Goal: Contribute content: Contribute content

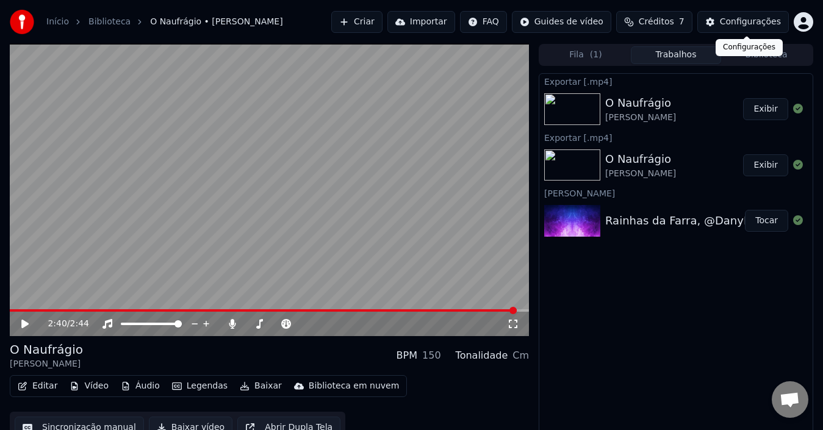
click at [739, 23] on div "Configurações" at bounding box center [750, 22] width 61 height 12
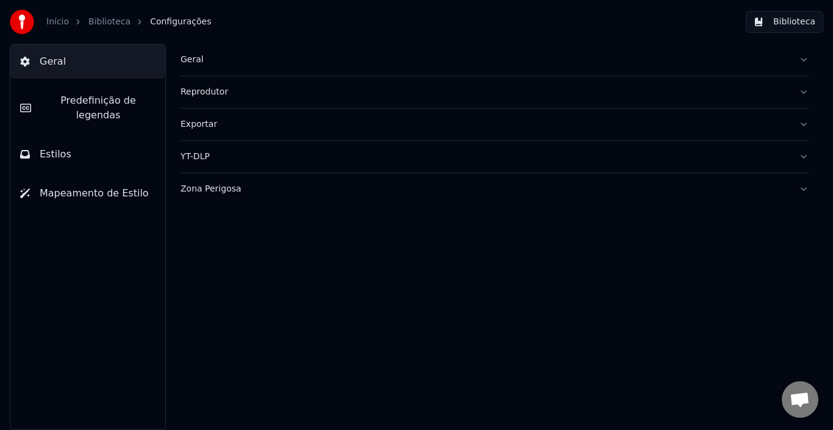
click at [74, 100] on span "Predefinição de legendas" at bounding box center [98, 107] width 115 height 29
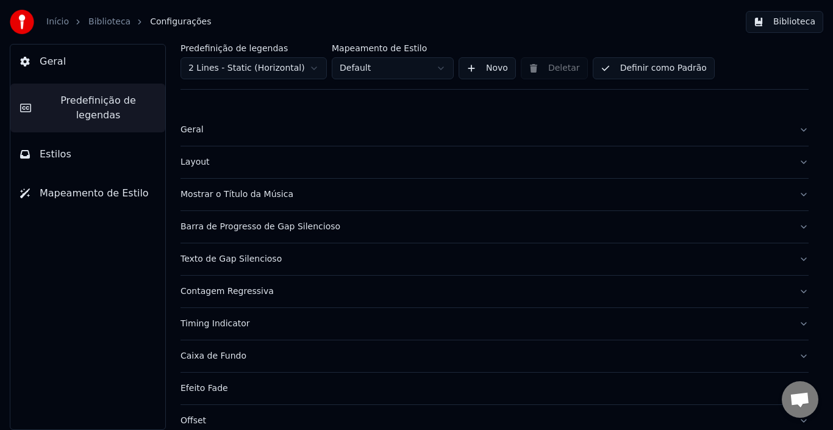
click at [259, 128] on div "Geral" at bounding box center [485, 130] width 609 height 12
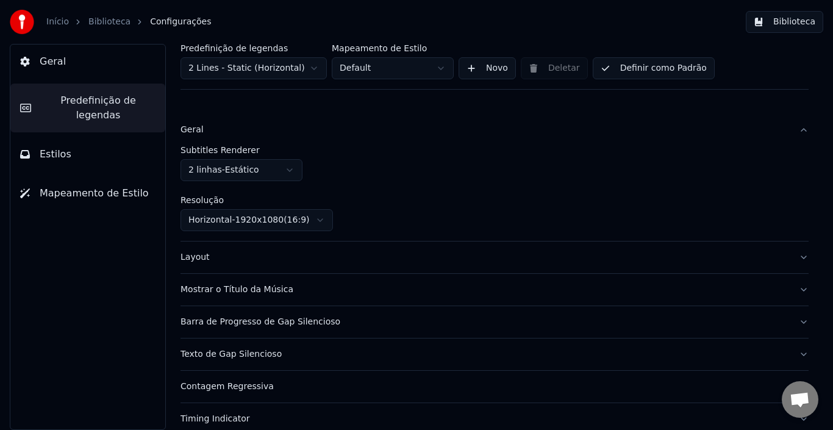
click at [259, 128] on div "Geral" at bounding box center [485, 130] width 609 height 12
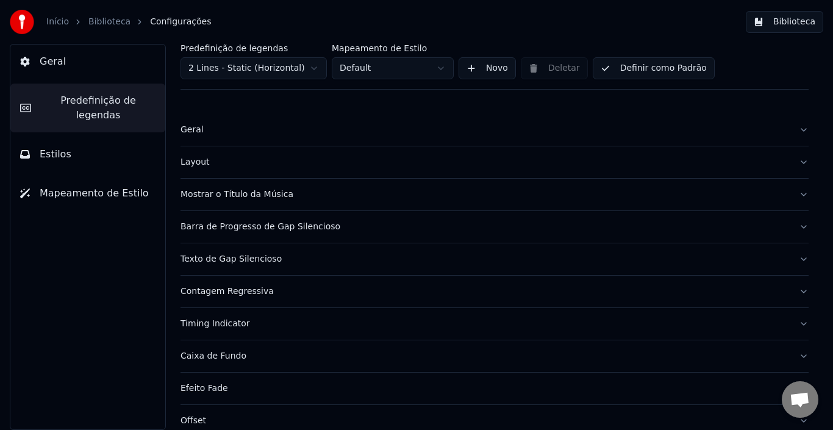
click at [294, 167] on div "Layout" at bounding box center [485, 162] width 609 height 12
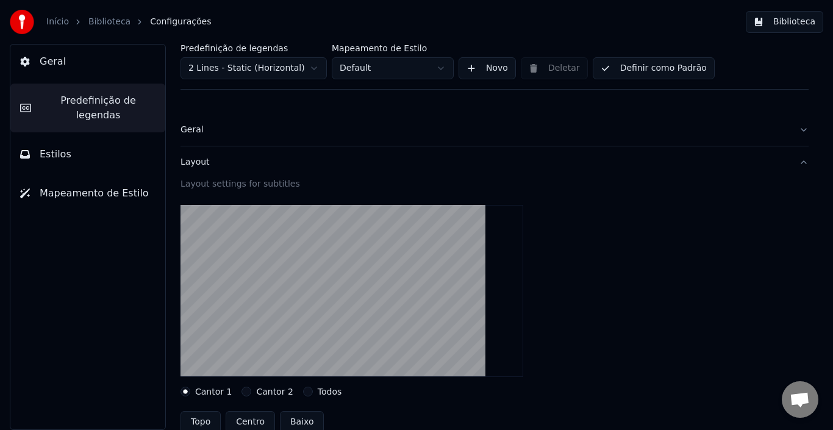
click at [158, 20] on span "Configurações" at bounding box center [180, 22] width 61 height 12
click at [107, 21] on link "Biblioteca" at bounding box center [109, 22] width 42 height 12
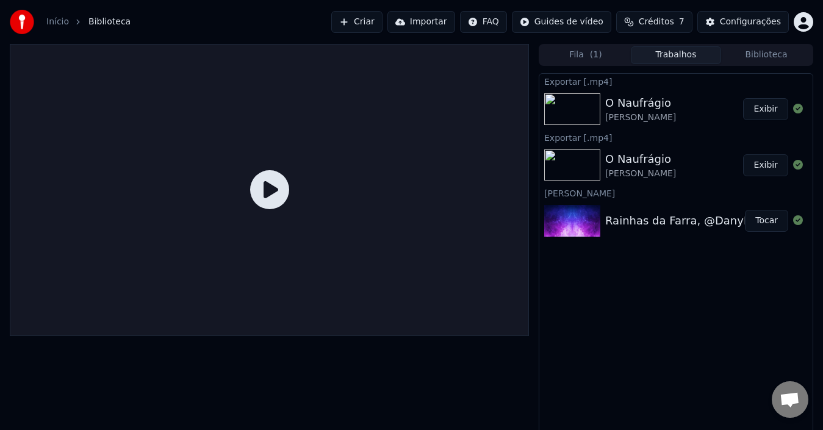
click at [383, 20] on button "Criar" at bounding box center [356, 22] width 51 height 22
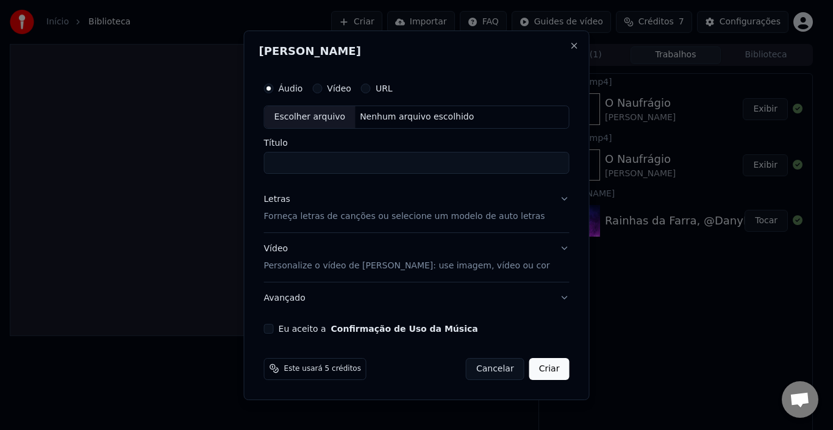
click at [331, 123] on div "Escolher arquivo" at bounding box center [310, 117] width 91 height 22
type input "**********"
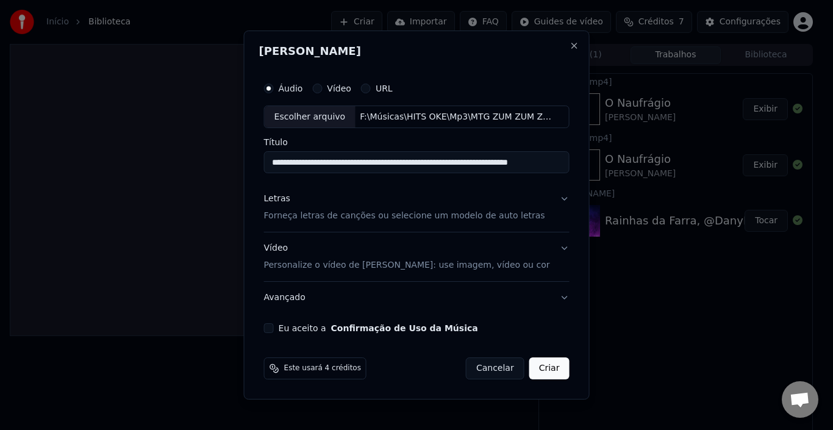
click at [558, 196] on button "Letras Forneça letras de canções ou selecione um modelo de auto letras" at bounding box center [417, 208] width 306 height 49
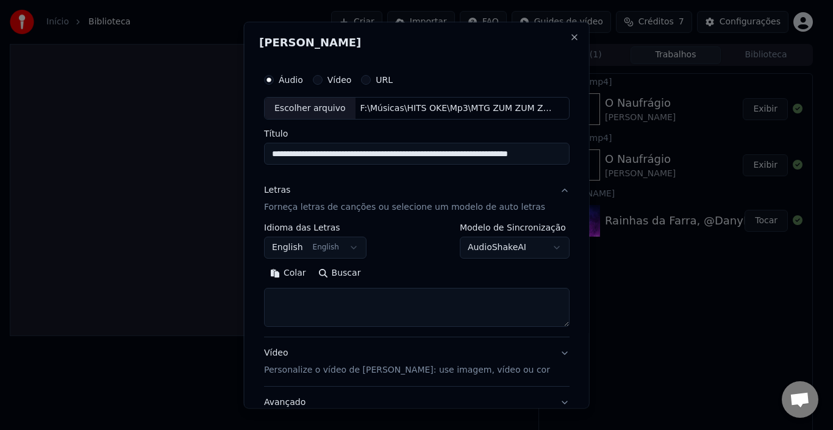
click at [330, 306] on textarea at bounding box center [417, 307] width 306 height 39
paste textarea "**********"
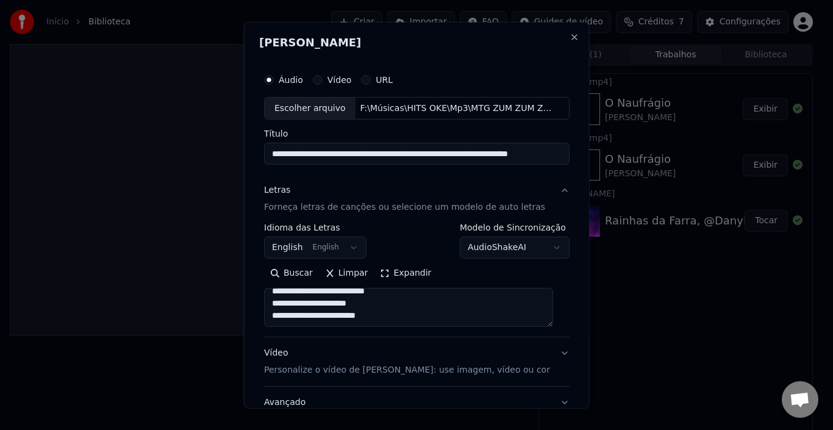
scroll to position [96, 0]
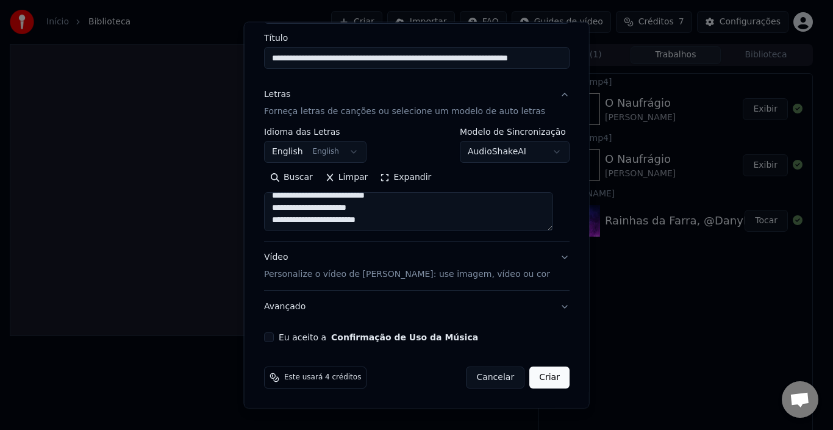
type textarea "**********"
click at [270, 339] on button "Eu aceito a Confirmação de Uso da Música" at bounding box center [269, 338] width 10 height 10
click at [541, 309] on button "Avançado" at bounding box center [417, 307] width 306 height 32
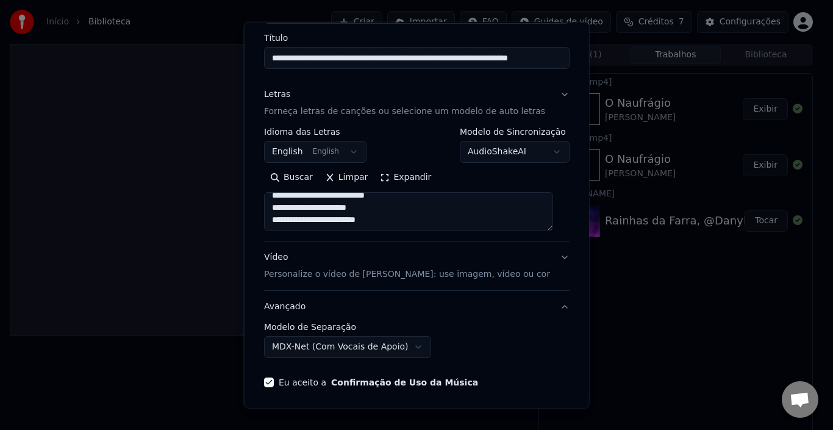
scroll to position [27, 0]
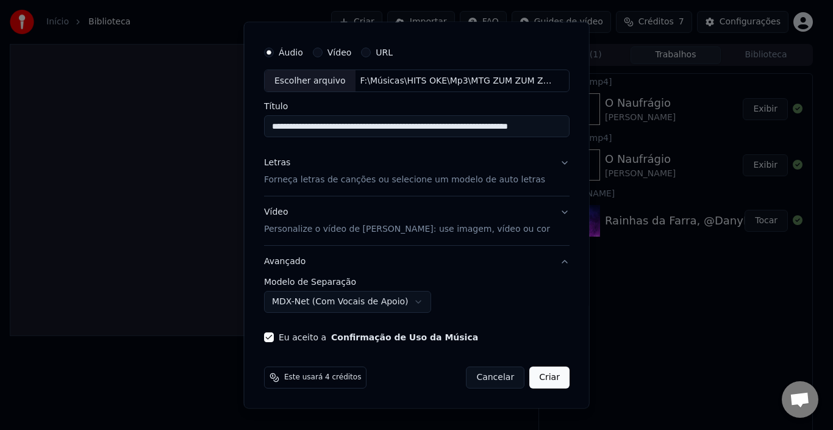
click at [541, 380] on button "Criar" at bounding box center [550, 378] width 40 height 22
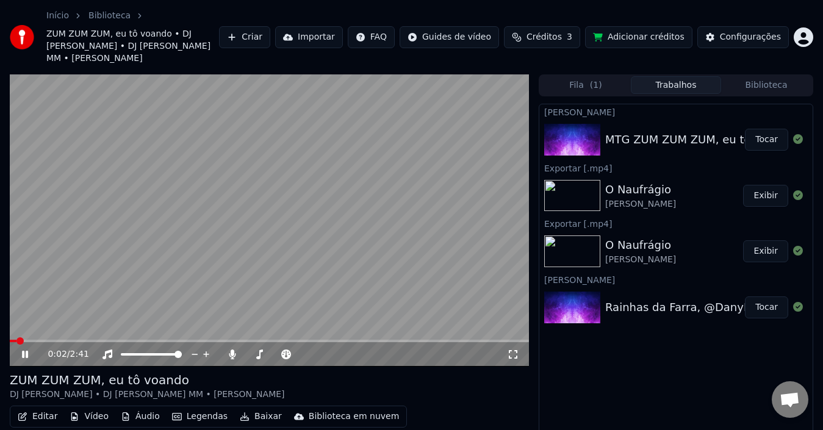
click at [233, 350] on icon at bounding box center [232, 355] width 12 height 10
click at [27, 351] on icon at bounding box center [25, 354] width 6 height 7
click at [38, 408] on button "Editar" at bounding box center [37, 416] width 49 height 17
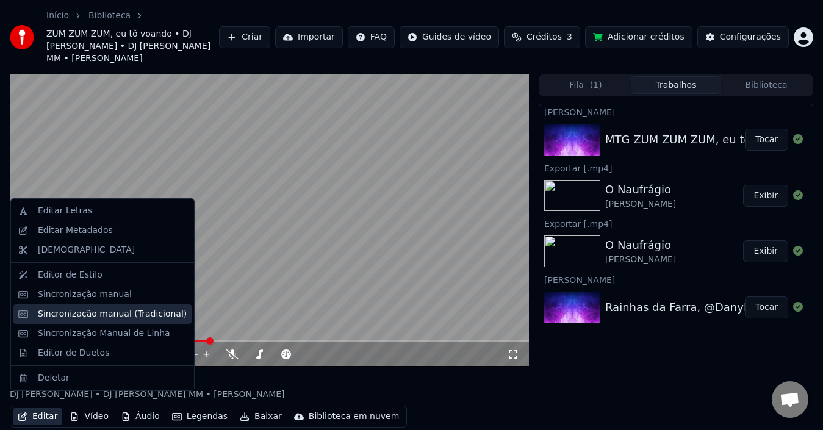
click at [104, 314] on div "Sincronização manual (Tradicional)" at bounding box center [112, 314] width 149 height 12
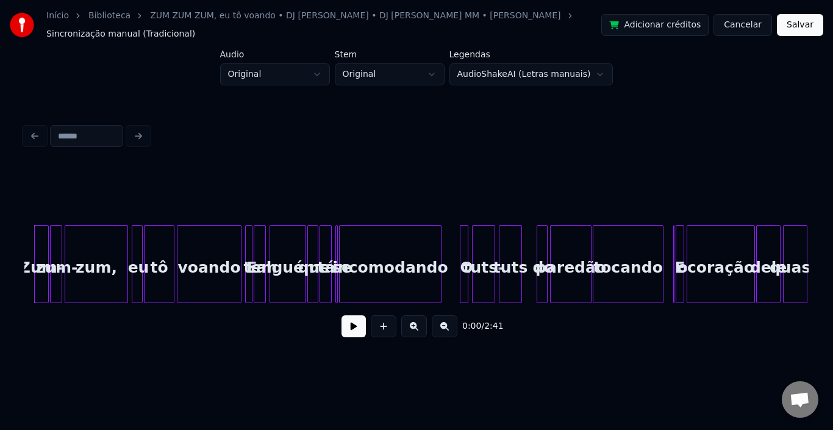
click at [348, 327] on button at bounding box center [354, 326] width 24 height 22
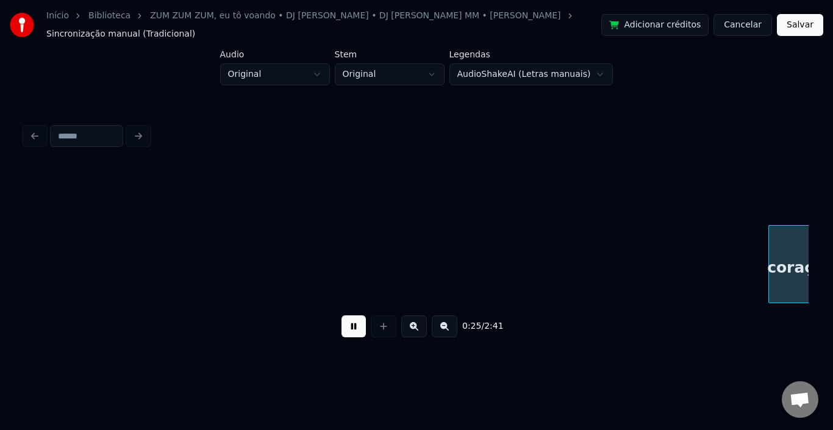
scroll to position [0, 1570]
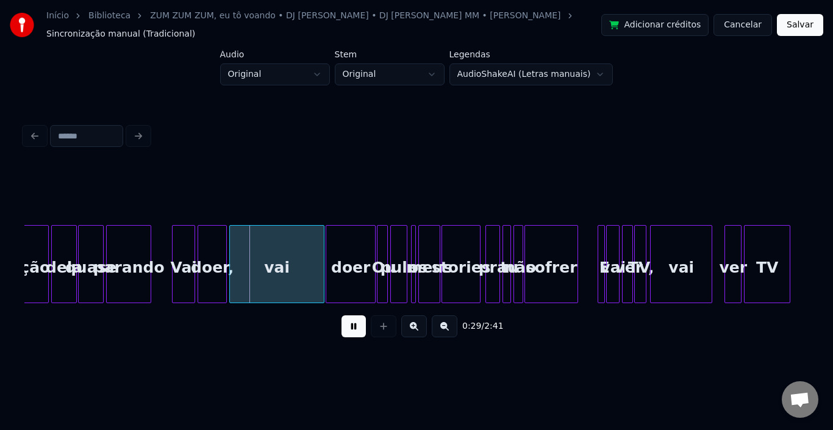
click at [348, 327] on button at bounding box center [354, 326] width 24 height 22
click at [214, 239] on div at bounding box center [216, 264] width 4 height 77
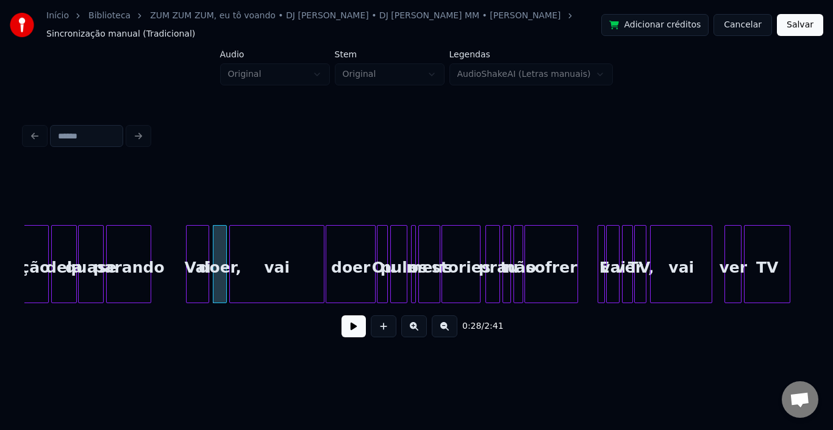
click at [191, 242] on div "Vai" at bounding box center [198, 267] width 22 height 83
click at [198, 242] on div at bounding box center [198, 264] width 4 height 77
click at [351, 325] on button at bounding box center [354, 326] width 24 height 22
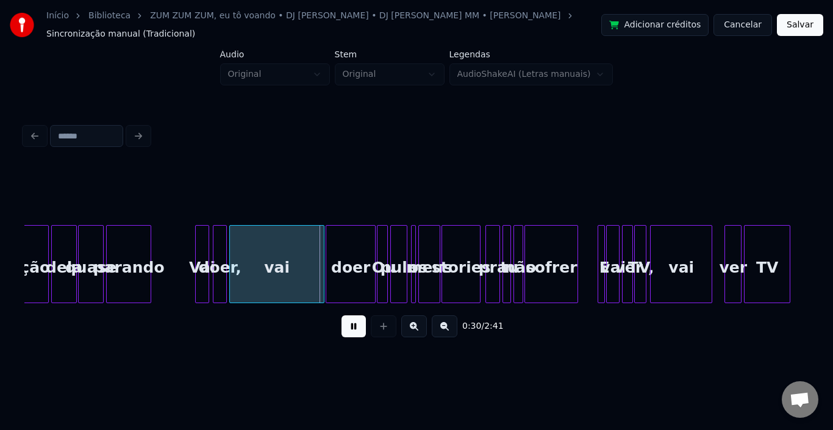
click at [351, 325] on button at bounding box center [354, 326] width 24 height 22
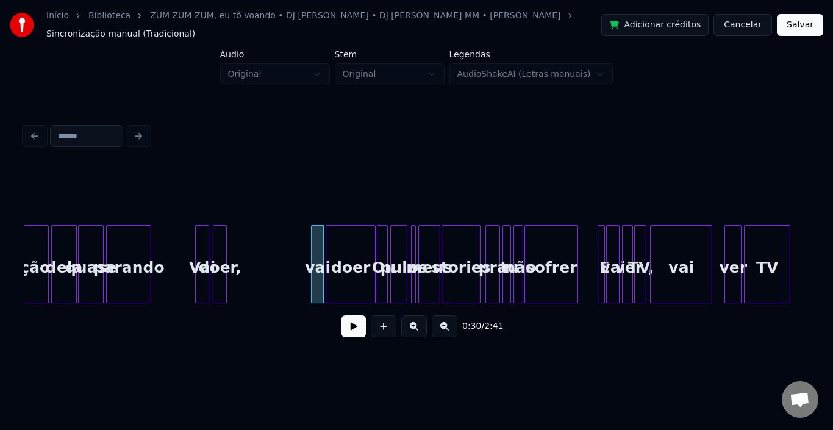
click at [314, 248] on div at bounding box center [314, 264] width 4 height 77
click at [304, 245] on div at bounding box center [303, 264] width 4 height 77
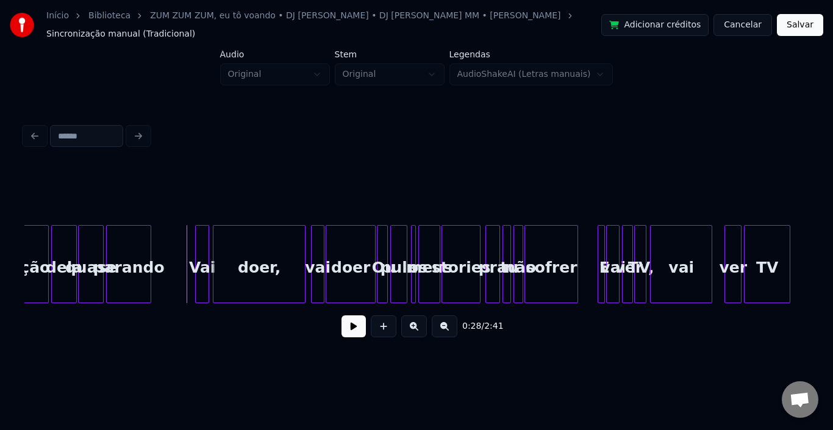
click at [343, 326] on button at bounding box center [354, 326] width 24 height 22
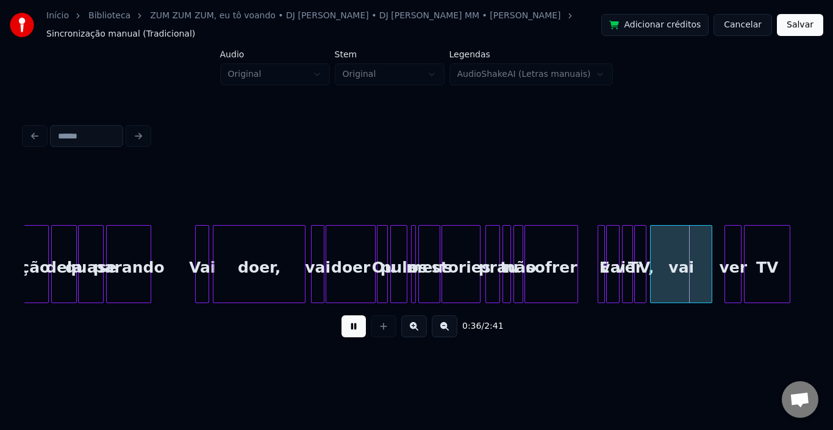
click at [343, 326] on button at bounding box center [354, 326] width 24 height 22
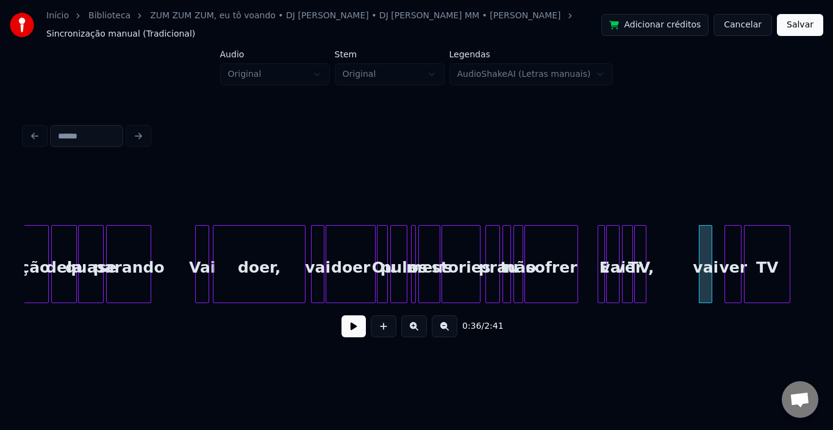
click at [702, 250] on div at bounding box center [702, 264] width 4 height 77
click at [715, 245] on div "vai" at bounding box center [716, 267] width 12 height 83
click at [702, 245] on div at bounding box center [701, 264] width 4 height 77
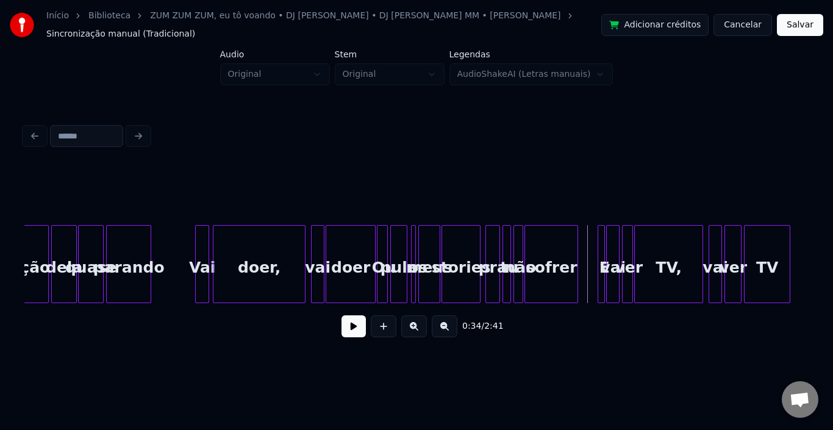
click at [362, 325] on button at bounding box center [354, 326] width 24 height 22
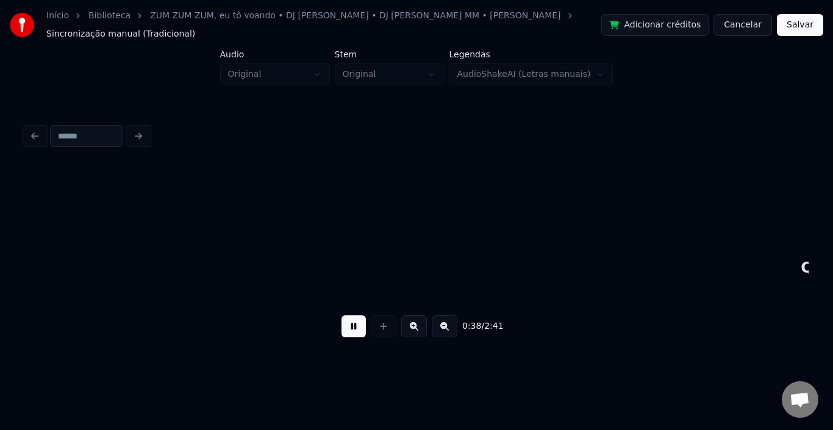
scroll to position [0, 2356]
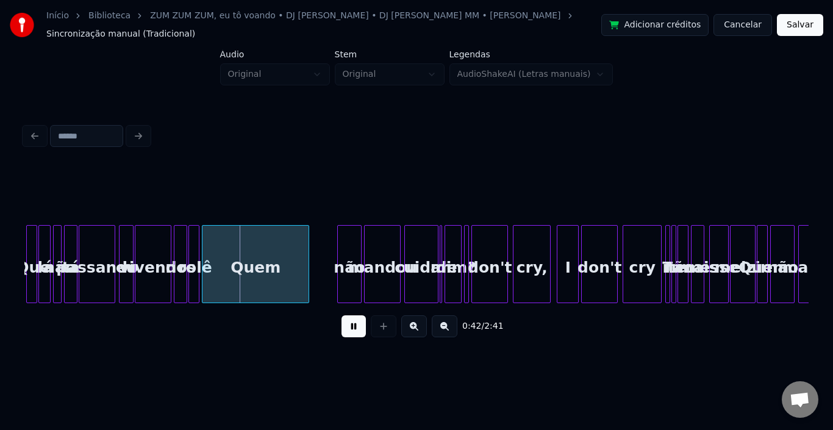
click at [362, 325] on button at bounding box center [354, 326] width 24 height 22
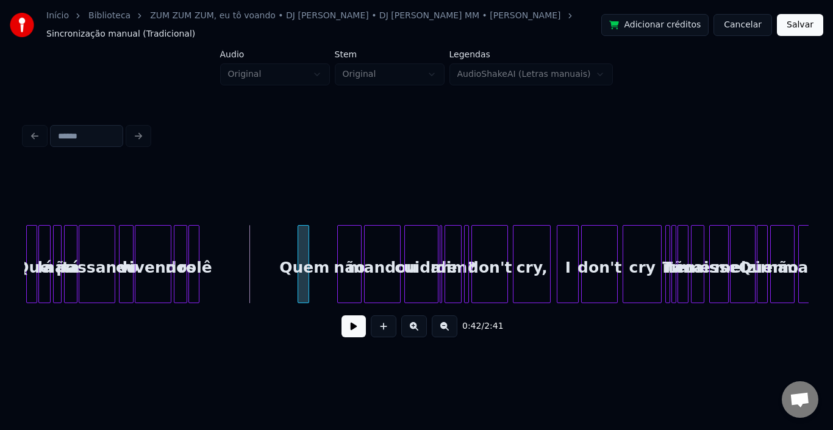
click at [307, 244] on div "Quem" at bounding box center [304, 264] width 12 height 78
click at [330, 236] on div "Quem" at bounding box center [330, 267] width 12 height 83
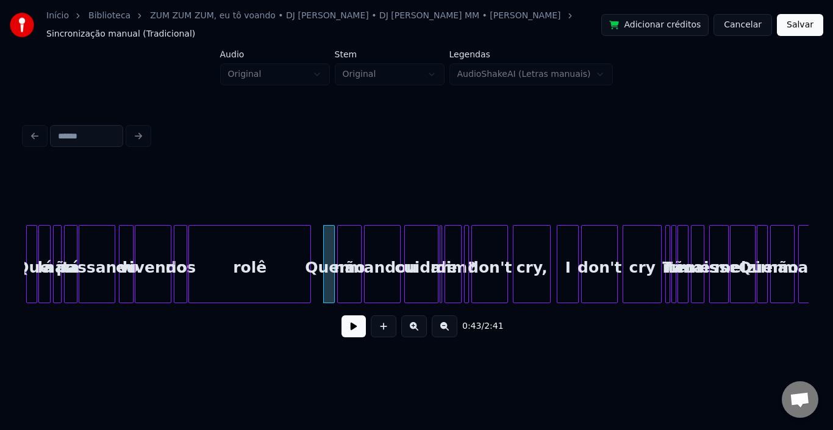
click at [311, 246] on div at bounding box center [309, 264] width 4 height 77
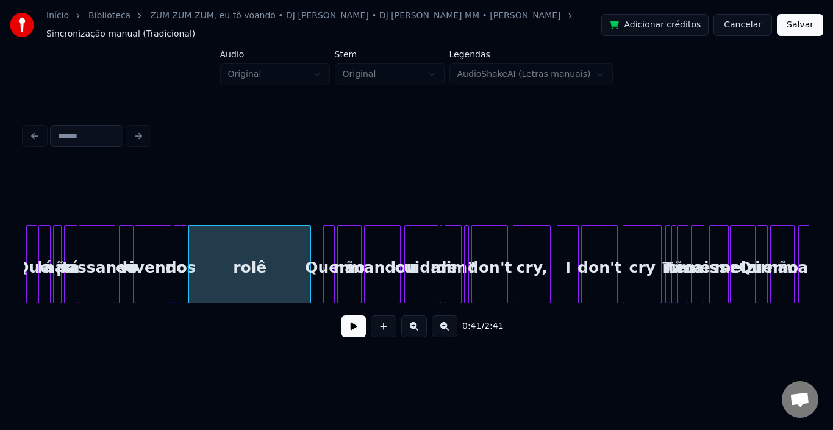
click at [347, 323] on button at bounding box center [354, 326] width 24 height 22
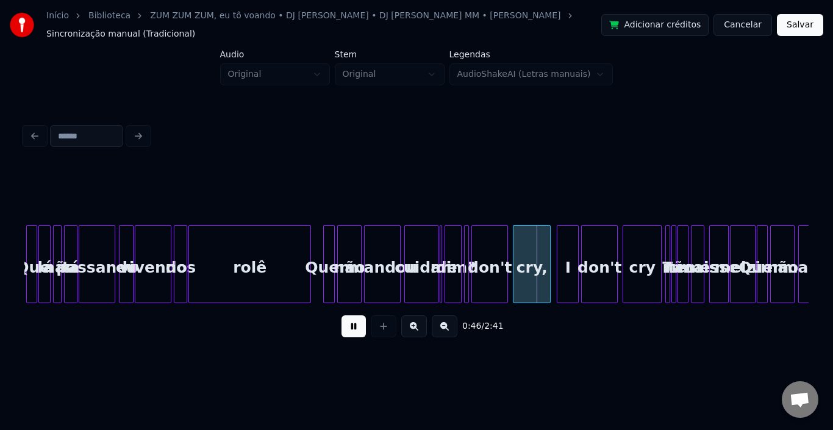
click at [347, 323] on button at bounding box center [354, 326] width 24 height 22
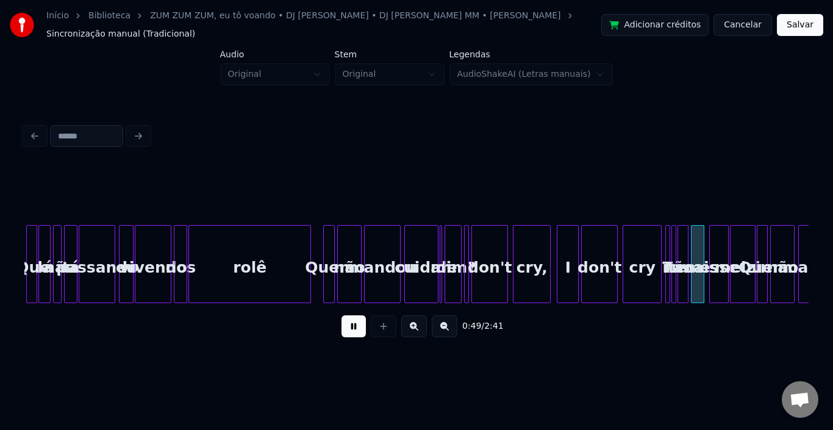
click at [347, 323] on button at bounding box center [354, 326] width 24 height 22
click at [330, 241] on div "Quem" at bounding box center [330, 267] width 12 height 83
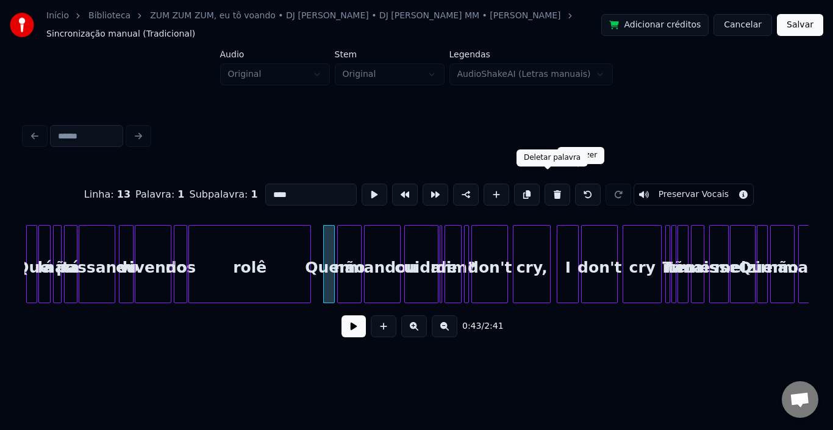
click at [545, 184] on button at bounding box center [558, 195] width 26 height 22
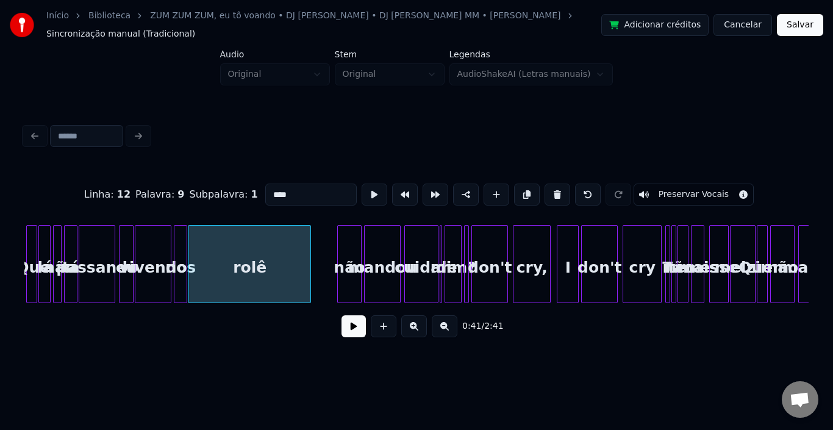
click at [343, 250] on div "não" at bounding box center [349, 267] width 23 height 83
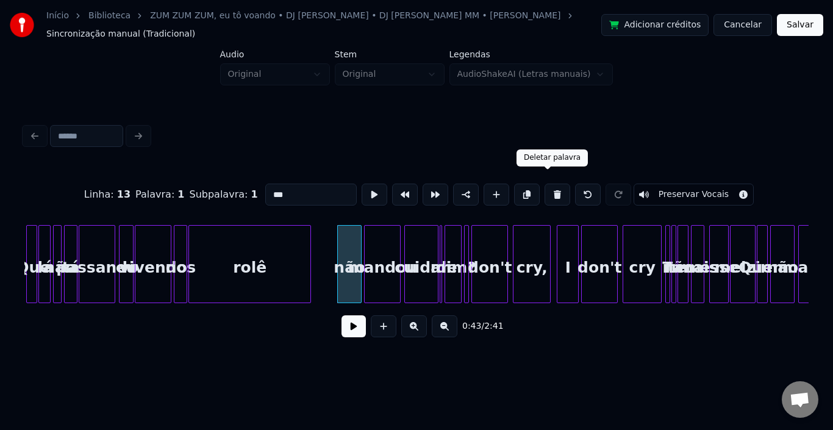
click at [545, 187] on button at bounding box center [558, 195] width 26 height 22
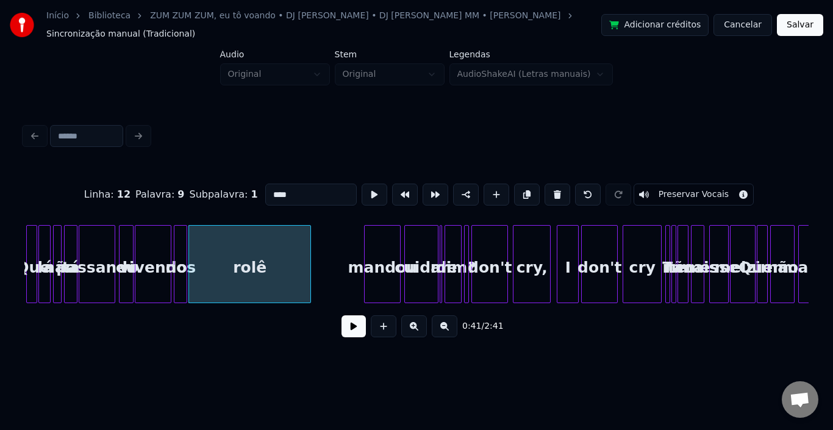
click at [375, 253] on div "mandou" at bounding box center [382, 267] width 35 height 83
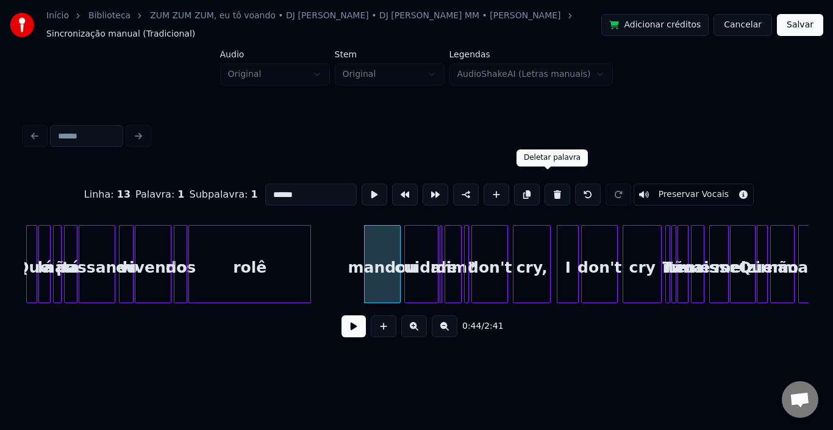
click at [553, 184] on button at bounding box center [558, 195] width 26 height 22
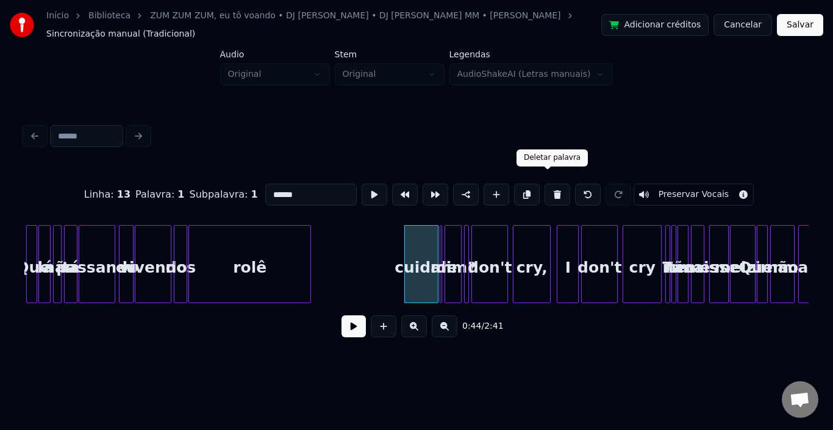
click at [545, 187] on button at bounding box center [558, 195] width 26 height 22
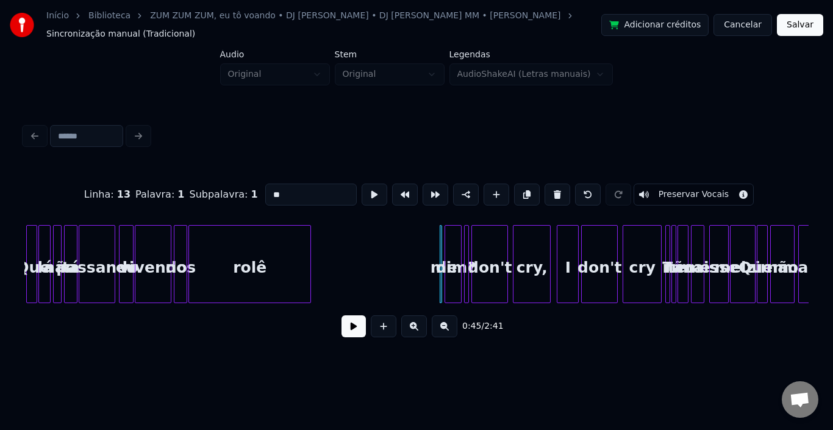
click at [545, 187] on button at bounding box center [558, 195] width 26 height 22
type input "*"
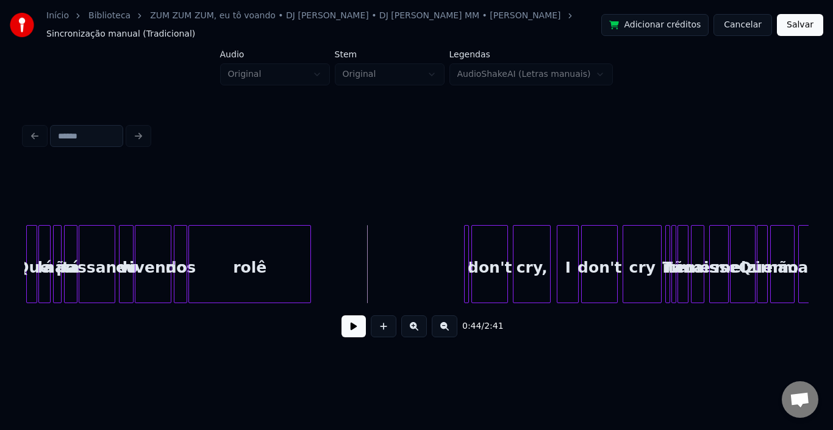
click at [350, 314] on div "0:44 / 2:41" at bounding box center [416, 326] width 765 height 27
click at [351, 326] on button at bounding box center [354, 326] width 24 height 22
click at [351, 322] on button at bounding box center [354, 326] width 24 height 22
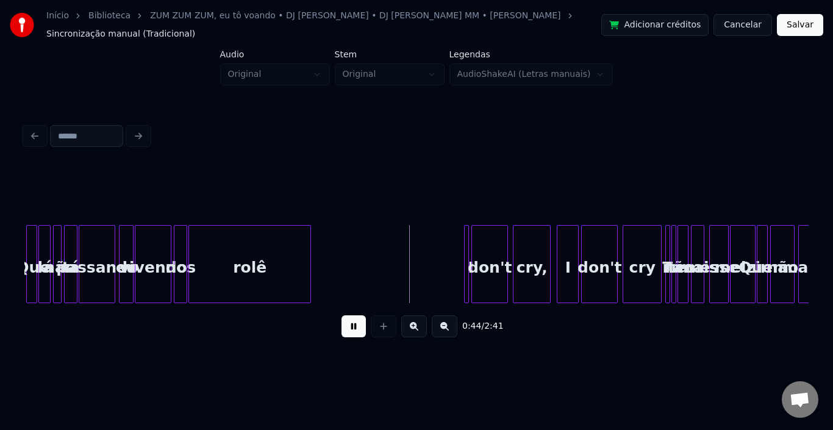
click at [351, 327] on button at bounding box center [354, 326] width 24 height 22
click at [345, 241] on div "I" at bounding box center [346, 267] width 12 height 83
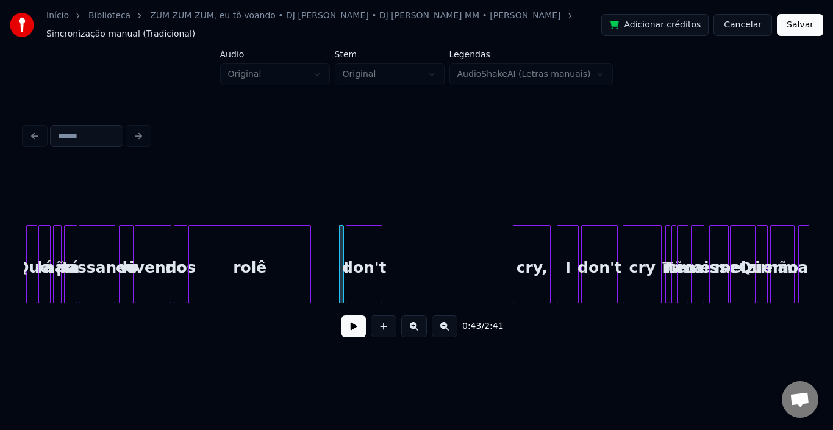
click at [354, 245] on div "don't" at bounding box center [364, 267] width 35 height 83
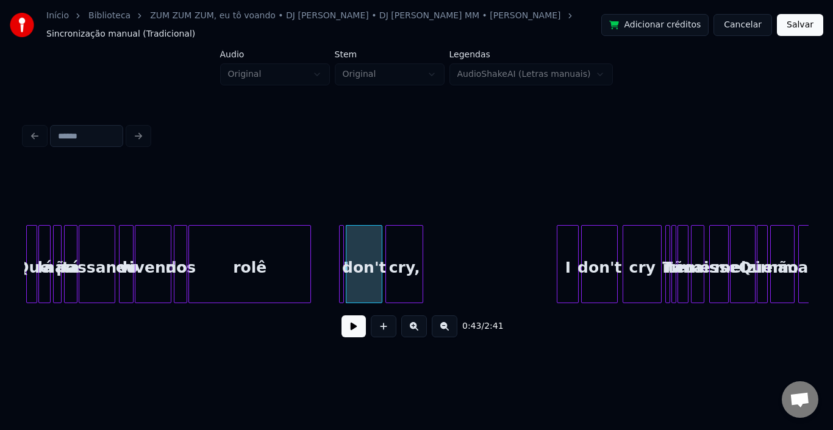
click at [401, 246] on div "cry," at bounding box center [404, 267] width 37 height 83
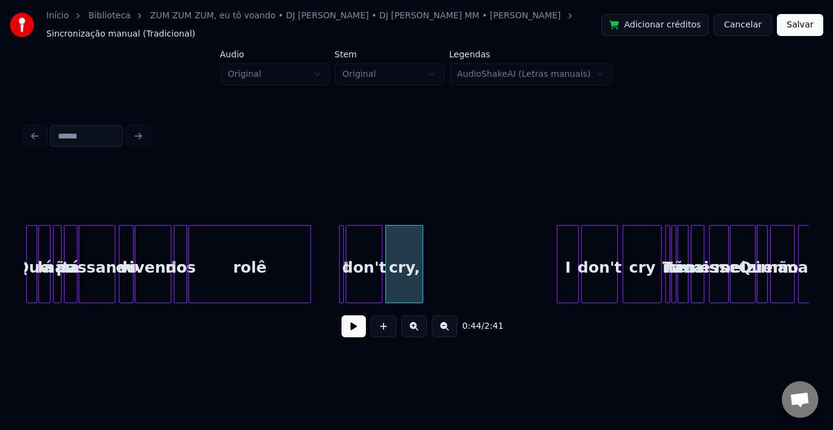
click at [356, 325] on button at bounding box center [354, 326] width 24 height 22
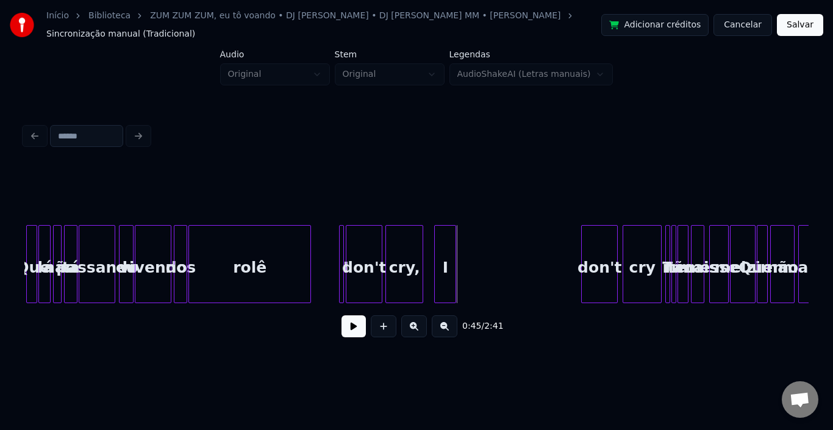
click at [445, 243] on div "I" at bounding box center [445, 267] width 21 height 83
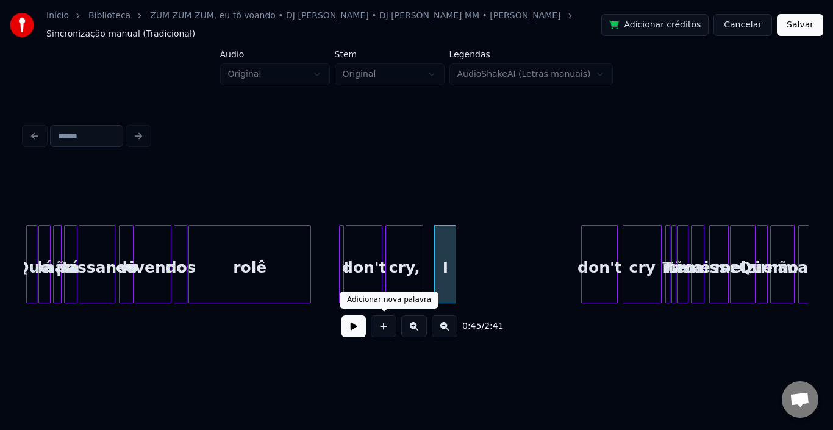
click at [354, 325] on button at bounding box center [354, 326] width 24 height 22
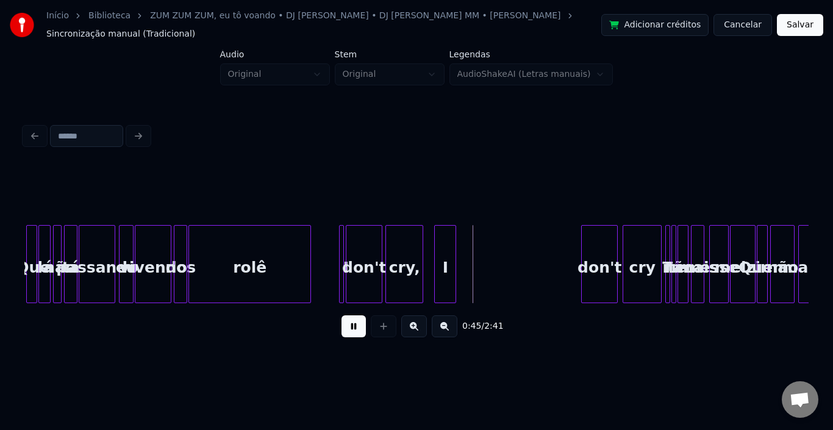
click at [354, 325] on button at bounding box center [354, 326] width 24 height 22
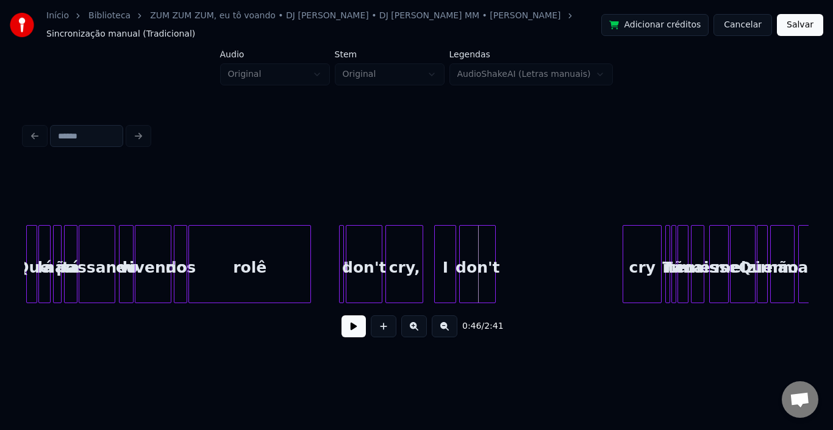
click at [472, 248] on div "don't" at bounding box center [477, 267] width 35 height 83
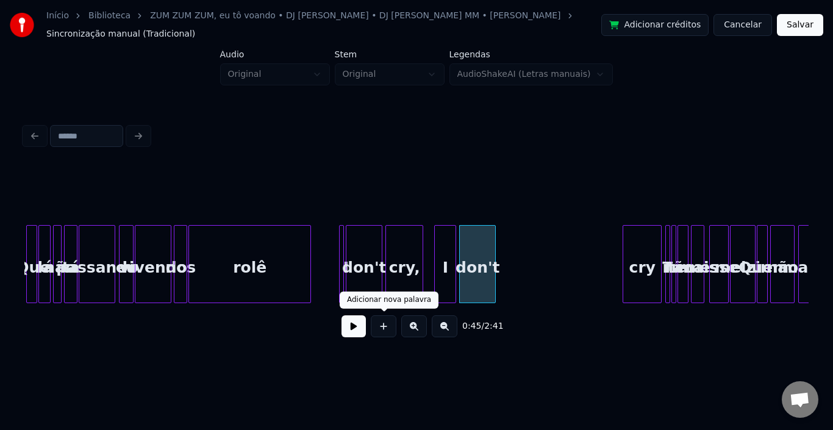
click at [353, 324] on button at bounding box center [354, 326] width 24 height 22
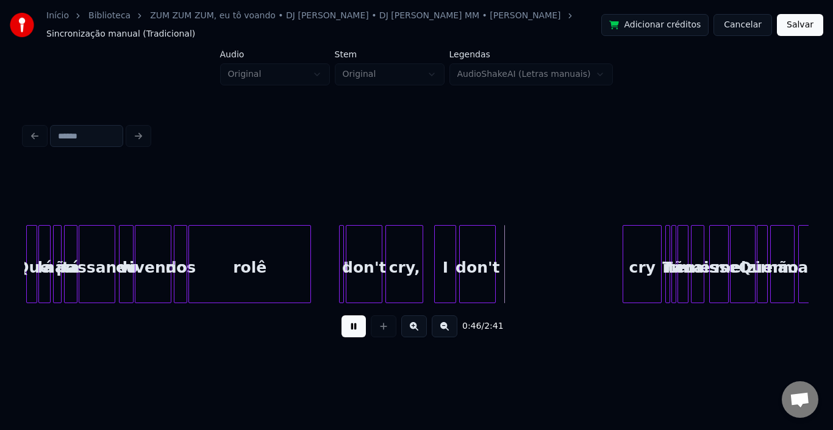
click at [353, 324] on button at bounding box center [354, 326] width 24 height 22
click at [514, 234] on div "cry" at bounding box center [519, 267] width 38 height 83
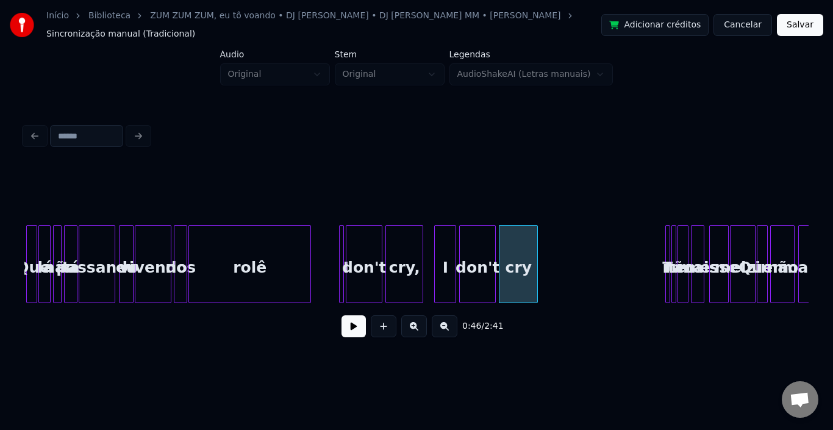
click at [354, 326] on button at bounding box center [354, 326] width 24 height 22
click at [670, 241] on div at bounding box center [668, 264] width 4 height 77
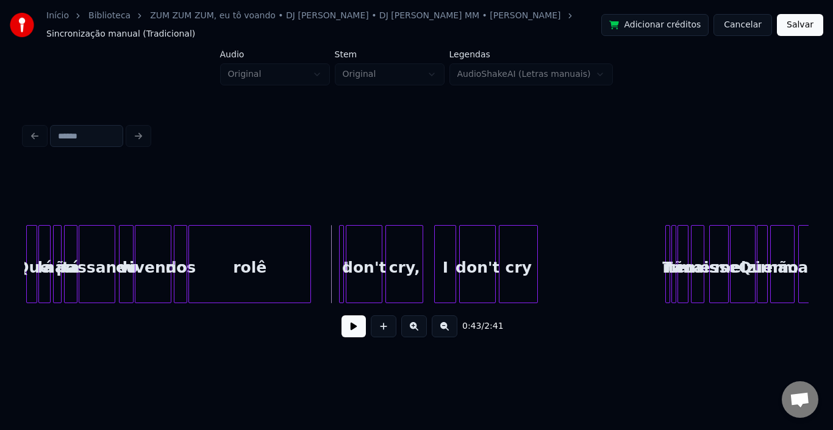
click at [358, 331] on button at bounding box center [354, 326] width 24 height 22
click at [448, 254] on div "I" at bounding box center [445, 267] width 21 height 83
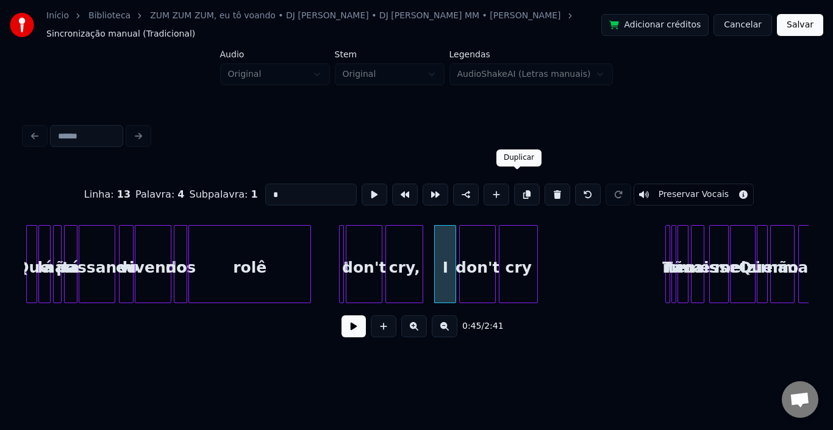
click at [522, 185] on button at bounding box center [527, 195] width 26 height 22
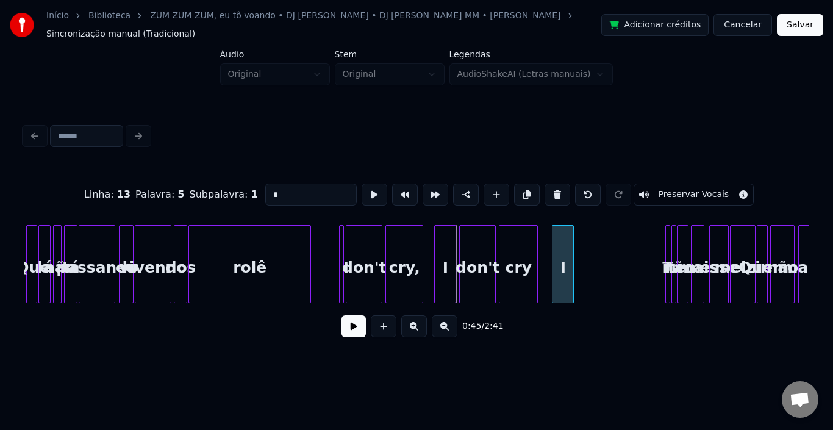
click at [568, 244] on div "I" at bounding box center [563, 267] width 21 height 83
click at [484, 246] on div "don't" at bounding box center [477, 267] width 35 height 83
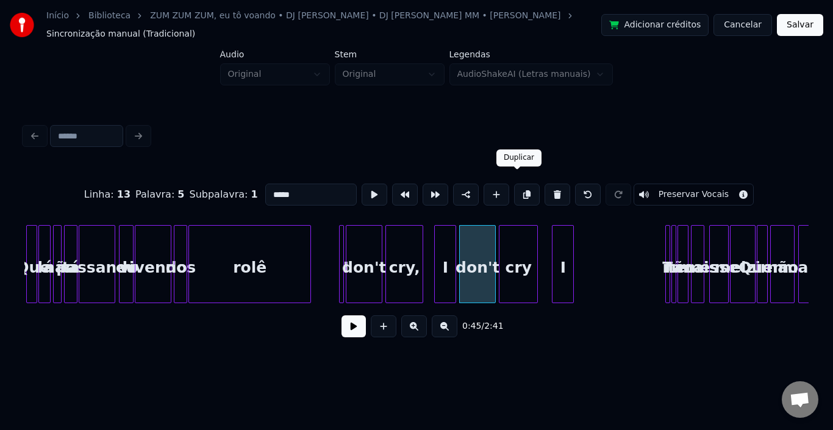
click at [521, 184] on button at bounding box center [527, 195] width 26 height 22
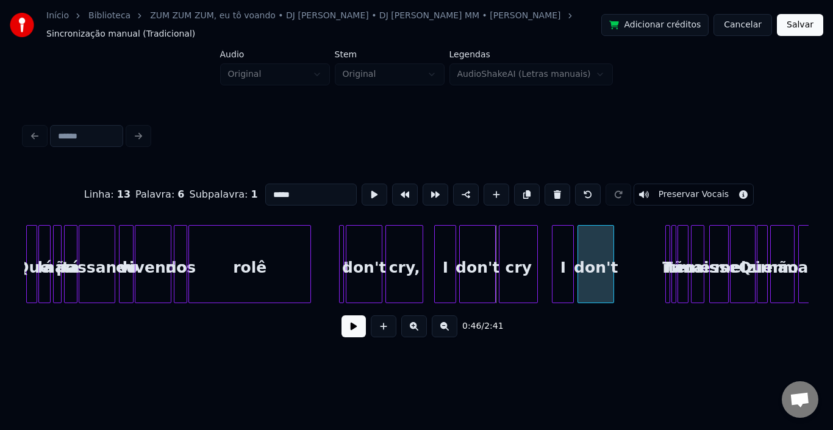
click at [590, 237] on div "don't" at bounding box center [595, 267] width 35 height 83
click at [514, 248] on div "cry" at bounding box center [519, 267] width 38 height 83
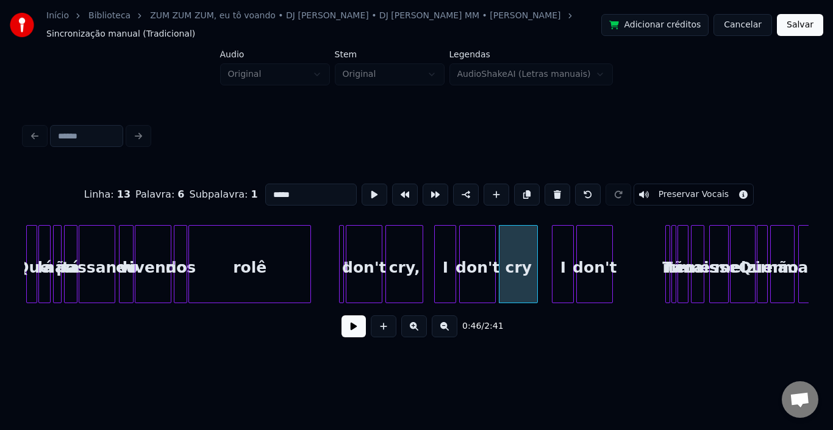
type input "***"
click at [519, 187] on button at bounding box center [527, 195] width 26 height 22
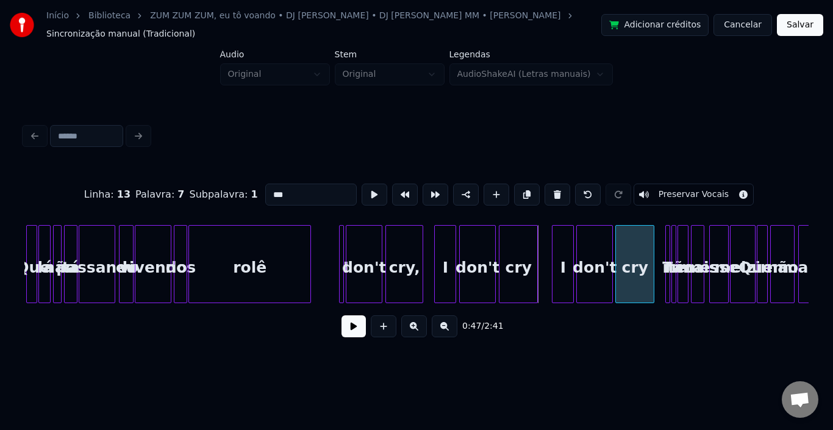
click at [630, 245] on div "cry" at bounding box center [635, 267] width 38 height 83
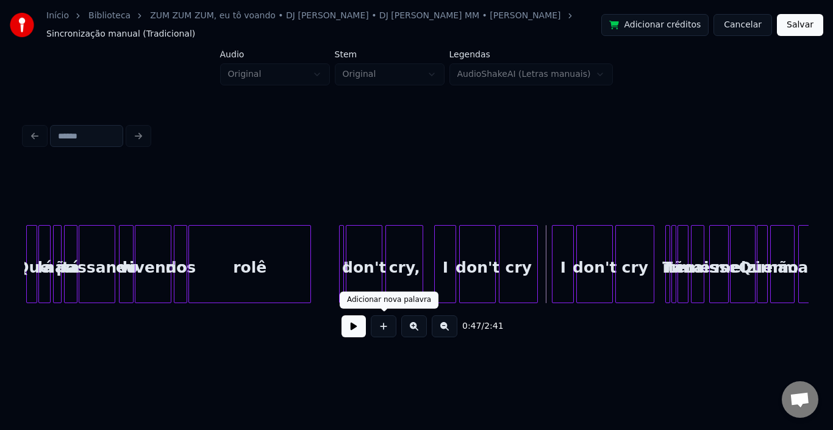
click at [353, 329] on button at bounding box center [354, 326] width 24 height 22
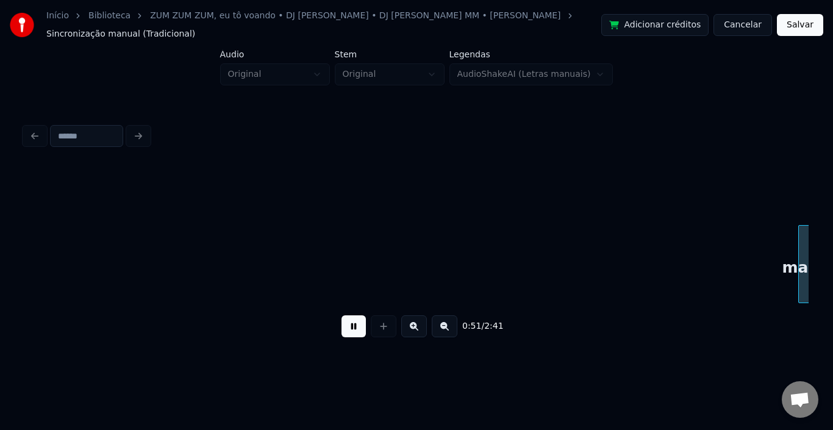
scroll to position [0, 3141]
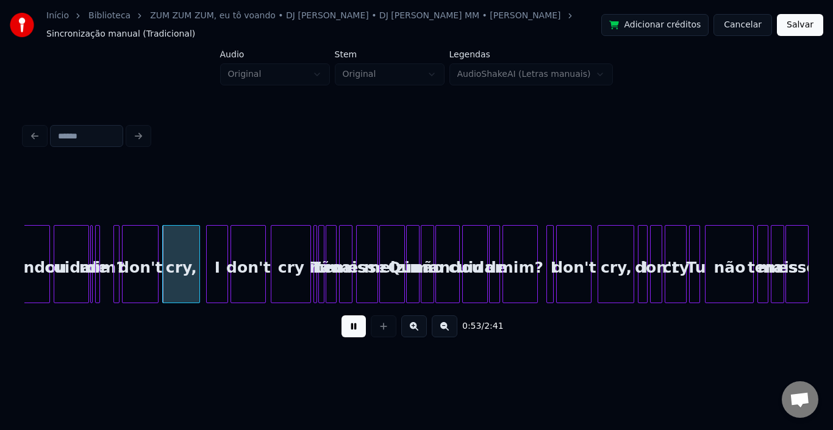
click at [353, 329] on button at bounding box center [354, 326] width 24 height 22
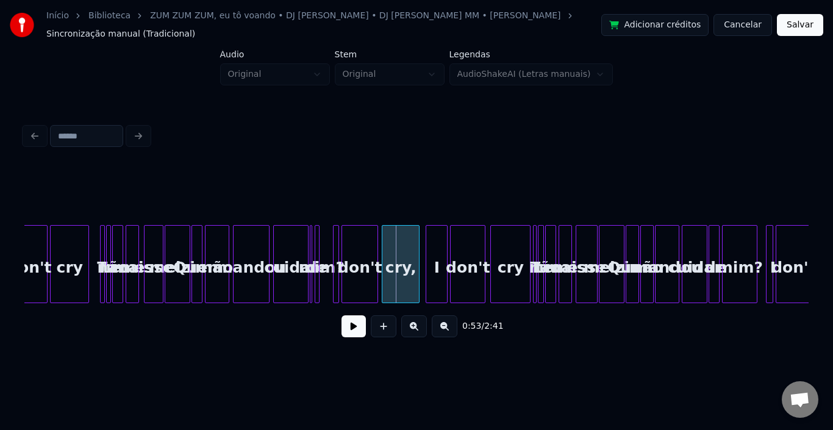
scroll to position [0, 2872]
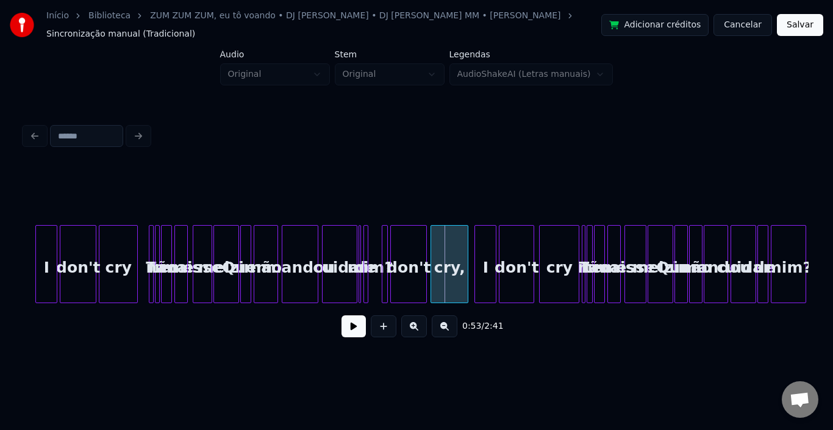
click at [152, 268] on div at bounding box center [151, 264] width 4 height 77
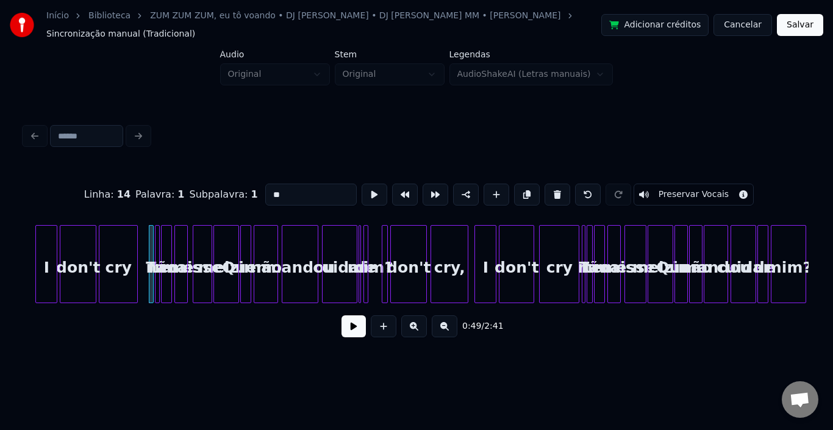
click at [157, 232] on div at bounding box center [158, 264] width 4 height 77
click at [169, 232] on div at bounding box center [170, 264] width 4 height 77
click at [181, 232] on div "mais" at bounding box center [181, 267] width 12 height 83
click at [201, 232] on div "esse" at bounding box center [202, 267] width 18 height 83
click at [226, 232] on div "melzin" at bounding box center [226, 267] width 24 height 83
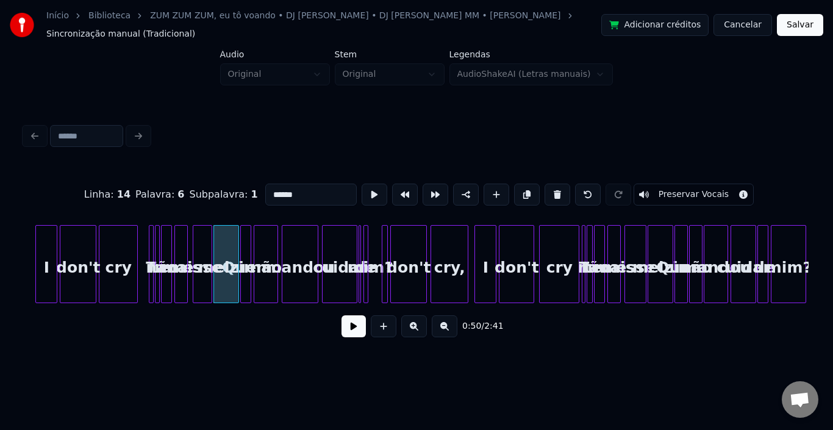
click at [246, 234] on div "Quem" at bounding box center [247, 267] width 12 height 83
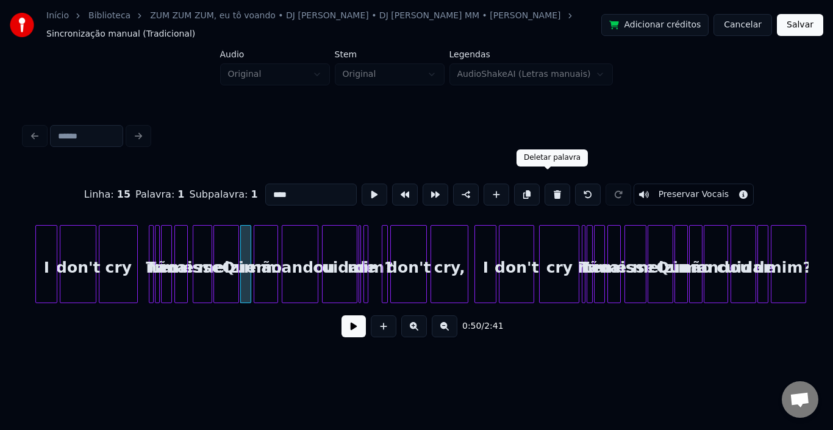
click at [545, 185] on button at bounding box center [558, 195] width 26 height 22
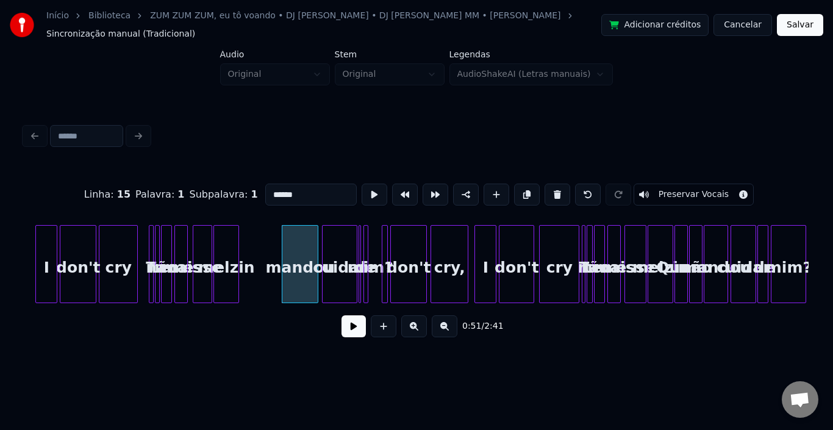
click at [545, 185] on button at bounding box center [558, 195] width 26 height 22
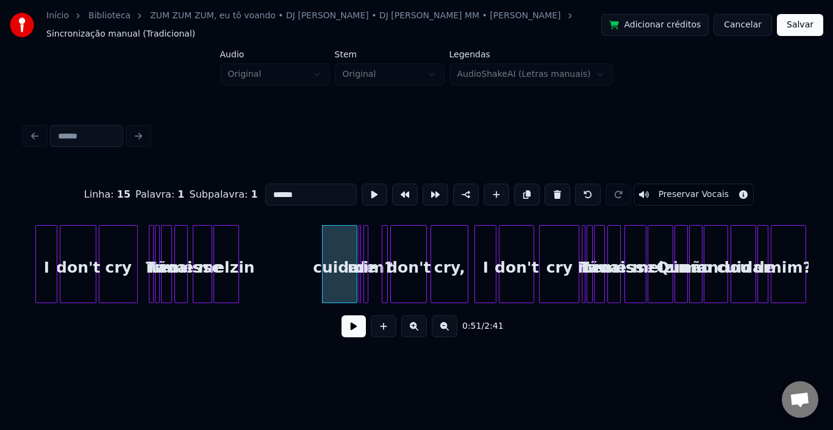
click at [545, 185] on button at bounding box center [558, 195] width 26 height 22
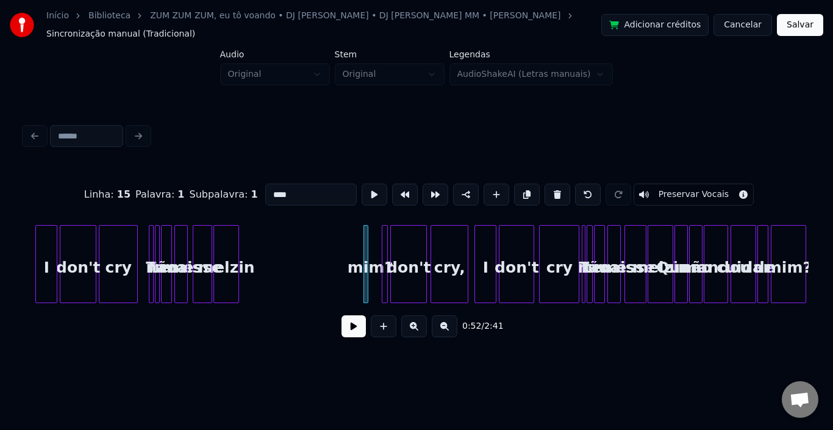
click at [545, 185] on button at bounding box center [558, 195] width 26 height 22
click at [239, 251] on div "melzin" at bounding box center [226, 267] width 24 height 83
type input "******"
click at [362, 322] on button at bounding box center [354, 326] width 24 height 22
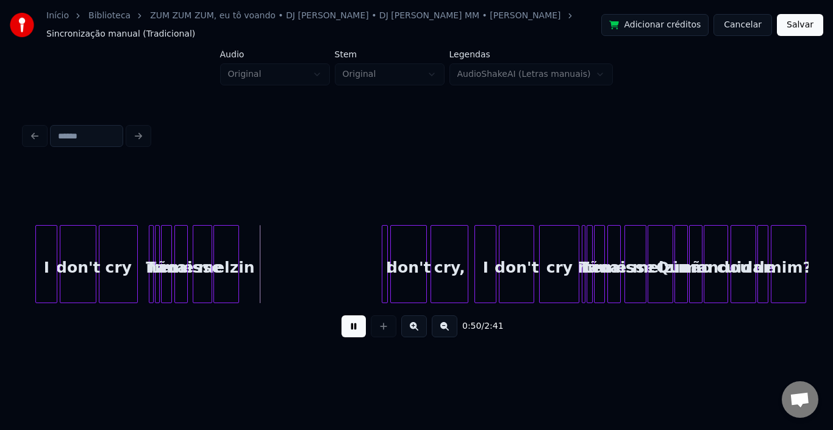
click at [362, 322] on button at bounding box center [354, 326] width 24 height 22
click at [372, 231] on div at bounding box center [374, 264] width 4 height 77
click at [259, 245] on div "I" at bounding box center [260, 267] width 16 height 83
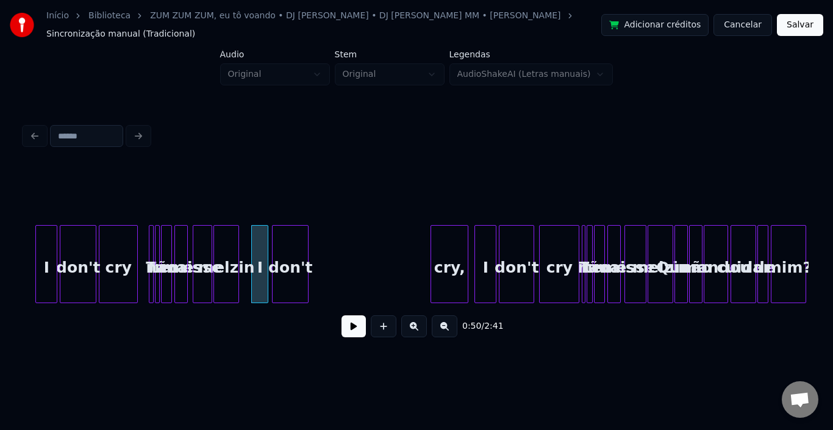
click at [287, 233] on div "don't" at bounding box center [290, 267] width 35 height 83
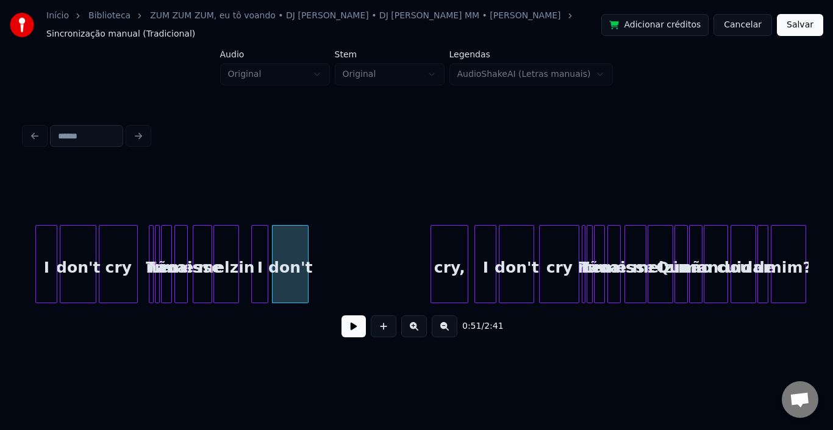
click at [259, 250] on div "I" at bounding box center [260, 267] width 16 height 83
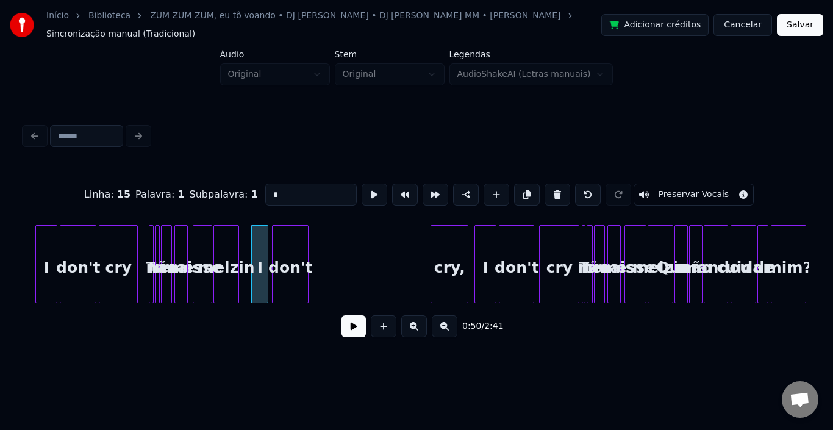
click at [350, 326] on button at bounding box center [354, 326] width 24 height 22
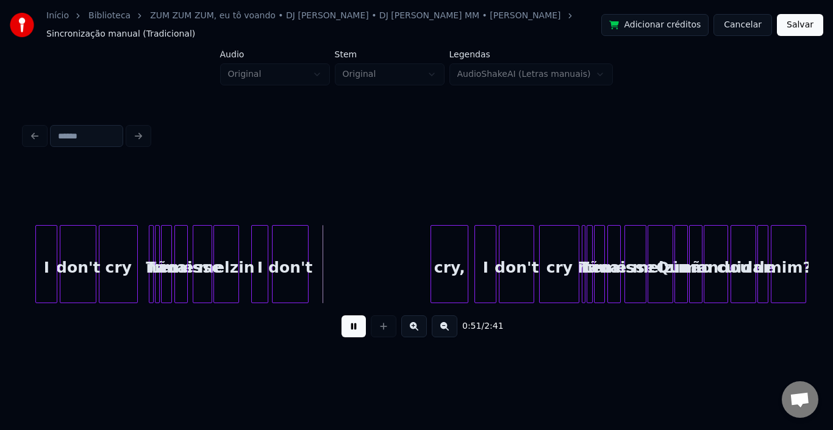
click at [350, 326] on button at bounding box center [354, 326] width 24 height 22
click at [334, 242] on div "cry," at bounding box center [338, 267] width 37 height 83
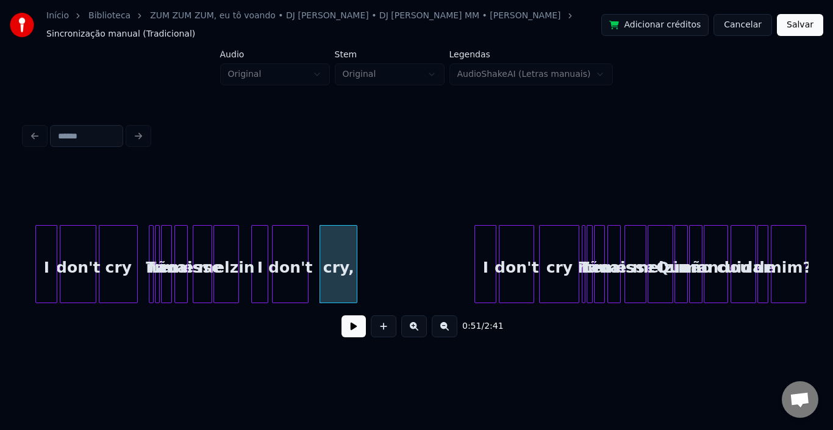
click at [362, 331] on button at bounding box center [354, 326] width 24 height 22
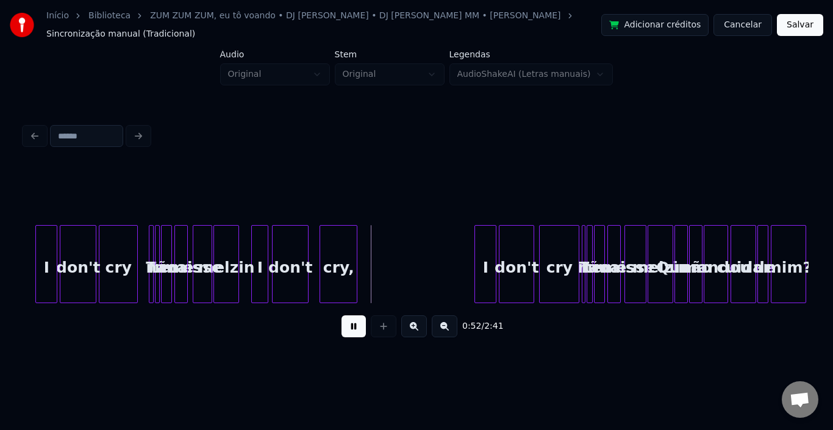
click at [362, 331] on button at bounding box center [354, 326] width 24 height 22
click at [375, 243] on div "I" at bounding box center [380, 267] width 21 height 83
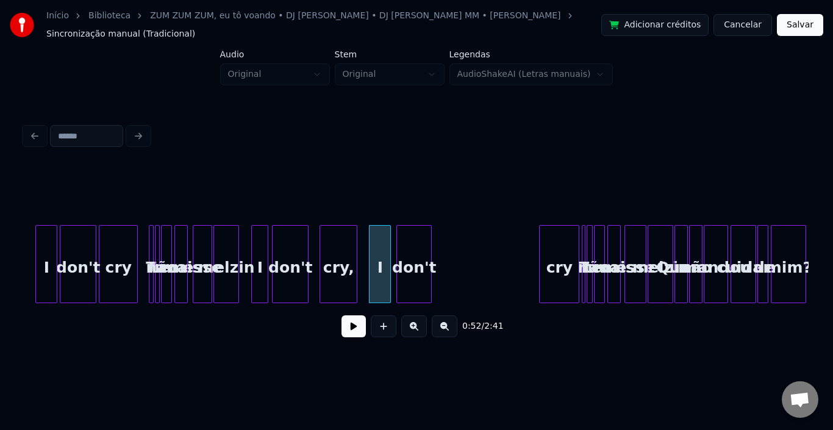
click at [413, 247] on div "don't" at bounding box center [414, 267] width 34 height 83
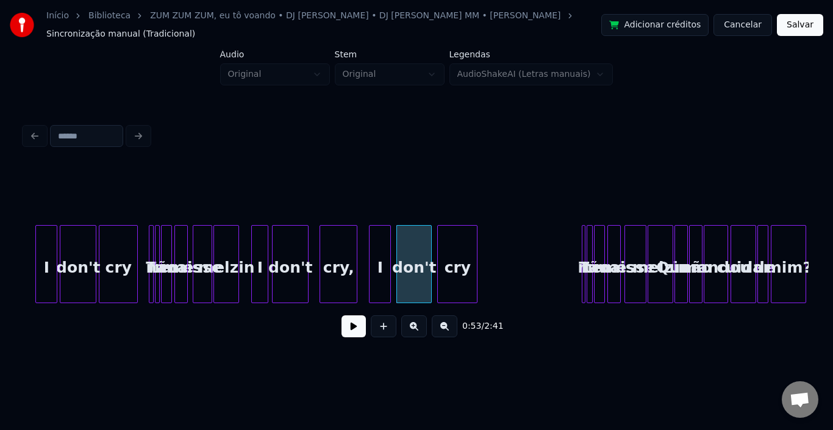
click at [462, 258] on div "cry" at bounding box center [457, 267] width 39 height 83
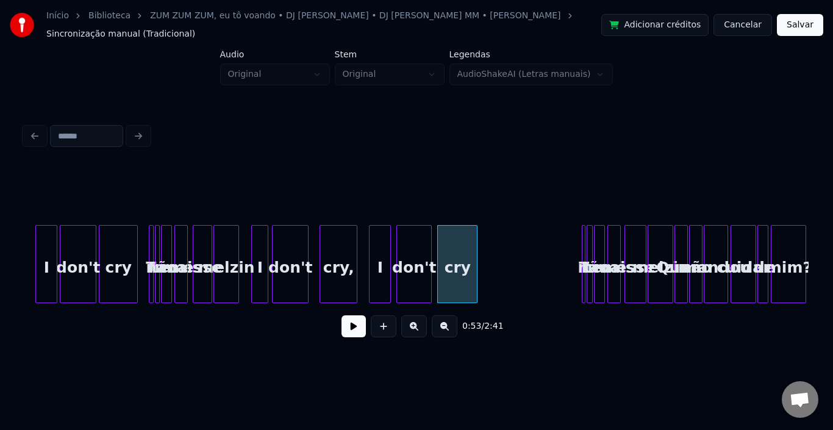
click at [356, 323] on button at bounding box center [354, 326] width 24 height 22
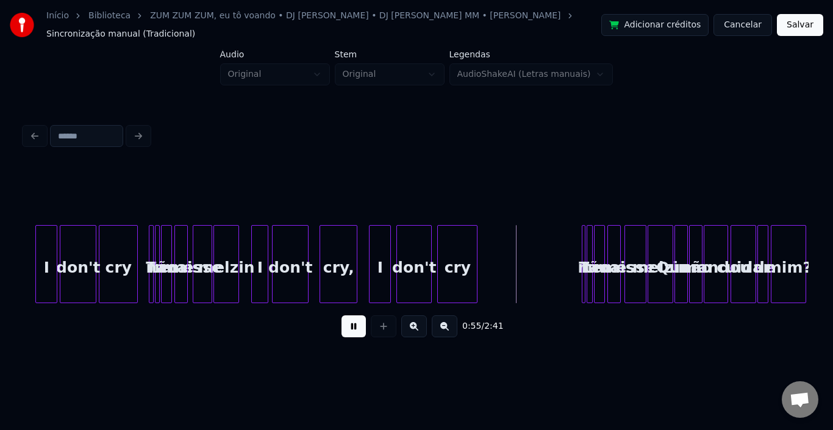
click at [356, 323] on button at bounding box center [354, 326] width 24 height 22
click at [232, 251] on div "melzin" at bounding box center [226, 267] width 24 height 83
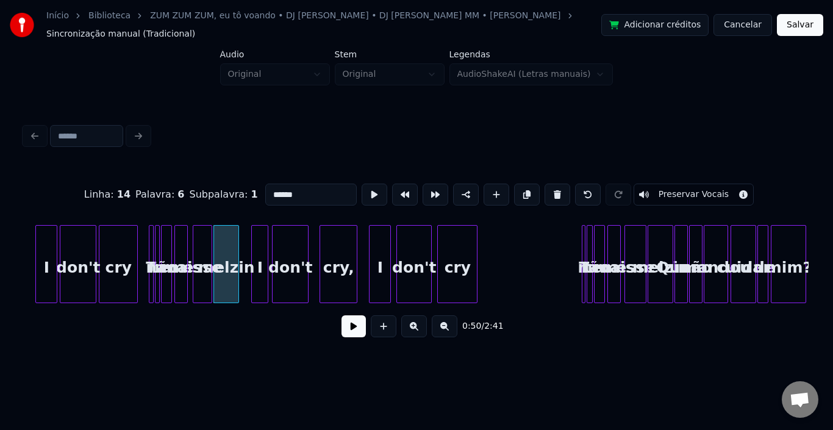
click at [256, 249] on div "I" at bounding box center [260, 267] width 16 height 83
type input "*"
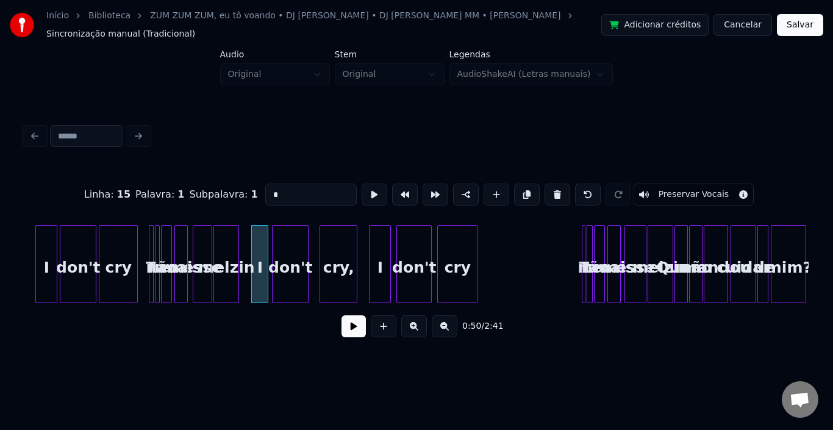
click at [363, 332] on button at bounding box center [354, 326] width 24 height 22
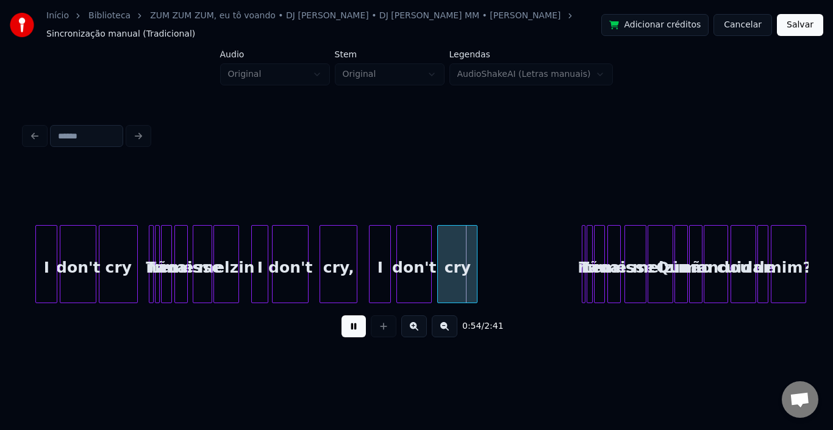
click at [363, 332] on button at bounding box center [354, 326] width 24 height 22
click at [369, 242] on div "I" at bounding box center [374, 267] width 21 height 83
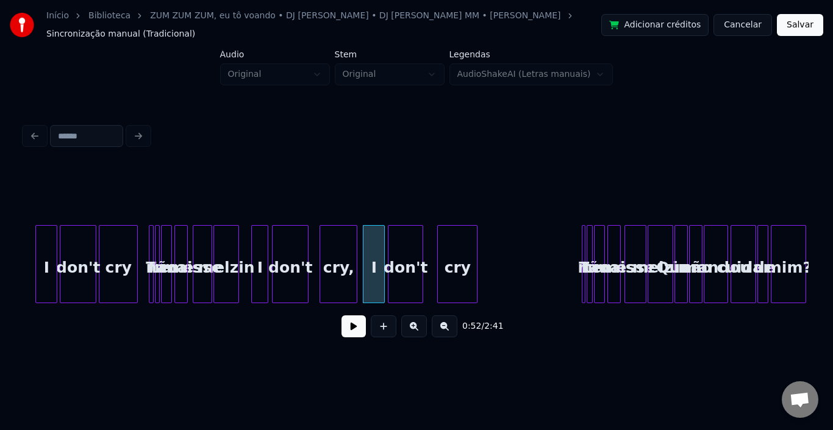
click at [408, 237] on div "don't" at bounding box center [406, 267] width 34 height 83
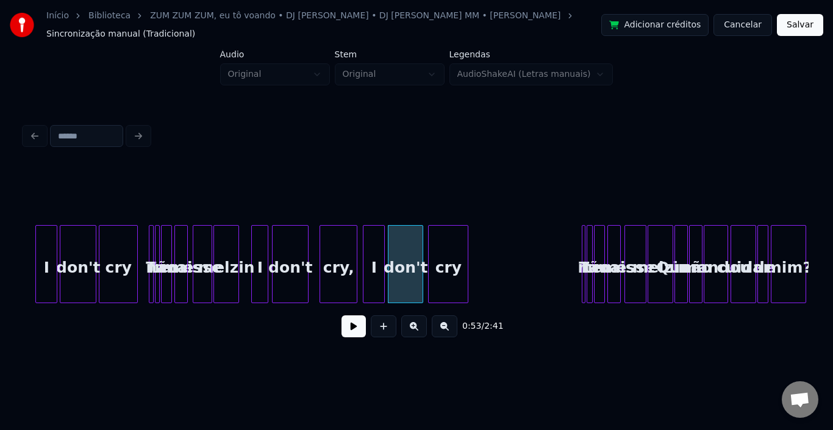
click at [439, 236] on div "cry" at bounding box center [448, 267] width 39 height 83
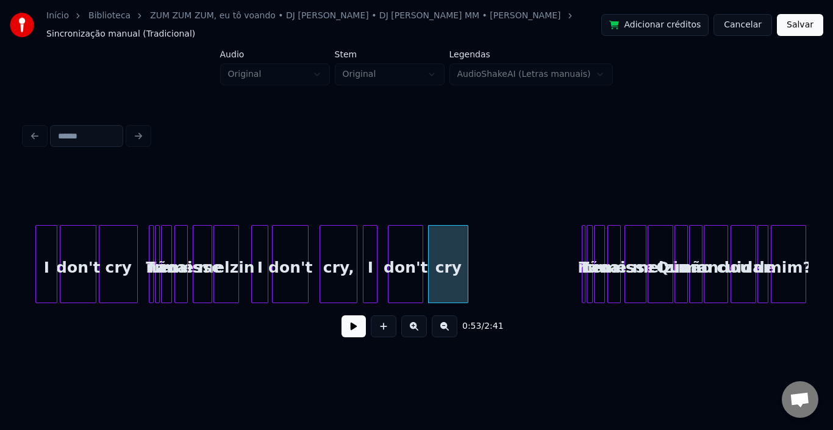
click at [375, 245] on div at bounding box center [375, 264] width 4 height 77
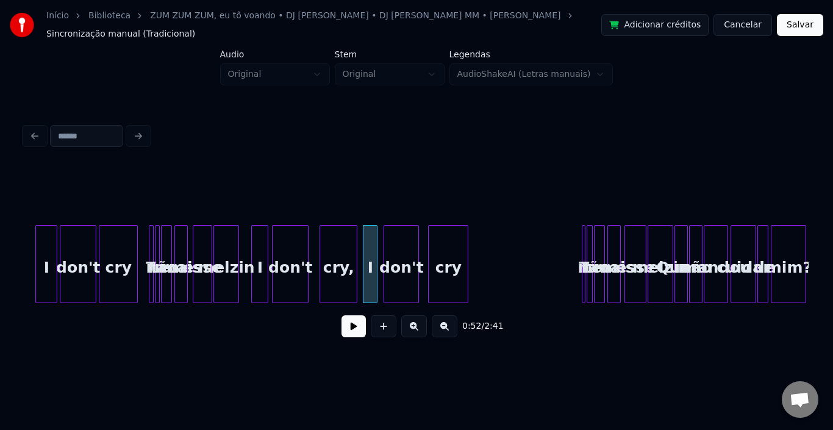
click at [392, 239] on div "don't" at bounding box center [401, 267] width 34 height 83
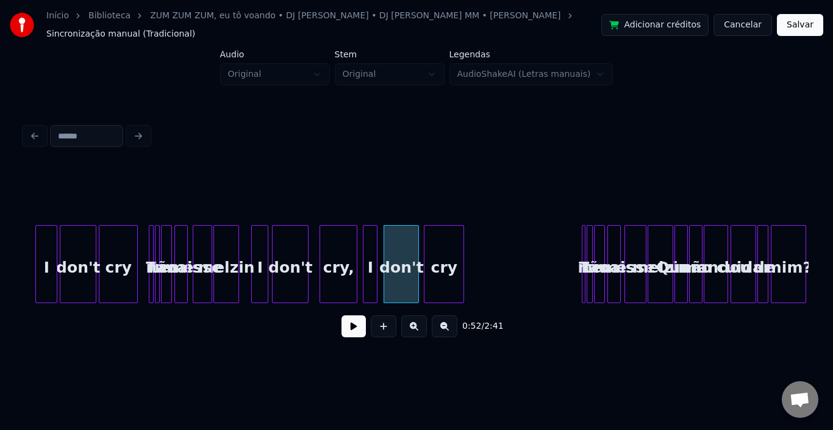
click at [430, 240] on div "cry" at bounding box center [444, 267] width 39 height 83
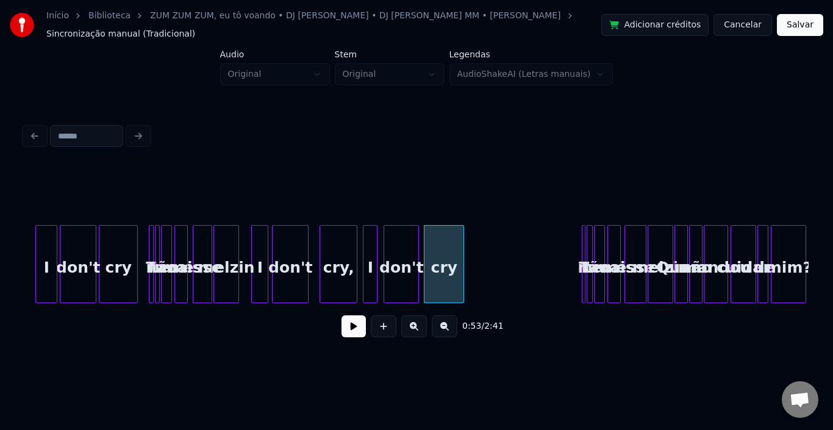
click at [373, 243] on div "I" at bounding box center [370, 267] width 13 height 83
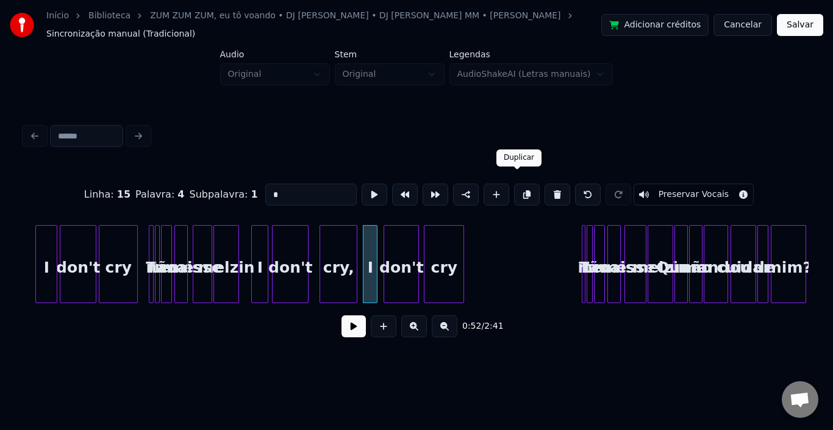
click at [514, 184] on button at bounding box center [527, 195] width 26 height 22
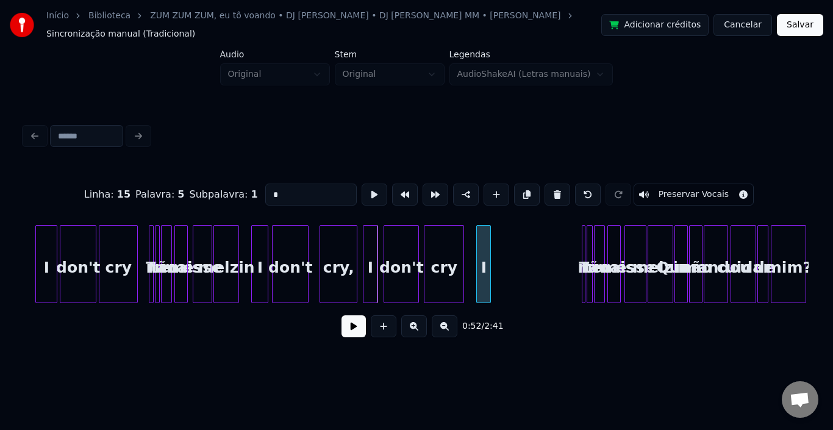
click at [481, 246] on div "I" at bounding box center [483, 267] width 13 height 83
click at [508, 242] on div "don't" at bounding box center [512, 267] width 34 height 83
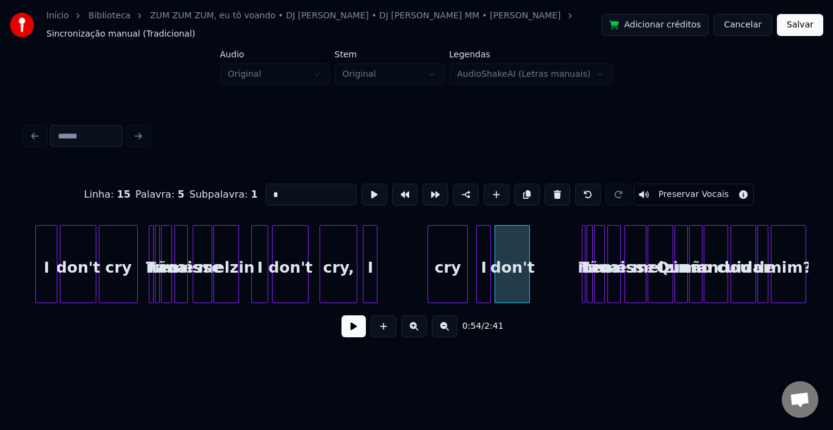
click at [450, 250] on div "cry" at bounding box center [447, 267] width 39 height 83
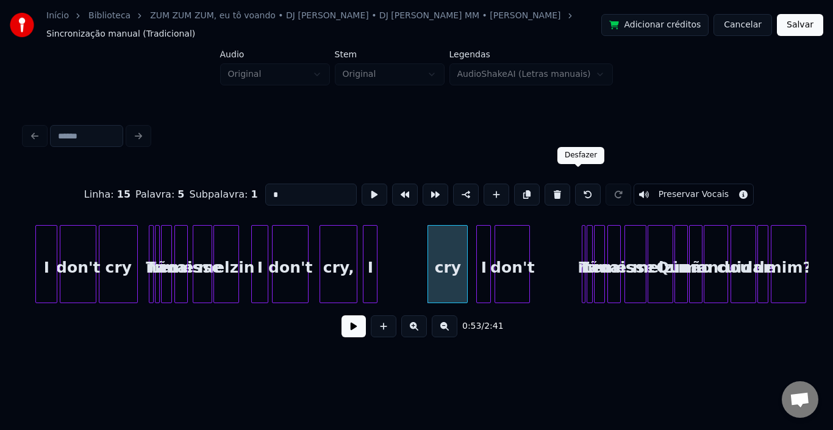
click at [580, 184] on button at bounding box center [588, 195] width 26 height 22
click at [575, 184] on button at bounding box center [588, 195] width 26 height 22
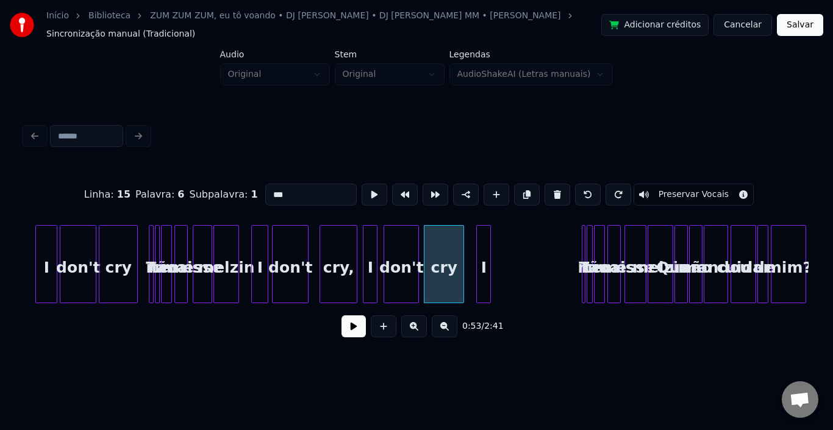
click at [412, 257] on div "don't" at bounding box center [401, 267] width 34 height 83
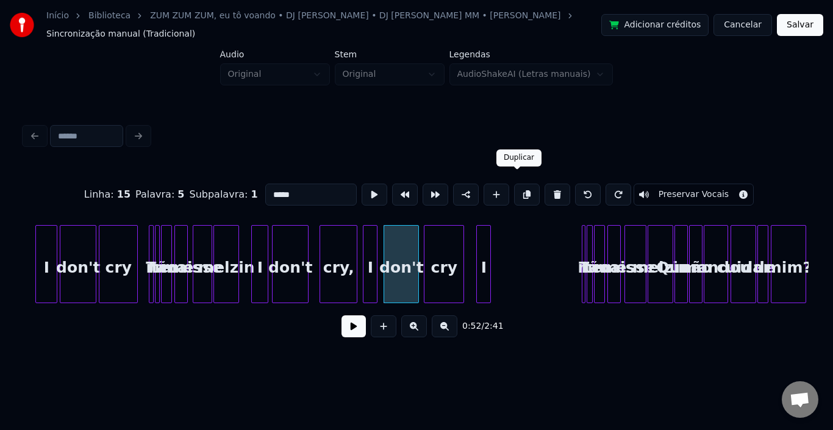
click at [514, 185] on button at bounding box center [527, 195] width 26 height 22
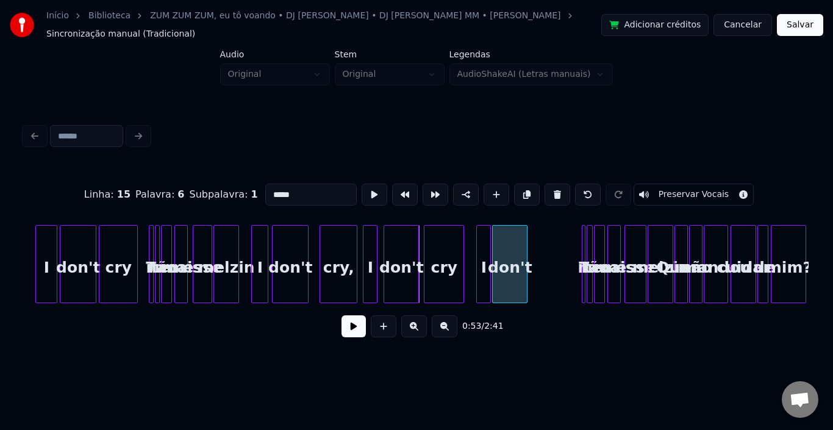
click at [513, 239] on div "don't" at bounding box center [510, 267] width 34 height 83
click at [442, 248] on div "cry" at bounding box center [444, 267] width 39 height 83
type input "***"
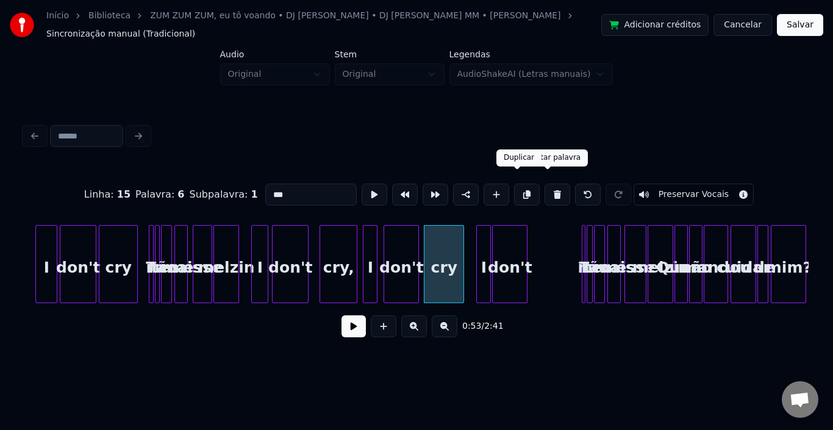
click at [520, 187] on button at bounding box center [527, 195] width 26 height 22
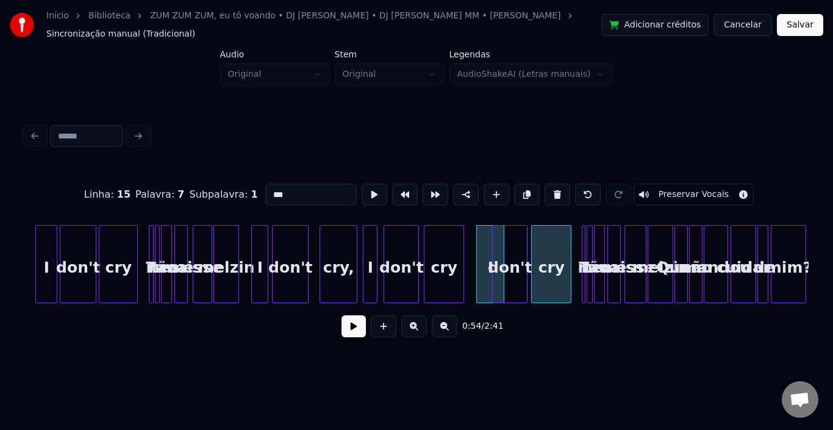
click at [556, 239] on div "cry" at bounding box center [551, 267] width 39 height 83
click at [473, 254] on div "I" at bounding box center [479, 267] width 27 height 83
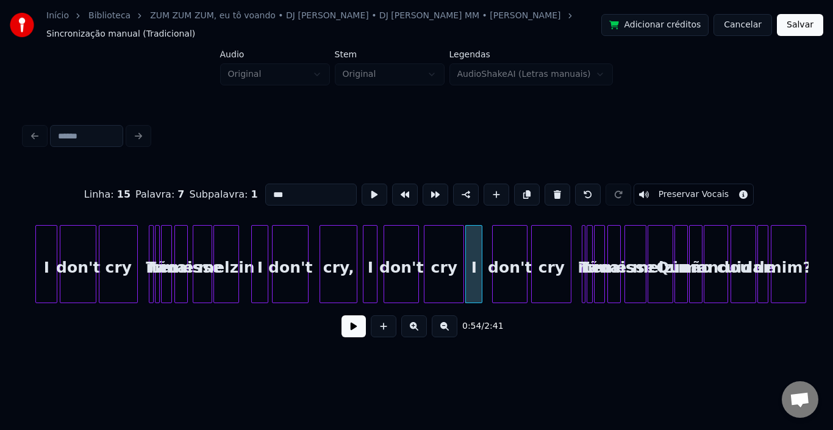
click at [481, 250] on div at bounding box center [480, 264] width 4 height 77
click at [481, 239] on div "I" at bounding box center [481, 267] width 16 height 83
click at [358, 326] on button at bounding box center [354, 326] width 24 height 22
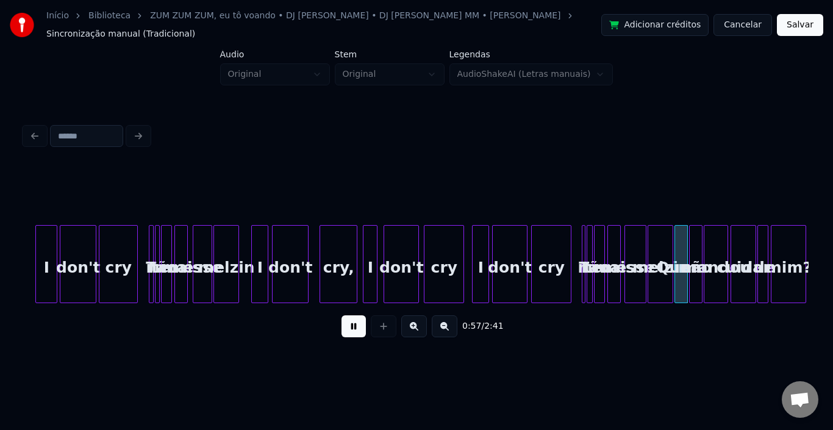
click at [358, 326] on button at bounding box center [354, 326] width 24 height 22
click at [675, 256] on div "Quem" at bounding box center [681, 267] width 12 height 83
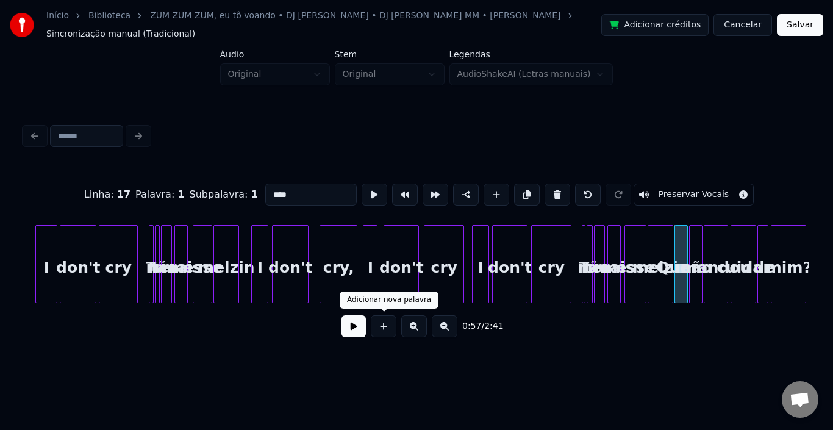
click at [352, 328] on button at bounding box center [354, 326] width 24 height 22
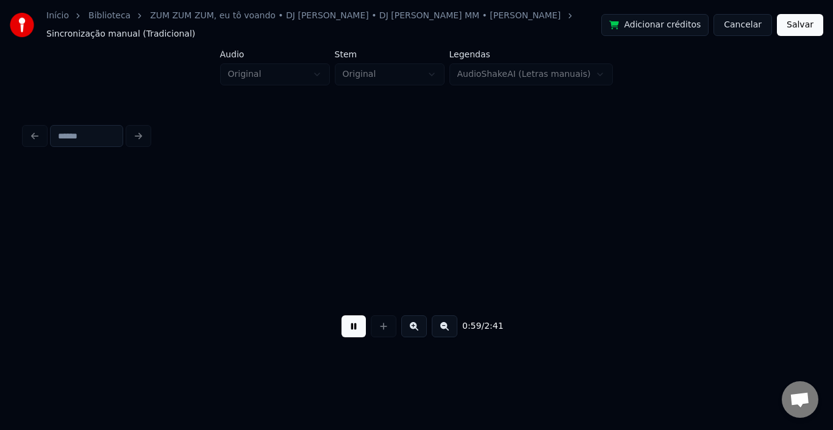
scroll to position [0, 3658]
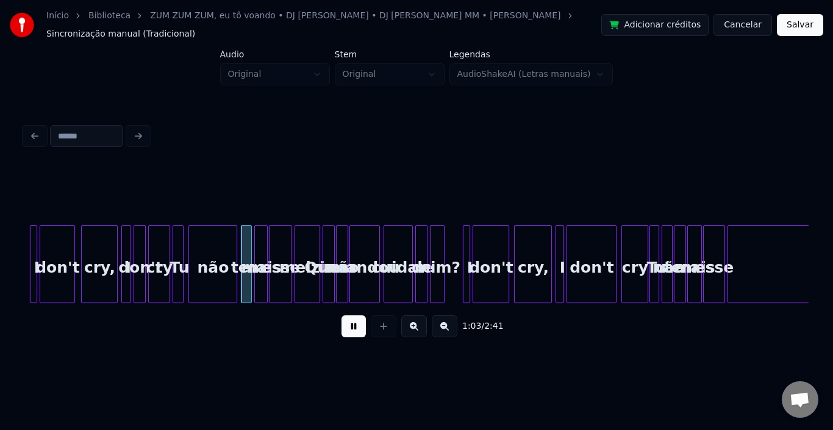
click at [352, 328] on button at bounding box center [354, 326] width 24 height 22
click at [227, 245] on div at bounding box center [229, 264] width 4 height 77
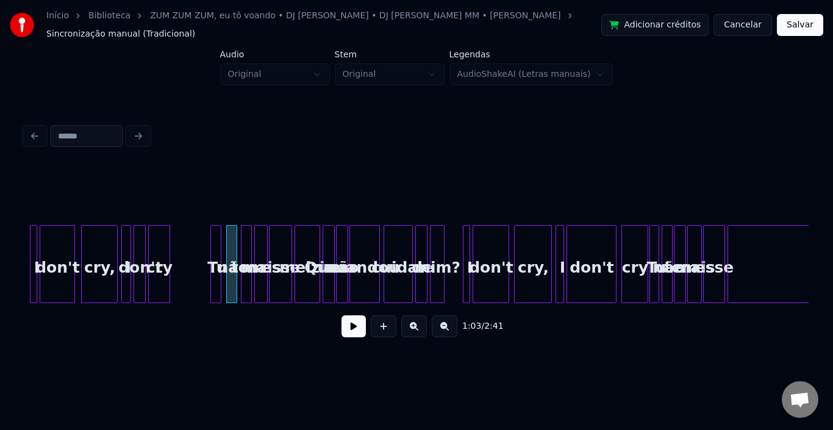
click at [215, 240] on div "Tu" at bounding box center [217, 267] width 12 height 83
click at [196, 240] on div at bounding box center [197, 264] width 4 height 77
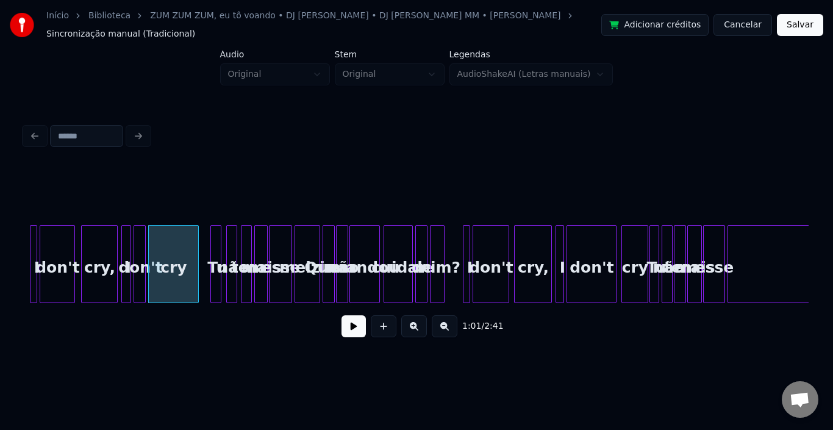
click at [164, 246] on div "cry" at bounding box center [173, 267] width 49 height 83
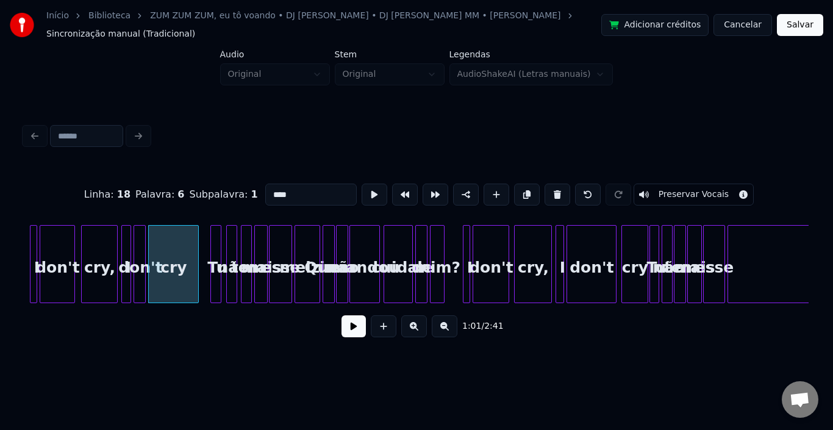
type input "***"
click at [347, 328] on button at bounding box center [354, 326] width 24 height 22
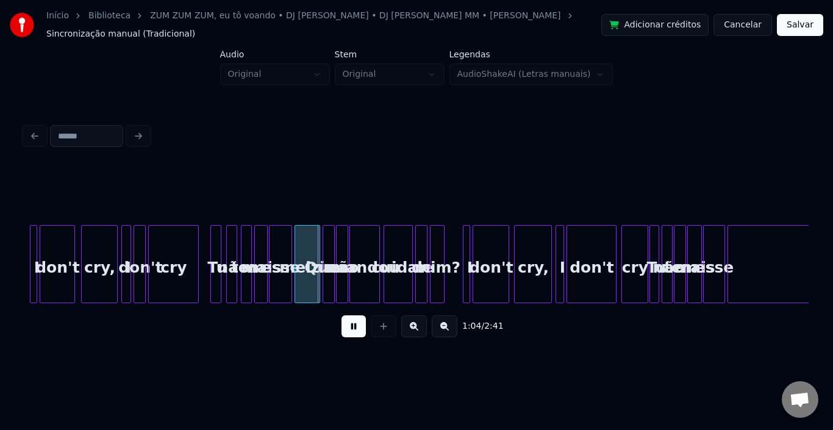
click at [347, 328] on button at bounding box center [354, 326] width 24 height 22
click at [279, 242] on div "esse" at bounding box center [281, 267] width 22 height 83
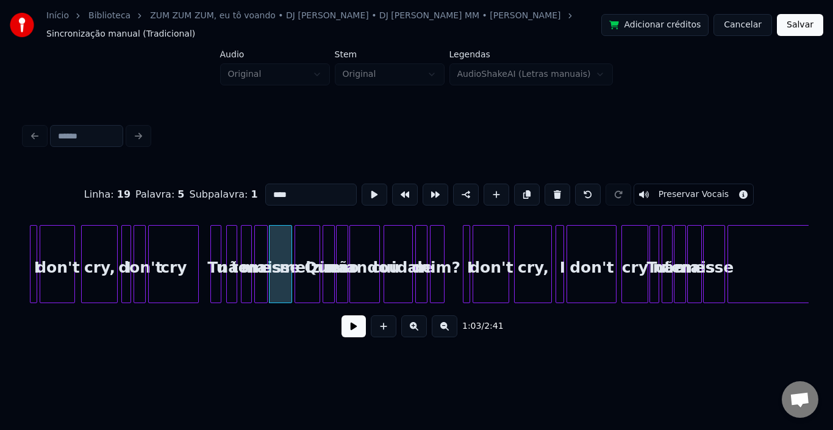
click at [310, 241] on div "melzin" at bounding box center [307, 267] width 24 height 83
click at [325, 244] on div at bounding box center [325, 264] width 4 height 77
type input "****"
click at [356, 330] on button at bounding box center [354, 326] width 24 height 22
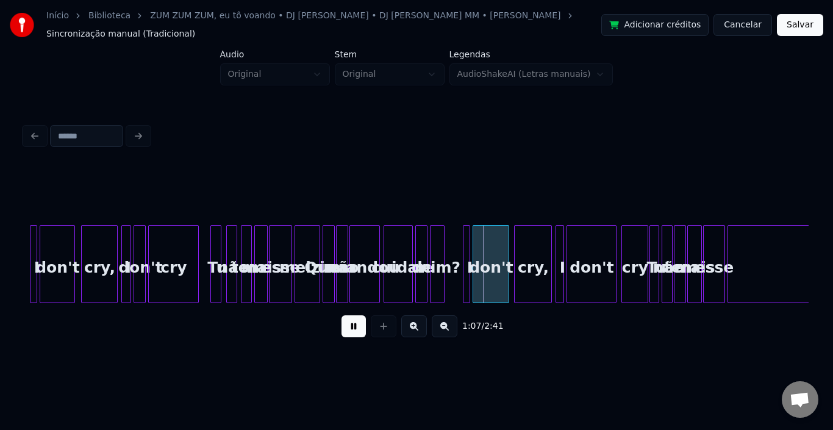
click at [356, 330] on button at bounding box center [354, 326] width 24 height 22
click at [458, 248] on div at bounding box center [457, 264] width 4 height 77
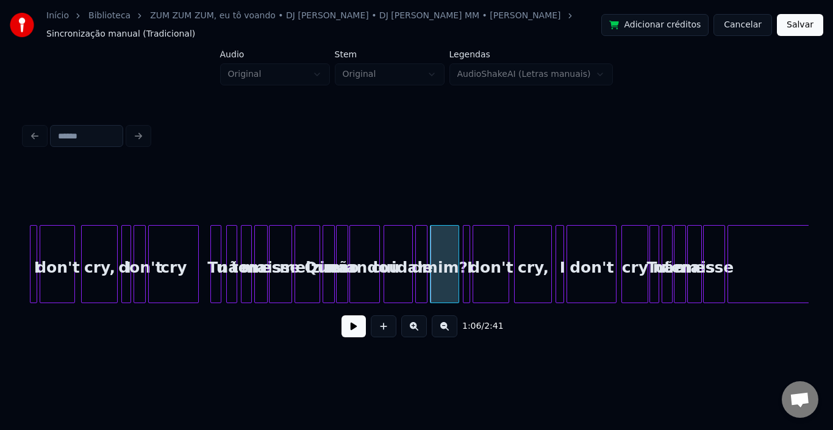
click at [358, 326] on button at bounding box center [354, 326] width 24 height 22
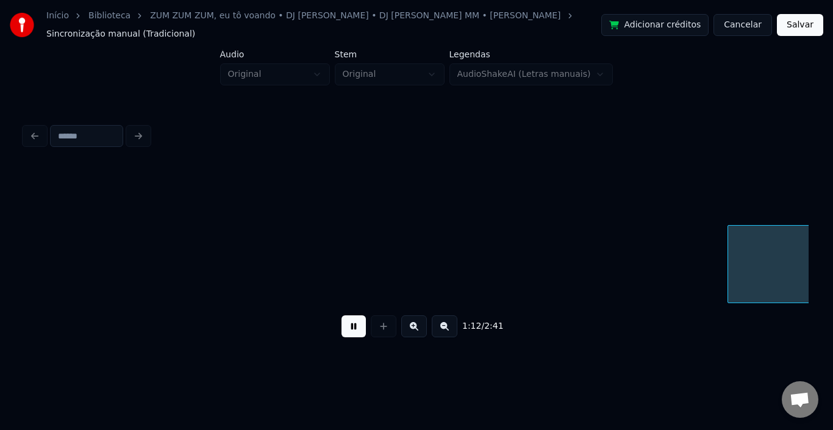
scroll to position [0, 4443]
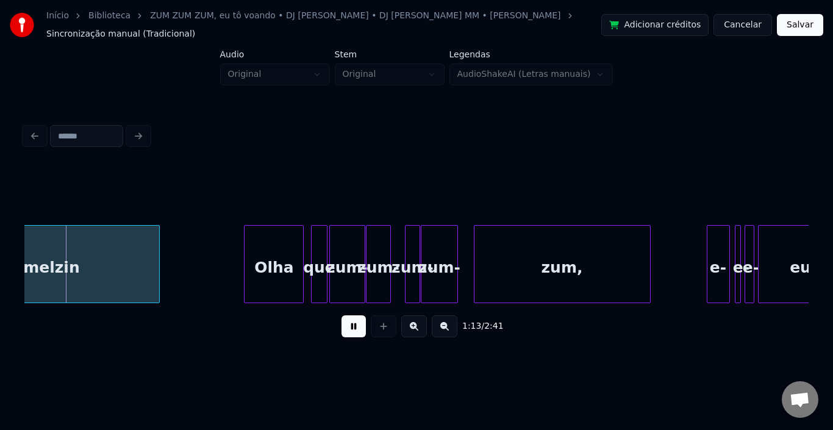
click at [362, 329] on button at bounding box center [354, 326] width 24 height 22
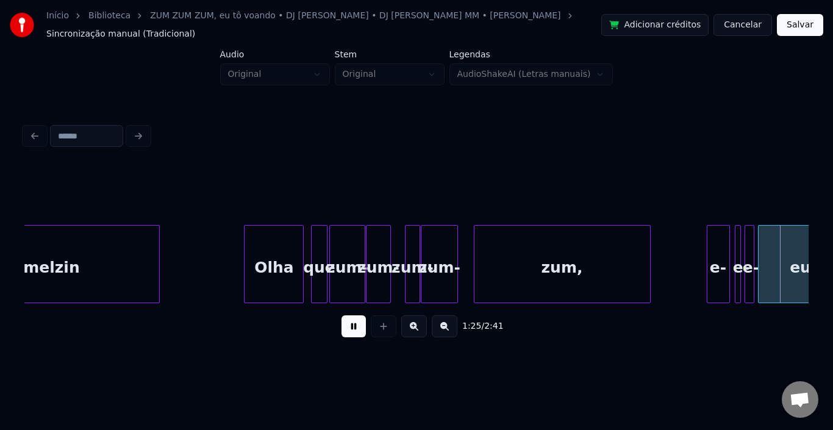
click at [362, 329] on button at bounding box center [354, 326] width 24 height 22
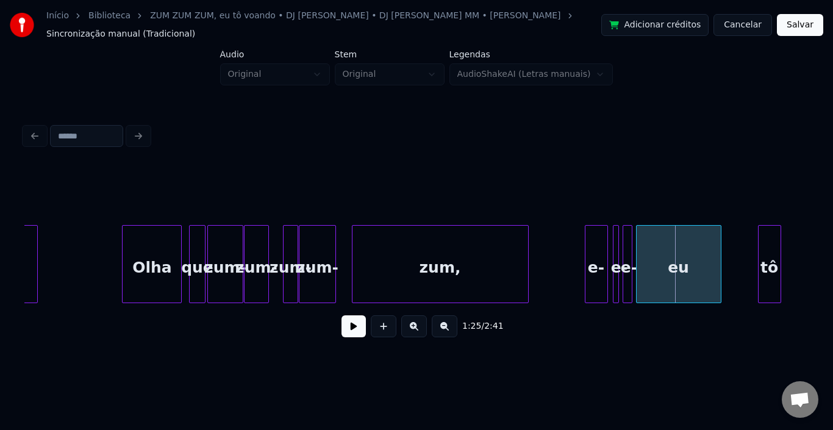
scroll to position [0, 4638]
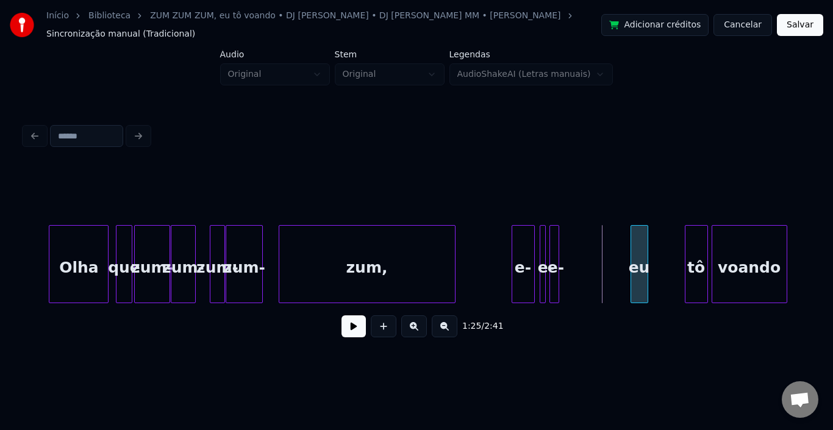
click at [633, 250] on div at bounding box center [633, 264] width 4 height 77
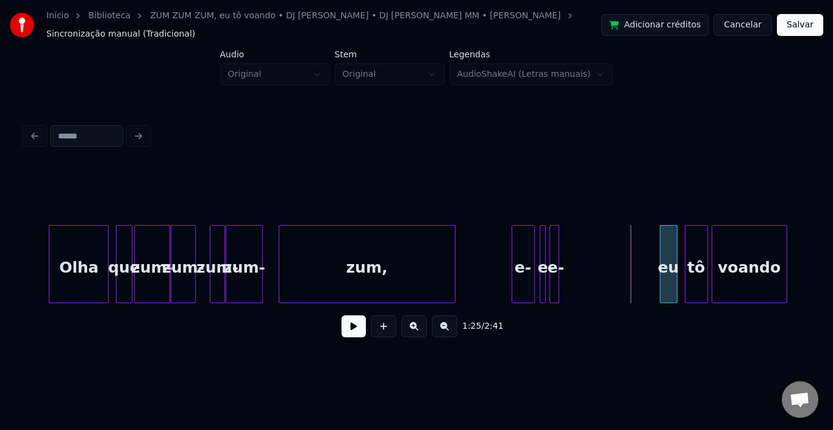
click at [669, 236] on div "eu" at bounding box center [669, 267] width 16 height 83
click at [519, 244] on div "e-" at bounding box center [523, 267] width 22 height 83
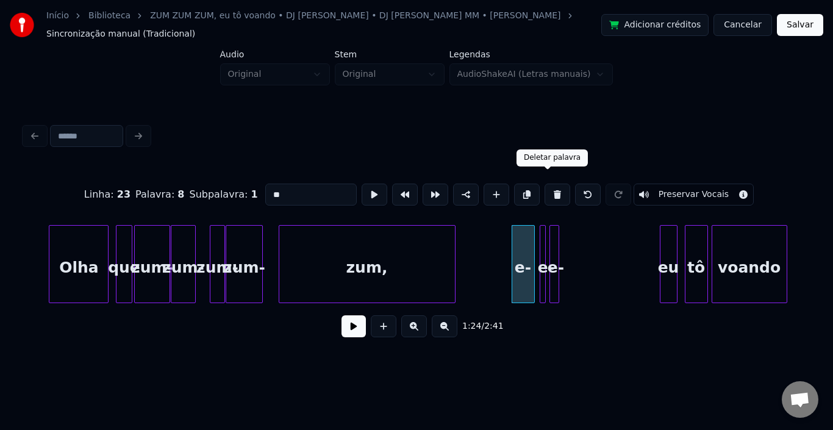
click at [551, 187] on button at bounding box center [558, 195] width 26 height 22
click at [545, 184] on button at bounding box center [558, 195] width 26 height 22
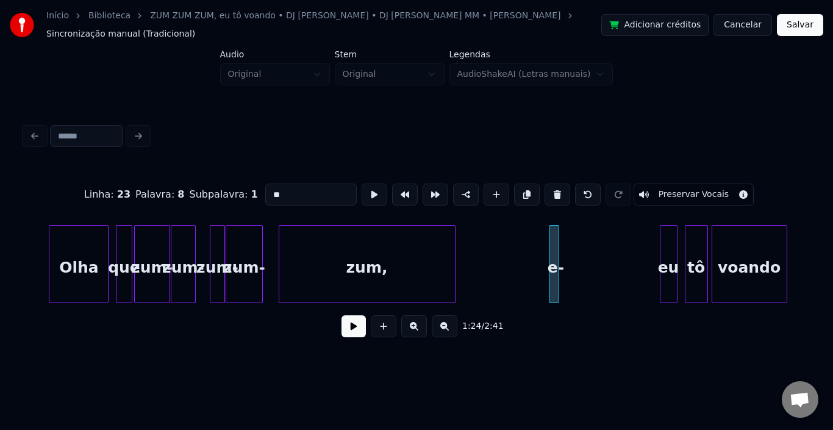
click at [548, 184] on button at bounding box center [558, 195] width 26 height 22
type input "**"
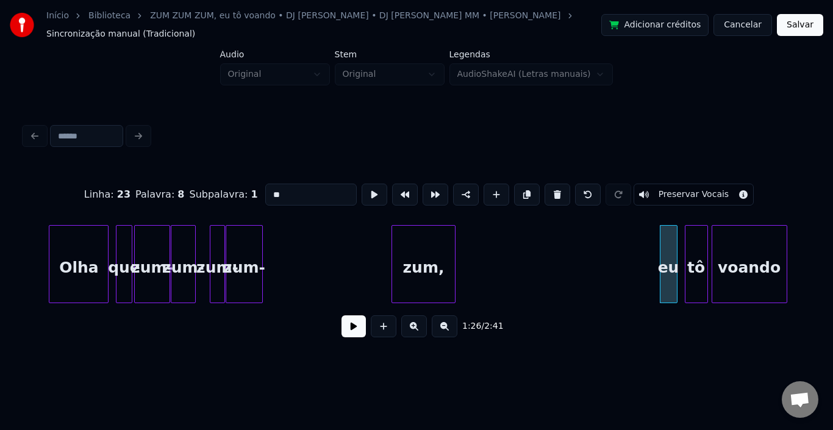
click at [396, 251] on div at bounding box center [394, 264] width 4 height 77
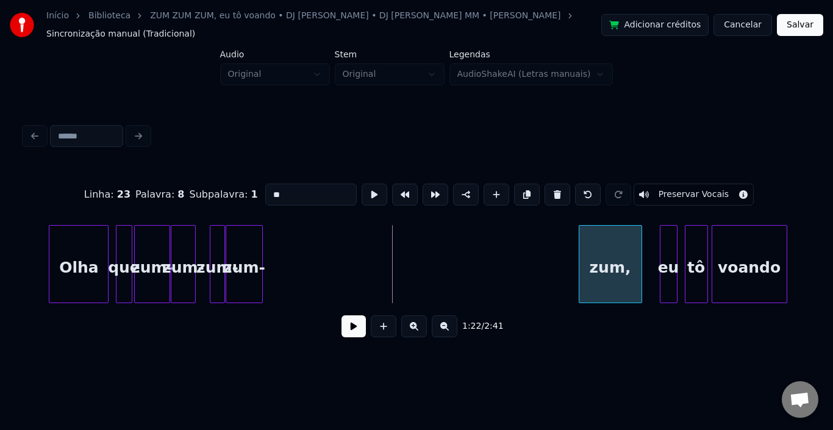
click at [602, 234] on div "zum," at bounding box center [611, 267] width 62 height 83
click at [547, 239] on div "zum-" at bounding box center [551, 267] width 35 height 83
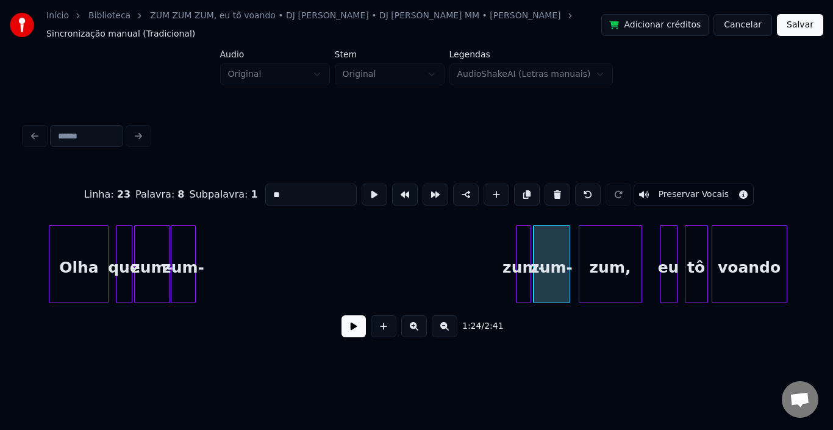
click at [521, 241] on div "zum-" at bounding box center [523, 267] width 13 height 83
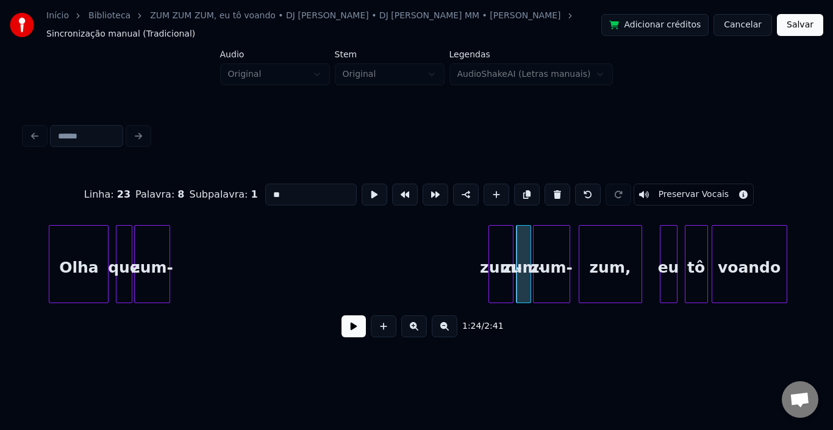
click at [503, 234] on div "zum-" at bounding box center [500, 267] width 23 height 83
click at [299, 246] on div "Olha que zum- zum- zum- zum- zum, eu tô voando" at bounding box center [301, 264] width 9831 height 78
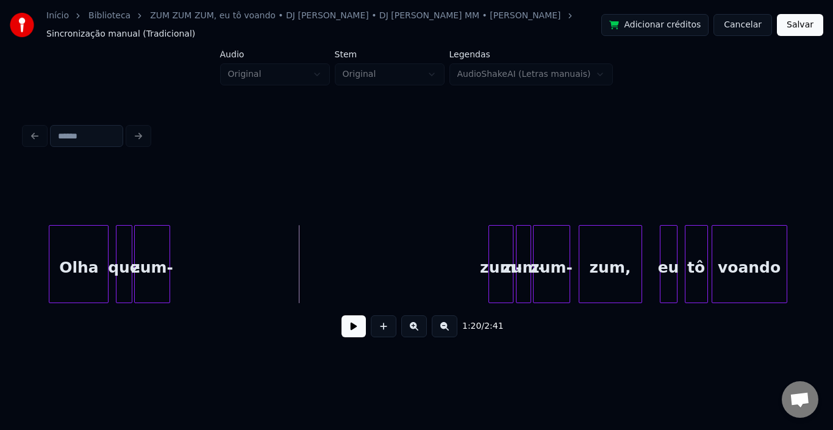
click at [345, 331] on button at bounding box center [354, 326] width 24 height 22
click at [346, 331] on button at bounding box center [354, 326] width 24 height 22
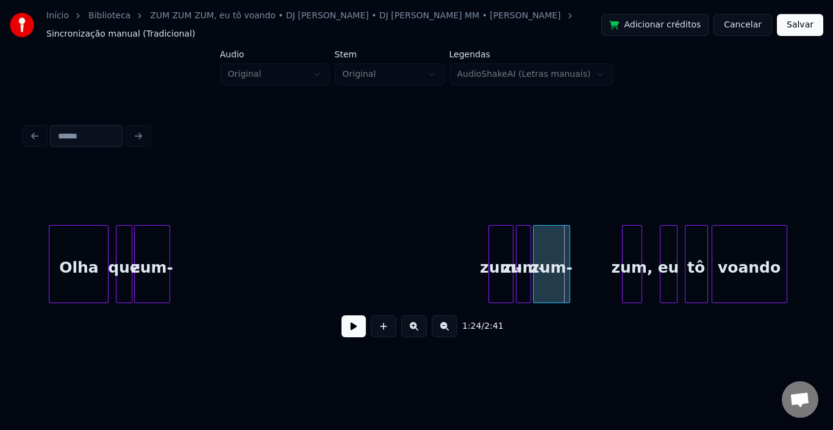
click at [625, 239] on div at bounding box center [625, 264] width 4 height 77
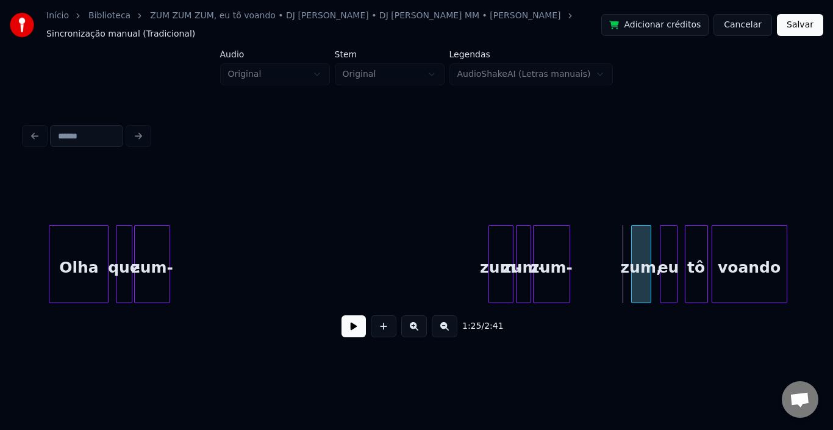
click at [642, 235] on div "zum," at bounding box center [641, 267] width 18 height 83
click at [560, 238] on div at bounding box center [562, 264] width 4 height 77
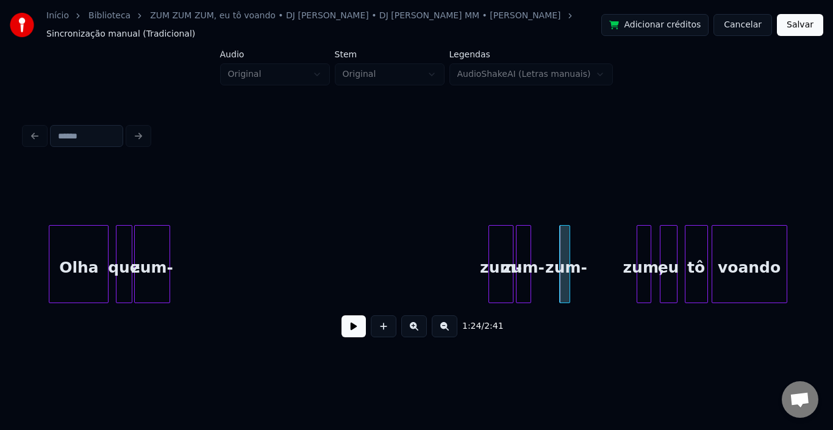
click at [638, 234] on div at bounding box center [640, 264] width 4 height 77
click at [630, 227] on div "zum-" at bounding box center [631, 267] width 12 height 83
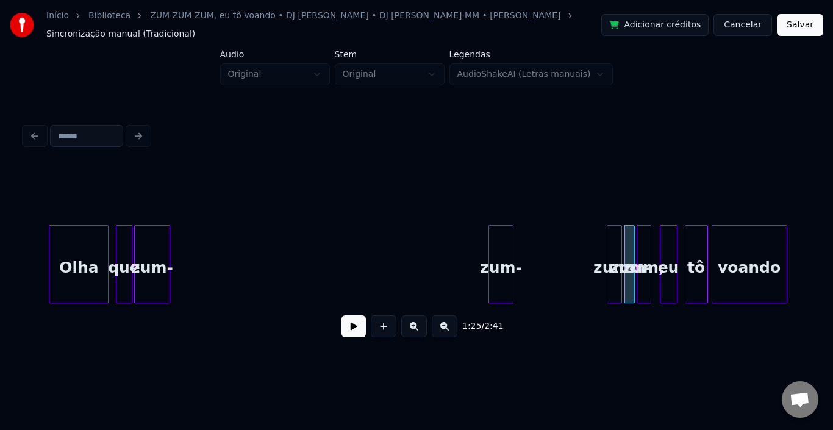
click at [616, 228] on div "zum-" at bounding box center [614, 267] width 13 height 83
click at [615, 232] on div at bounding box center [616, 264] width 4 height 77
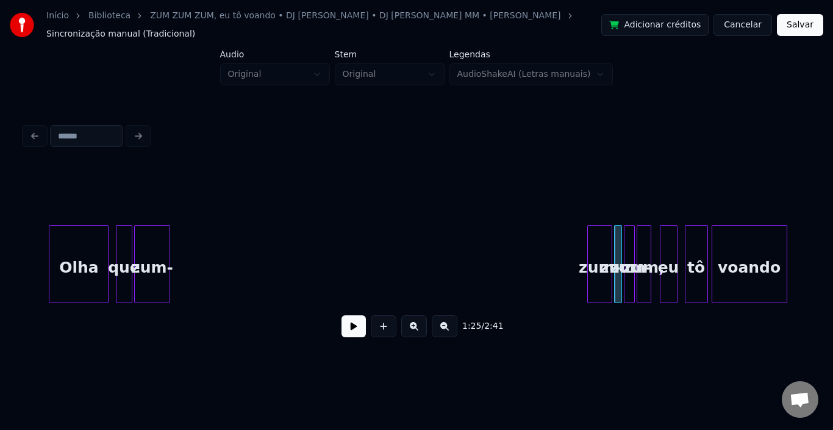
click at [597, 229] on div "zum-" at bounding box center [599, 267] width 23 height 83
click at [606, 232] on div at bounding box center [608, 264] width 4 height 77
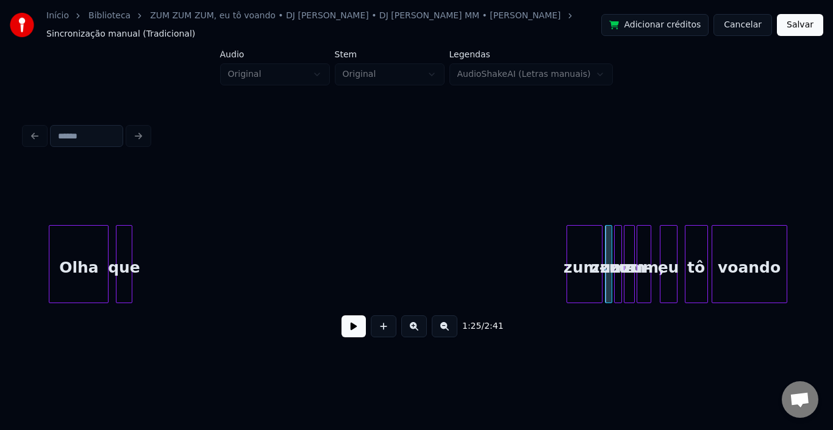
click at [593, 239] on div "zum-" at bounding box center [584, 267] width 34 height 83
click at [597, 242] on div at bounding box center [599, 264] width 4 height 77
click at [588, 242] on div "que" at bounding box center [586, 267] width 15 height 83
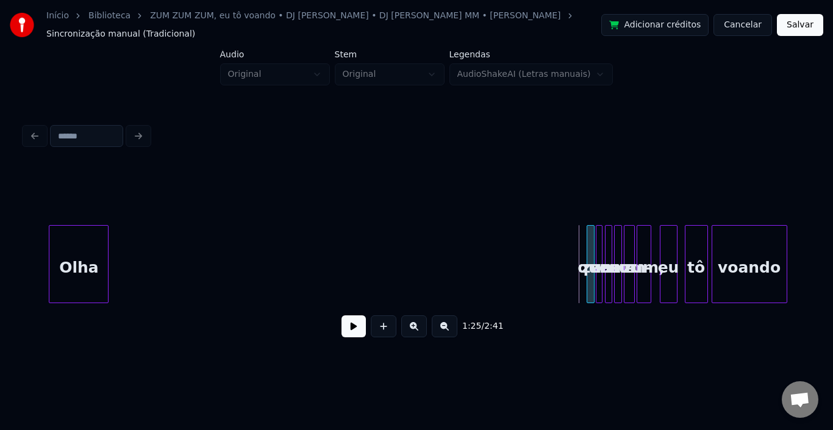
click at [589, 242] on div at bounding box center [590, 264] width 4 height 77
click at [565, 252] on div "Olha" at bounding box center [554, 267] width 59 height 83
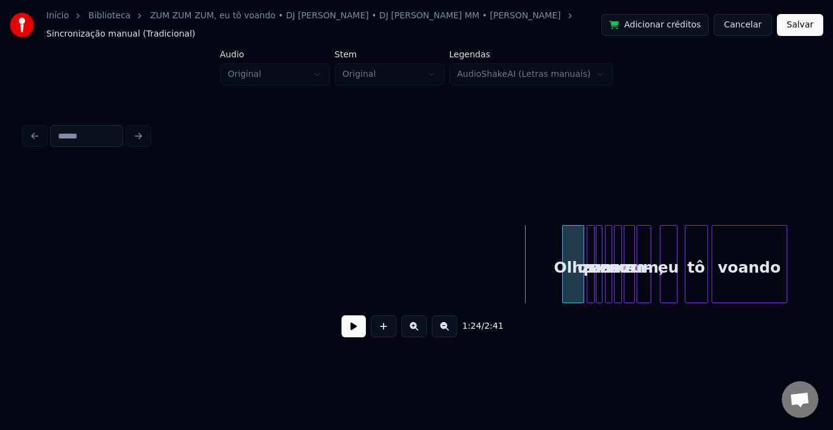
click at [566, 248] on div at bounding box center [565, 264] width 4 height 77
click at [345, 324] on button at bounding box center [354, 326] width 24 height 22
click at [520, 244] on div "Olha que zum- zum- zum- zum- zum, eu tô voando" at bounding box center [301, 264] width 9831 height 78
click at [363, 324] on button at bounding box center [354, 326] width 24 height 22
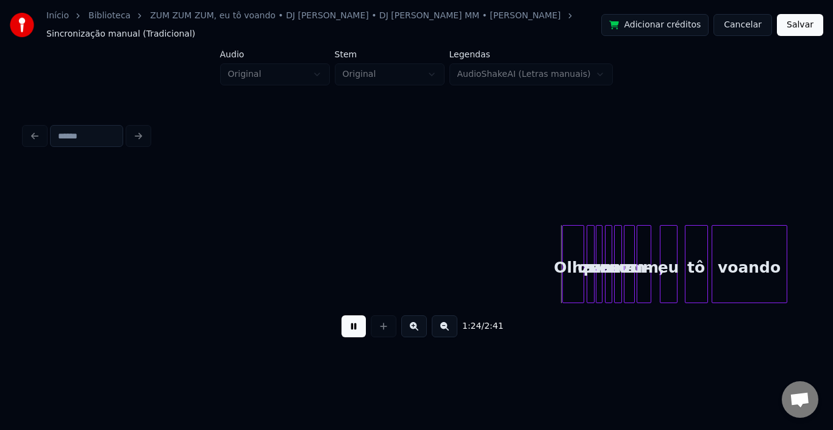
click at [363, 324] on button at bounding box center [354, 326] width 24 height 22
click at [546, 237] on div "Olha" at bounding box center [544, 267] width 21 height 83
click at [579, 239] on div at bounding box center [581, 264] width 4 height 77
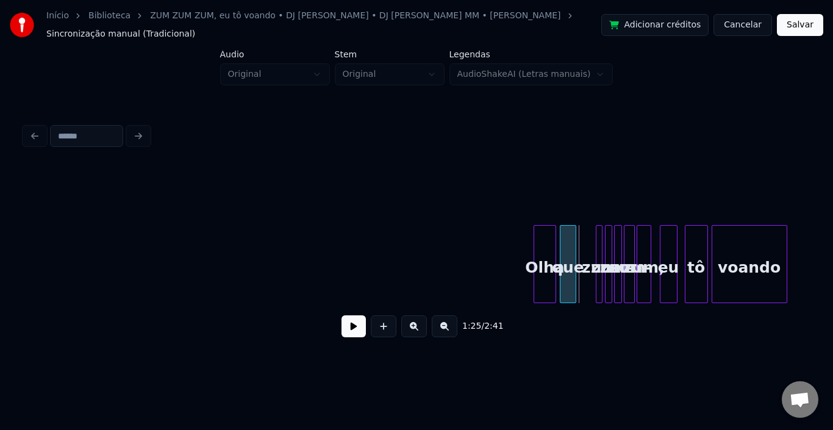
click at [566, 237] on div "que" at bounding box center [568, 267] width 15 height 83
click at [590, 239] on div at bounding box center [591, 264] width 4 height 77
click at [586, 236] on div "zum-" at bounding box center [586, 267] width 12 height 83
click at [358, 325] on button at bounding box center [354, 326] width 24 height 22
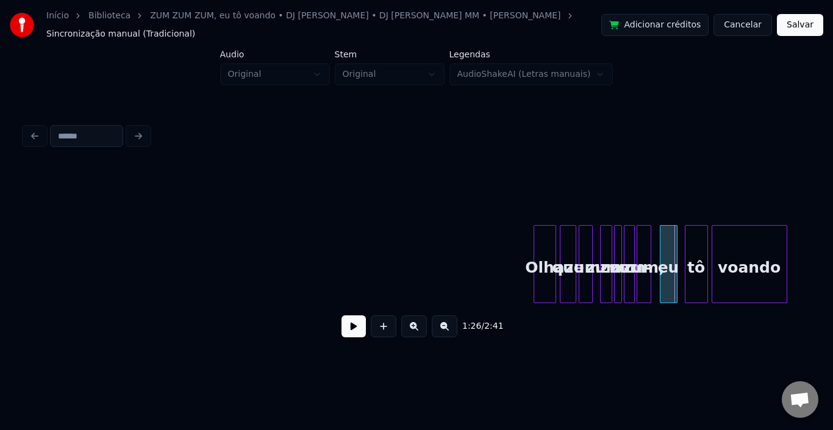
click at [602, 250] on div at bounding box center [603, 264] width 4 height 77
click at [348, 329] on button at bounding box center [354, 326] width 24 height 22
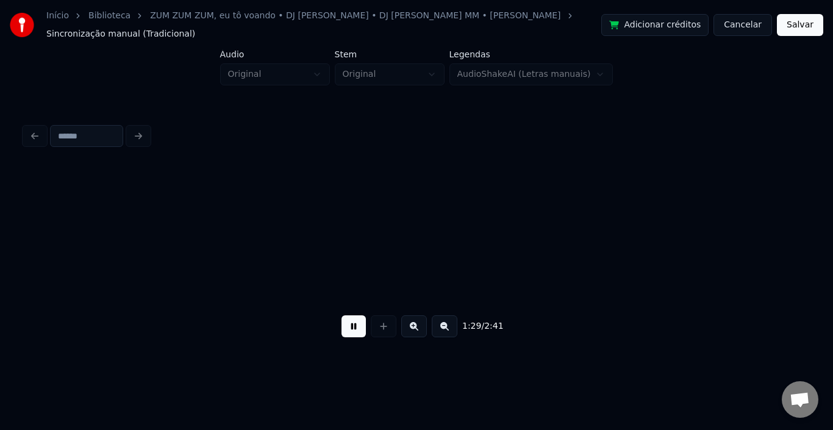
scroll to position [0, 5424]
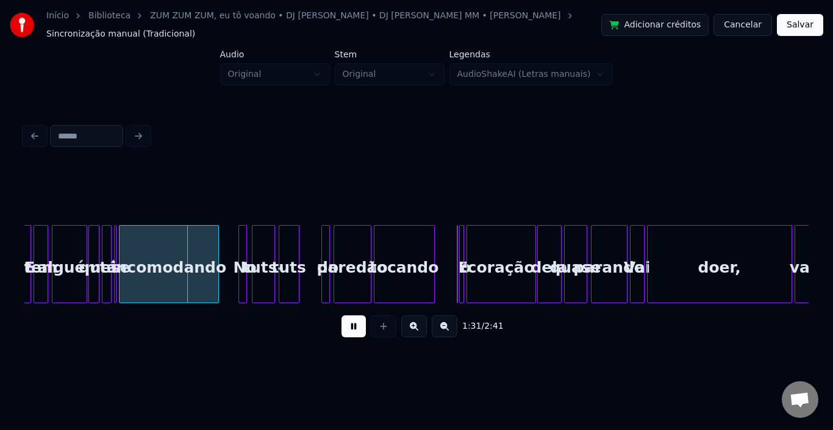
click at [348, 329] on button at bounding box center [354, 326] width 24 height 22
click at [362, 336] on button at bounding box center [354, 326] width 24 height 22
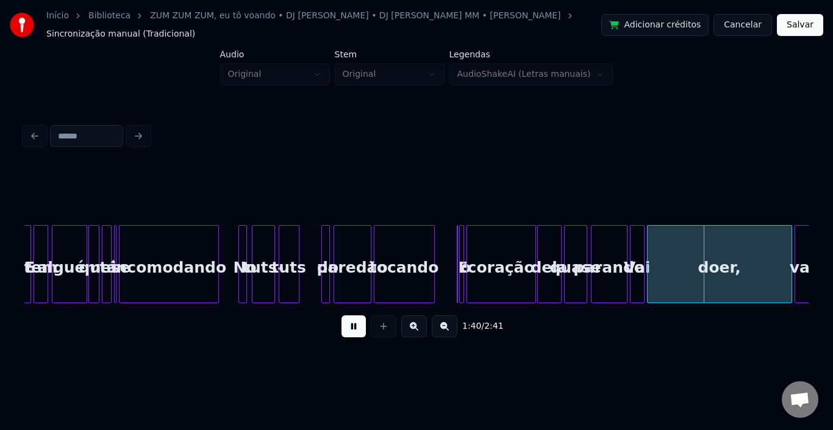
click at [362, 336] on button at bounding box center [354, 326] width 24 height 22
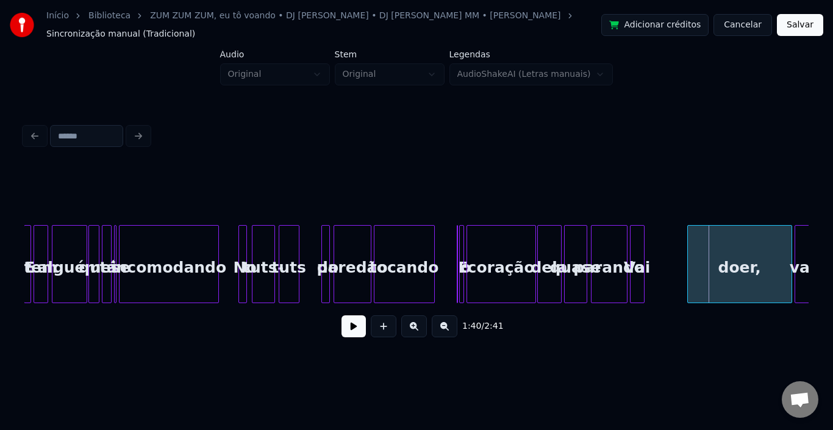
click at [691, 244] on div at bounding box center [690, 264] width 4 height 77
click at [671, 229] on div "Vai" at bounding box center [673, 267] width 13 height 83
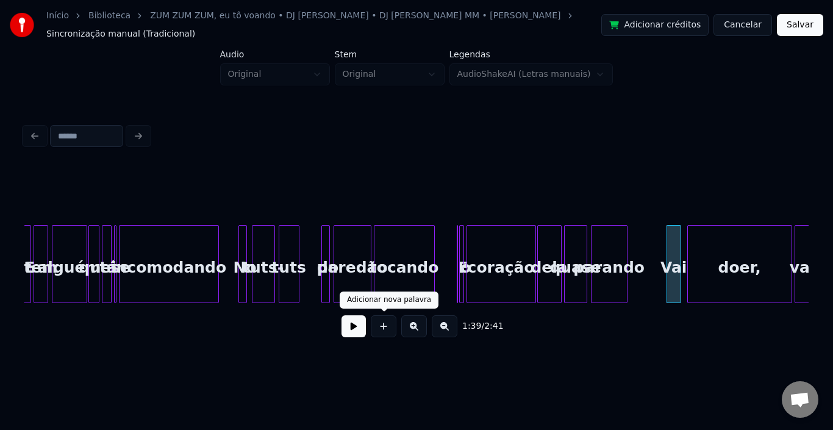
click at [343, 327] on button at bounding box center [354, 326] width 24 height 22
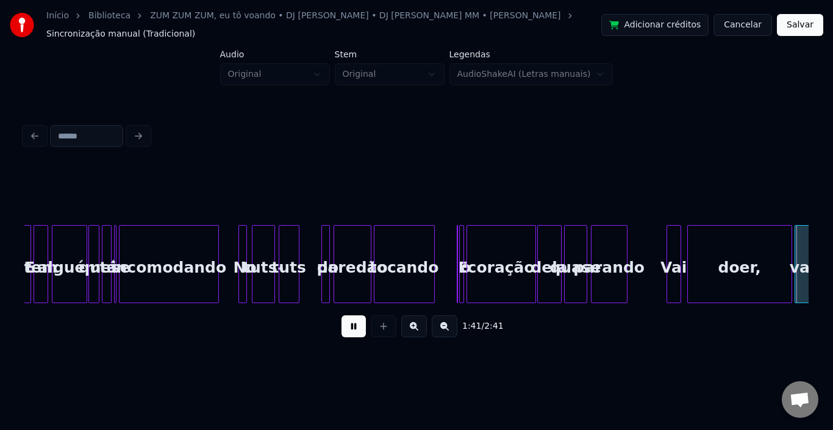
click at [343, 327] on button at bounding box center [354, 326] width 24 height 22
click at [699, 227] on div at bounding box center [701, 264] width 4 height 77
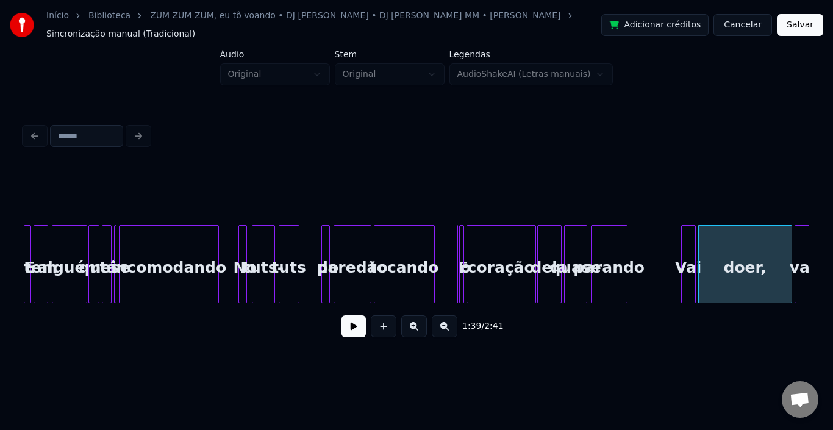
click at [686, 232] on div "Vai" at bounding box center [688, 267] width 13 height 83
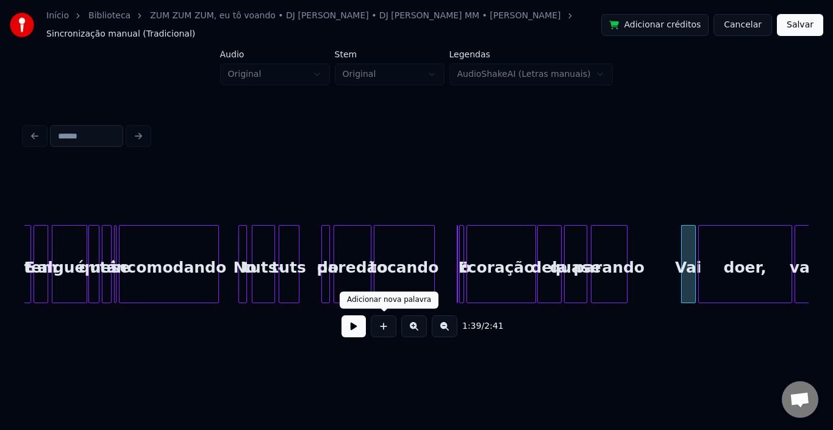
click at [368, 323] on div "1:39 / 2:41" at bounding box center [416, 326] width 765 height 27
click at [350, 326] on button at bounding box center [354, 326] width 24 height 22
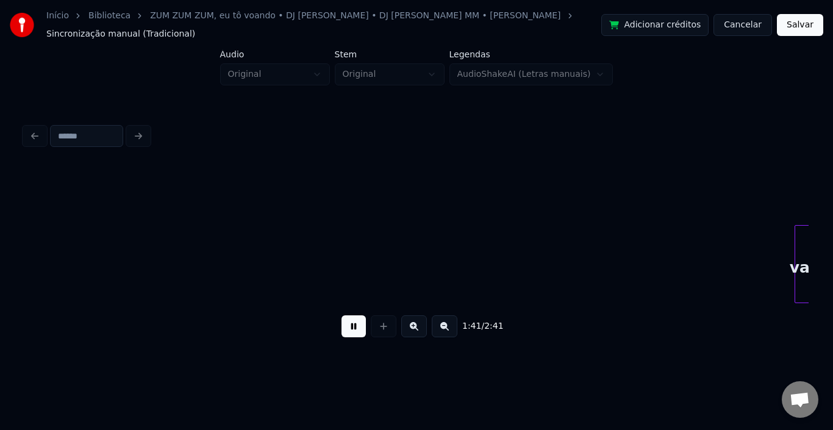
scroll to position [0, 6209]
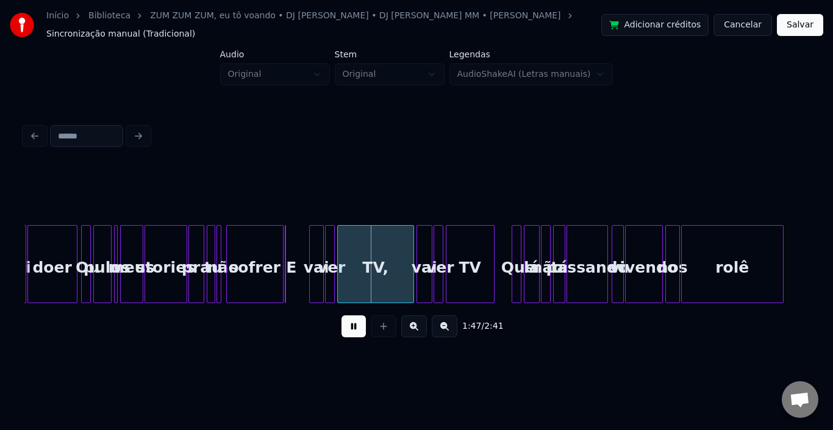
click at [339, 326] on div "1:47 / 2:41" at bounding box center [416, 326] width 765 height 27
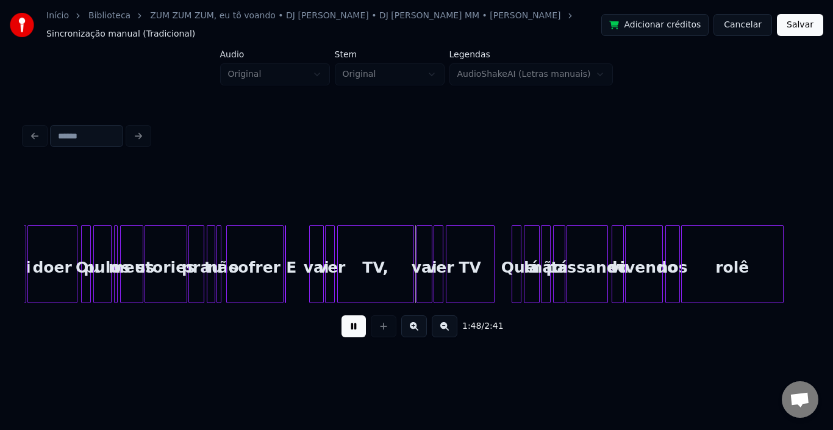
click at [352, 326] on button at bounding box center [354, 326] width 24 height 22
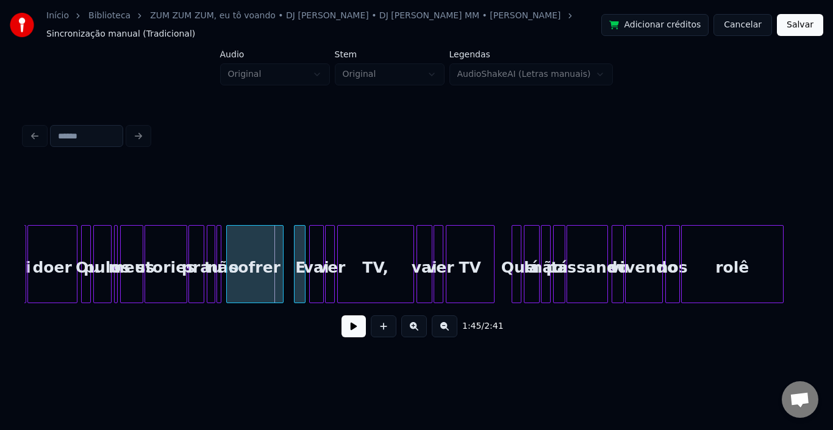
click at [306, 240] on div "E" at bounding box center [301, 267] width 12 height 83
click at [351, 325] on button at bounding box center [354, 326] width 24 height 22
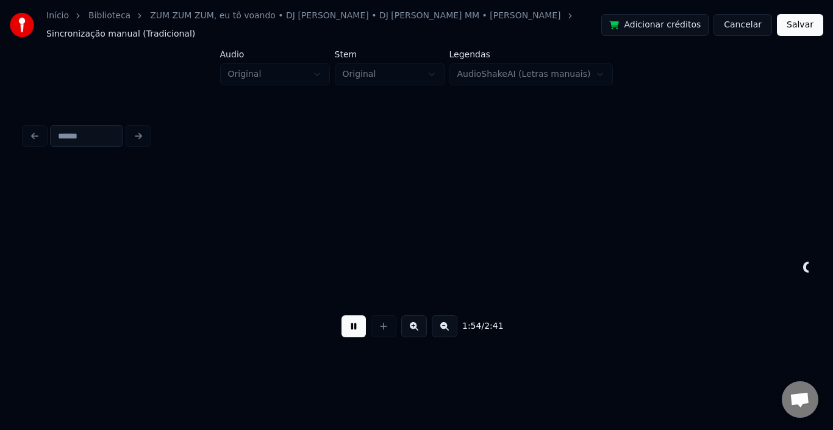
scroll to position [0, 6993]
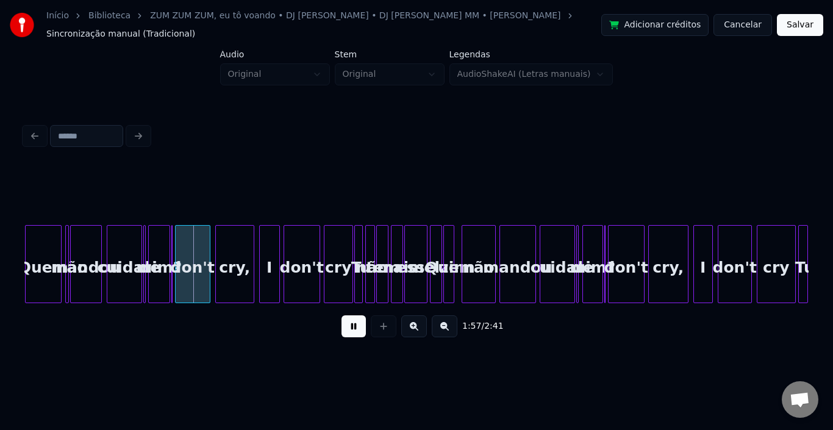
click at [358, 333] on button at bounding box center [354, 326] width 24 height 22
click at [33, 247] on div "Quem" at bounding box center [43, 267] width 35 height 83
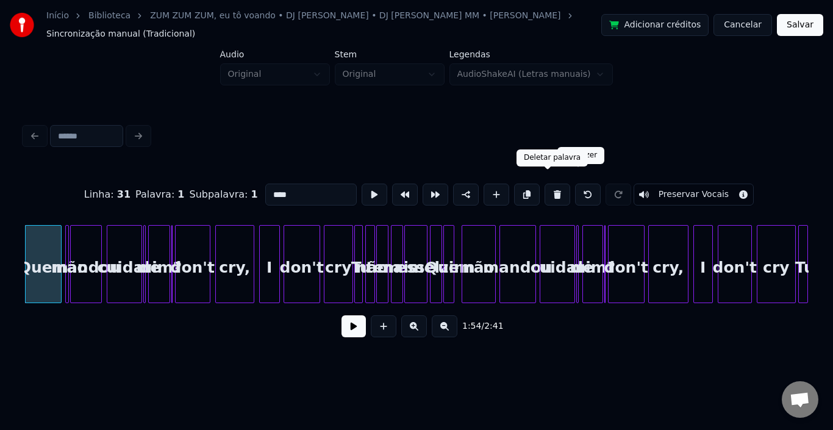
click at [549, 185] on button at bounding box center [558, 195] width 26 height 22
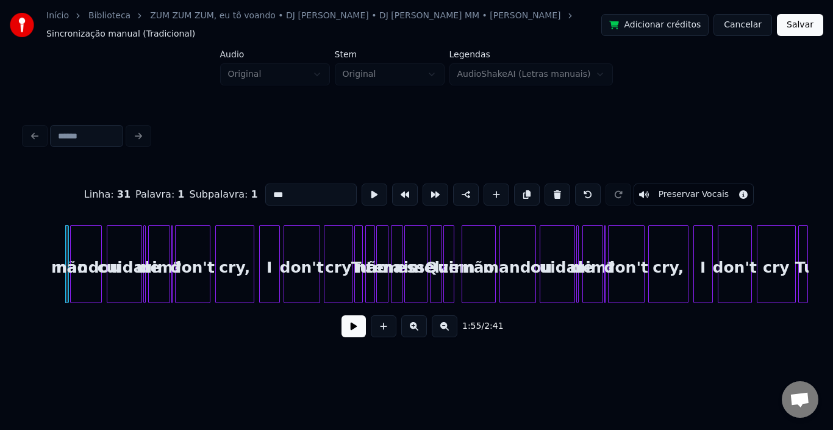
click at [549, 185] on button at bounding box center [558, 195] width 26 height 22
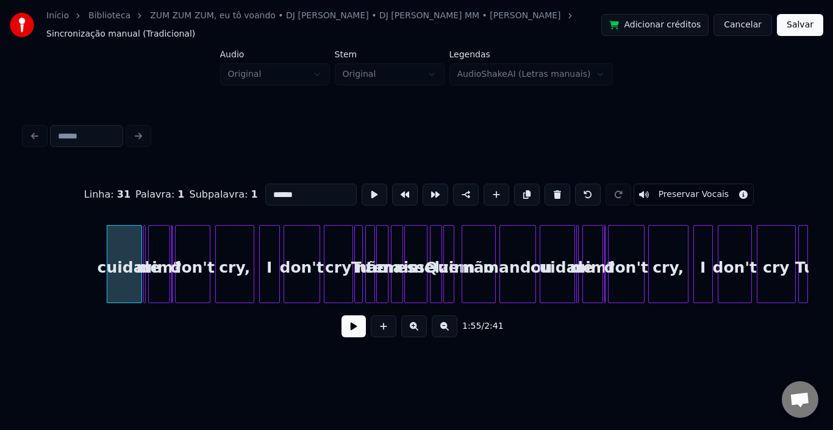
click at [549, 185] on button at bounding box center [558, 195] width 26 height 22
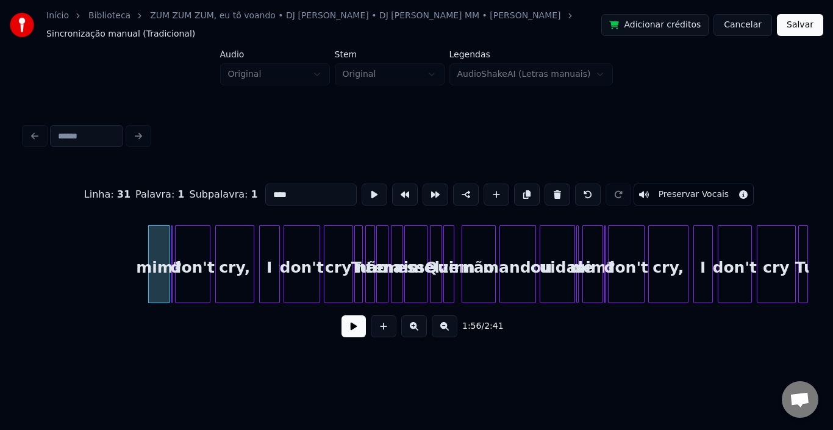
click at [549, 185] on button at bounding box center [558, 195] width 26 height 22
type input "*"
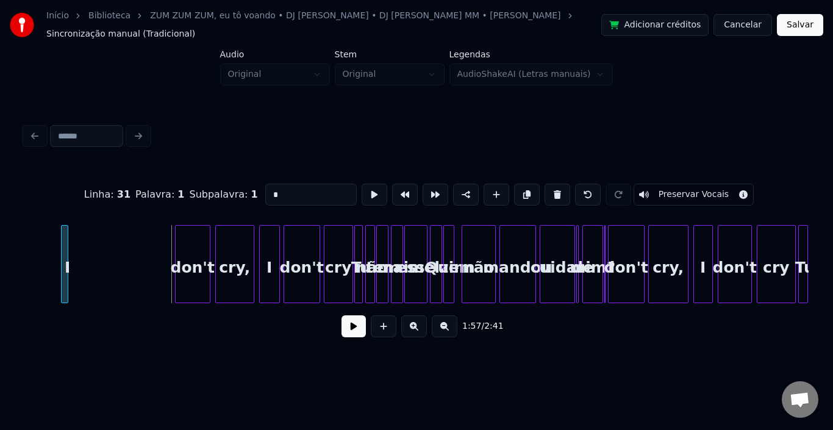
click at [61, 252] on div "I" at bounding box center [64, 264] width 7 height 78
click at [351, 327] on button at bounding box center [354, 326] width 24 height 22
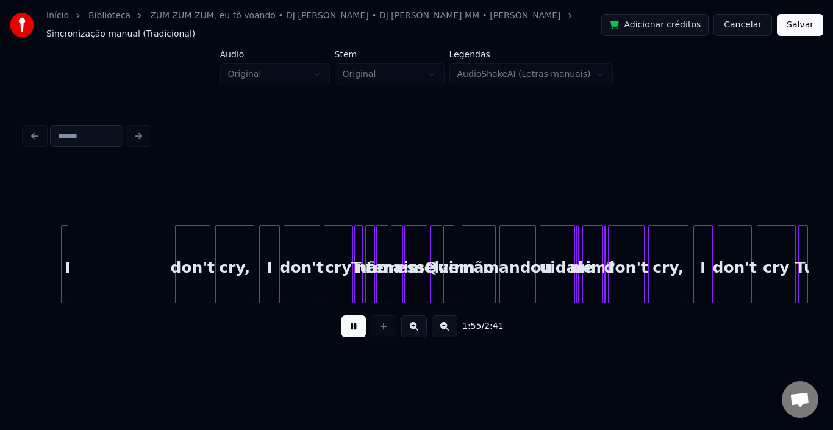
click at [351, 327] on button at bounding box center [354, 326] width 24 height 22
click at [354, 327] on button at bounding box center [354, 326] width 24 height 22
click at [45, 249] on div "I" at bounding box center [48, 264] width 7 height 78
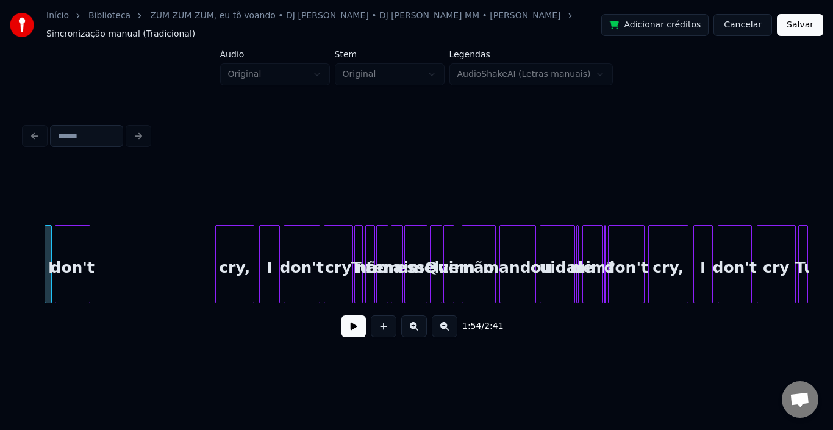
click at [73, 241] on div "don't" at bounding box center [73, 267] width 34 height 83
click at [359, 326] on button at bounding box center [354, 326] width 24 height 22
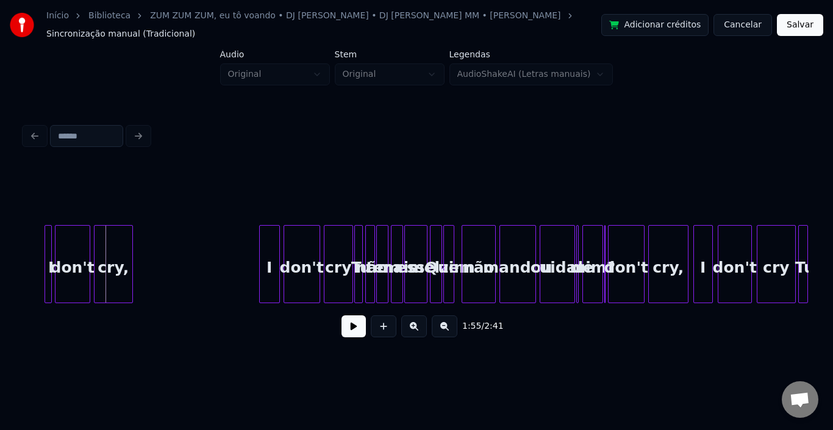
click at [101, 251] on div "cry," at bounding box center [114, 267] width 38 height 83
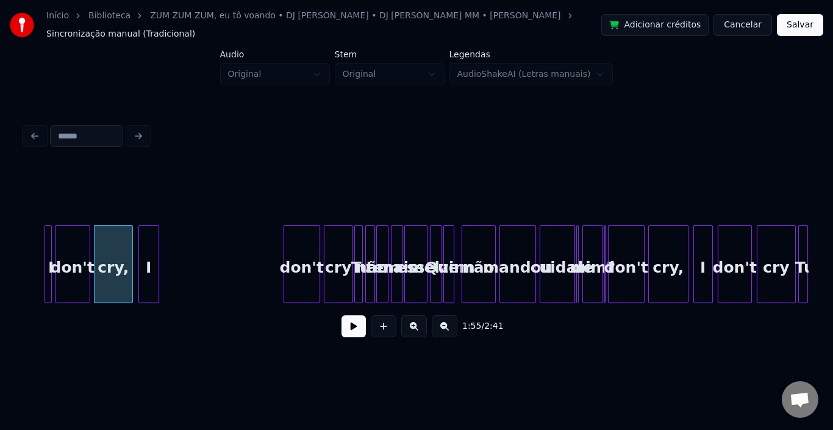
click at [148, 243] on div "I" at bounding box center [149, 267] width 20 height 83
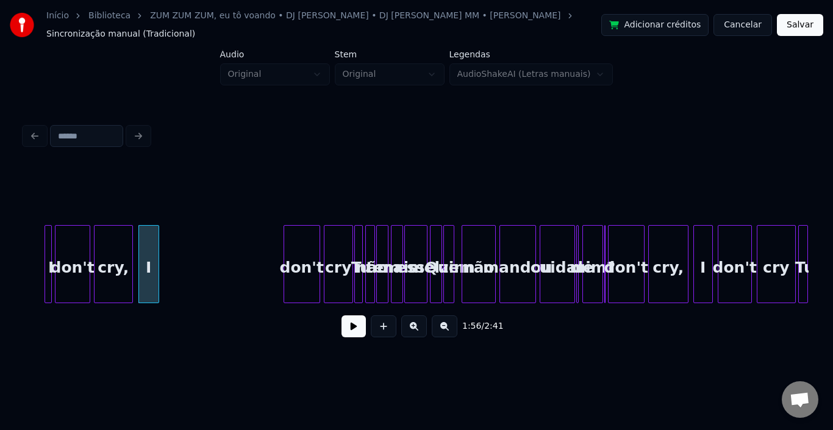
click at [354, 324] on button at bounding box center [354, 326] width 24 height 22
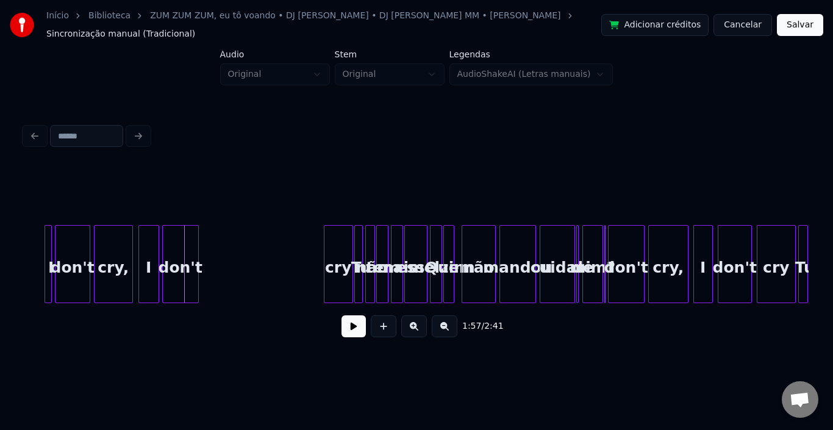
click at [181, 237] on div "don't" at bounding box center [180, 267] width 35 height 83
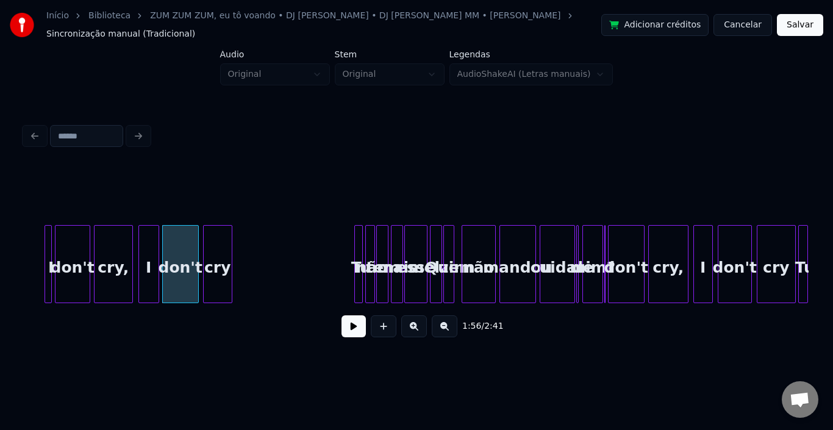
click at [215, 245] on div "cry" at bounding box center [218, 267] width 28 height 83
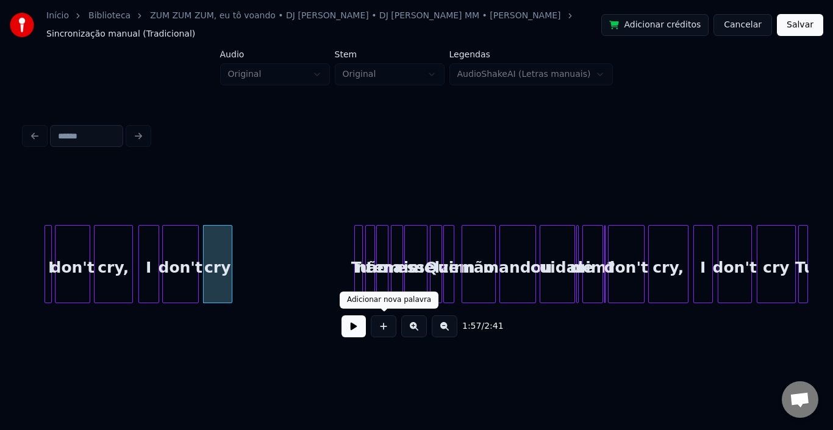
click at [353, 326] on button at bounding box center [354, 326] width 24 height 22
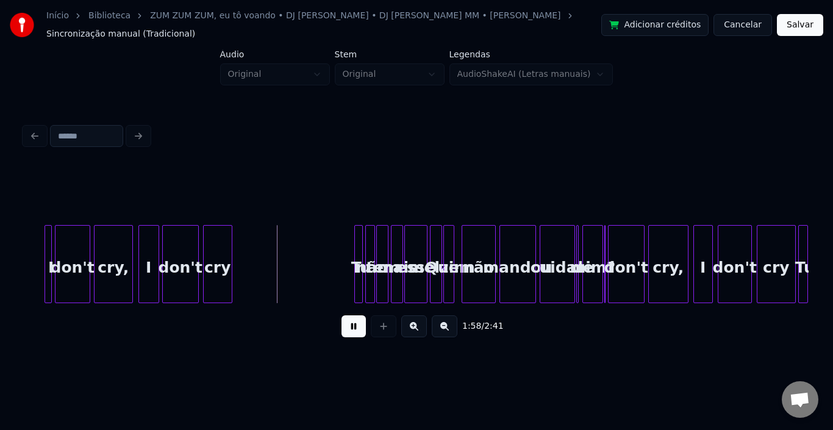
click at [353, 326] on button at bounding box center [354, 326] width 24 height 22
click at [148, 257] on div "I" at bounding box center [149, 267] width 20 height 83
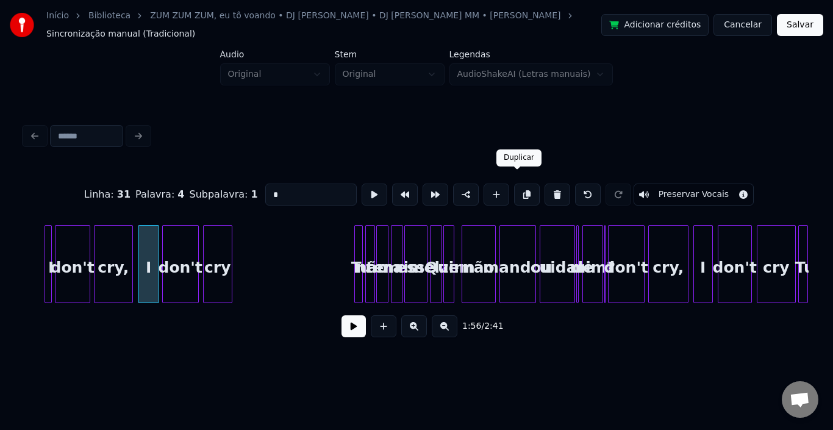
click at [514, 184] on button at bounding box center [527, 195] width 26 height 22
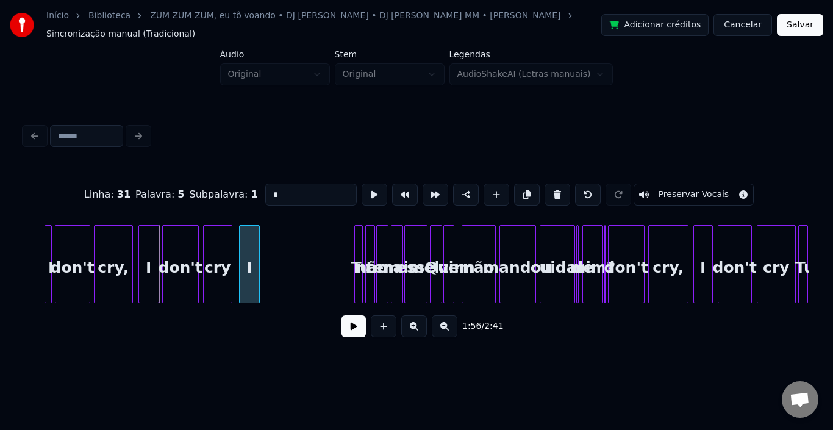
click at [250, 242] on div "I" at bounding box center [250, 267] width 20 height 83
click at [514, 184] on button at bounding box center [527, 195] width 26 height 22
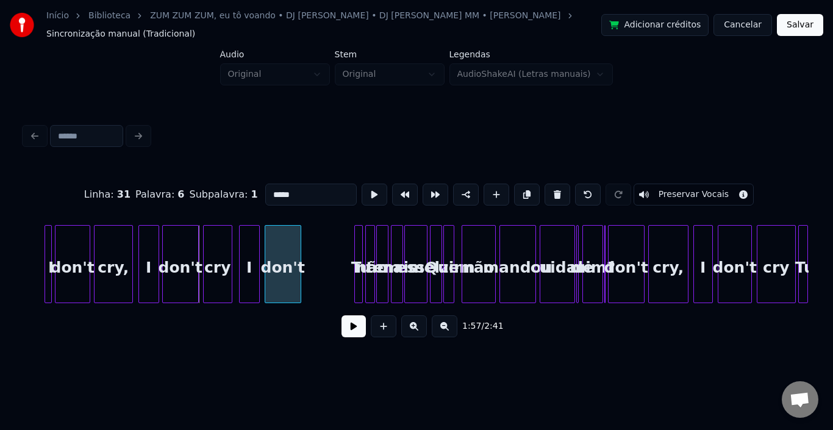
click at [282, 240] on div "don't" at bounding box center [282, 267] width 35 height 83
click at [521, 185] on button at bounding box center [527, 195] width 26 height 22
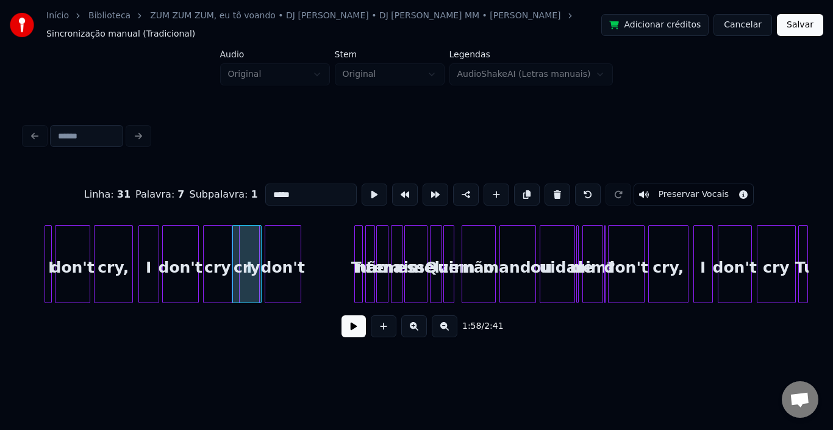
type input "***"
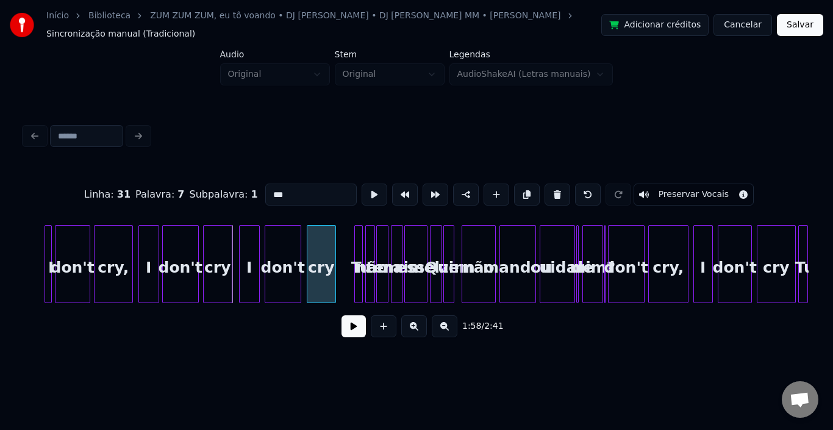
click at [328, 240] on div "cry" at bounding box center [321, 267] width 28 height 83
click at [352, 326] on button at bounding box center [354, 326] width 24 height 22
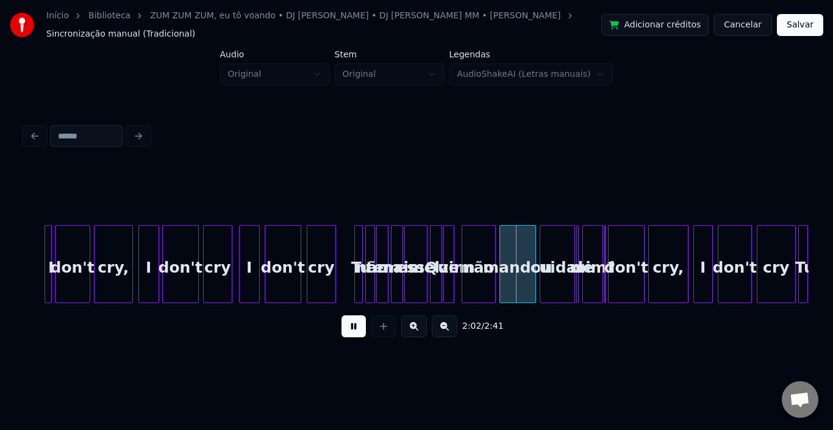
click at [352, 326] on button at bounding box center [354, 326] width 24 height 22
click at [448, 248] on div "Quem" at bounding box center [450, 267] width 12 height 83
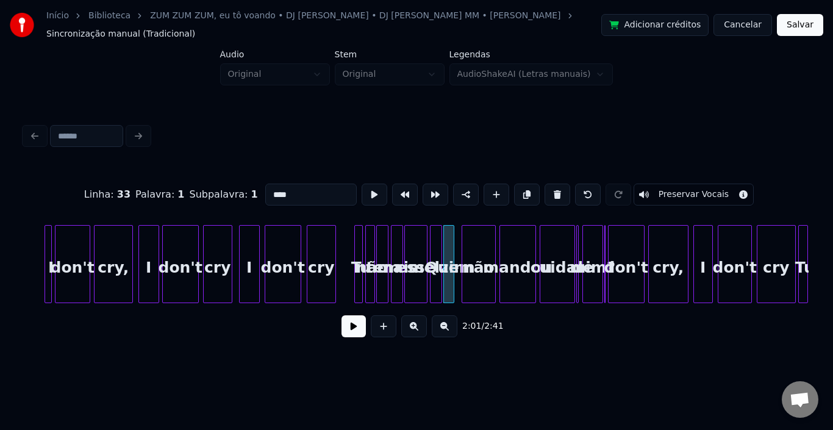
click at [434, 243] on div at bounding box center [433, 264] width 4 height 77
click at [452, 240] on div at bounding box center [452, 264] width 4 height 77
click at [550, 184] on button at bounding box center [558, 195] width 26 height 22
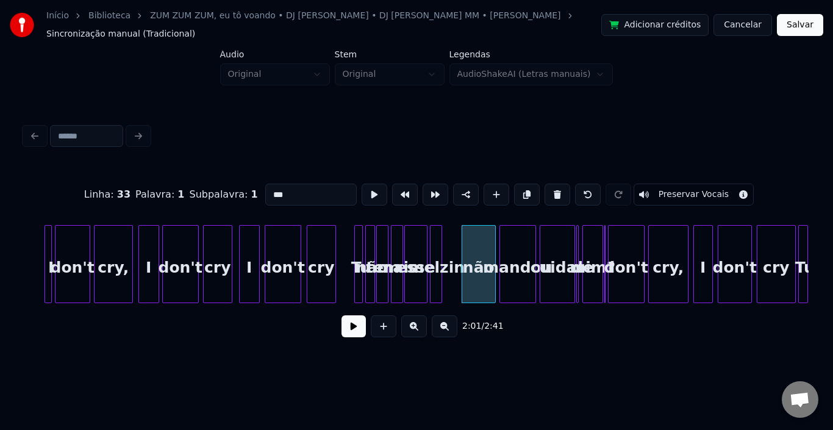
click at [550, 184] on button at bounding box center [558, 195] width 26 height 22
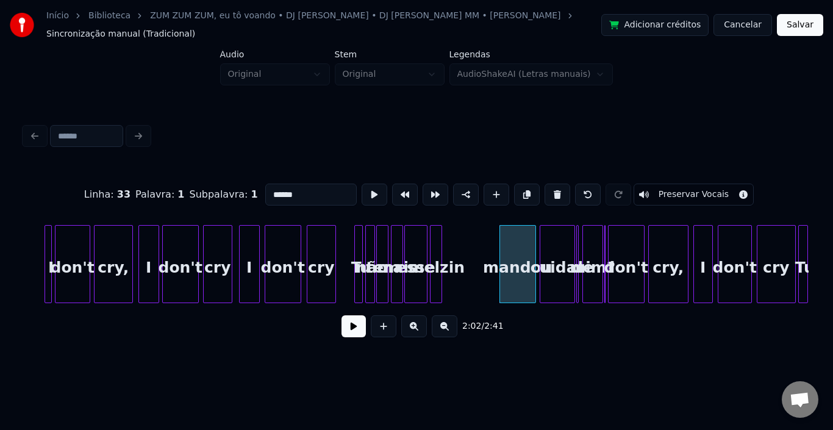
click at [550, 184] on button at bounding box center [558, 195] width 26 height 22
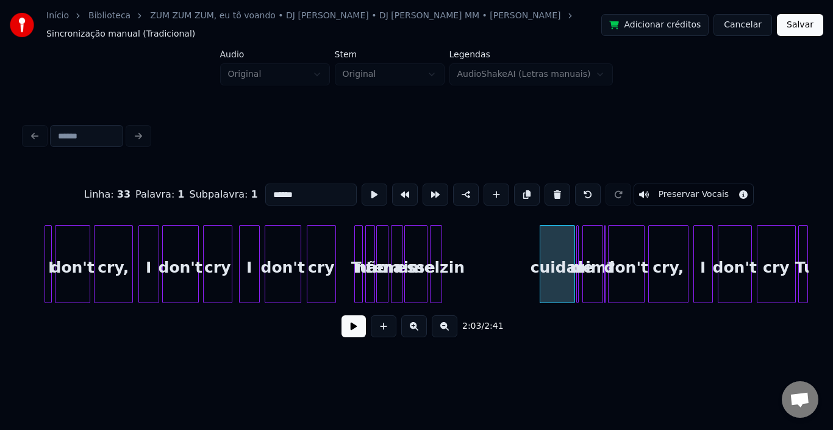
click at [550, 184] on button at bounding box center [558, 195] width 26 height 22
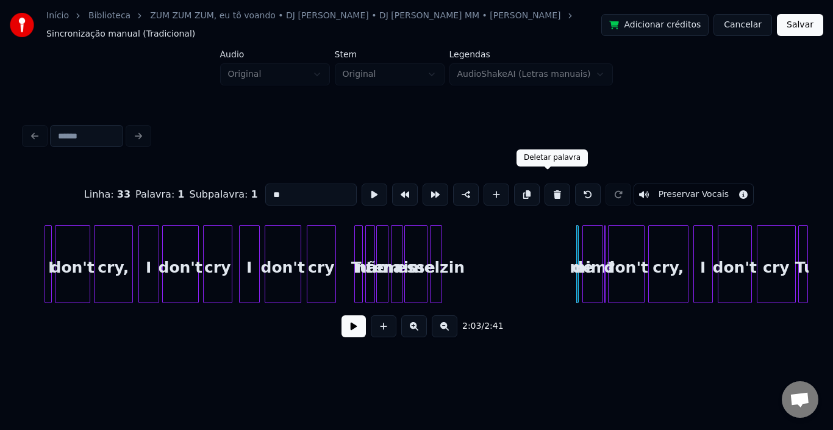
click at [547, 185] on button at bounding box center [558, 195] width 26 height 22
click at [550, 184] on button at bounding box center [558, 195] width 26 height 22
type input "*"
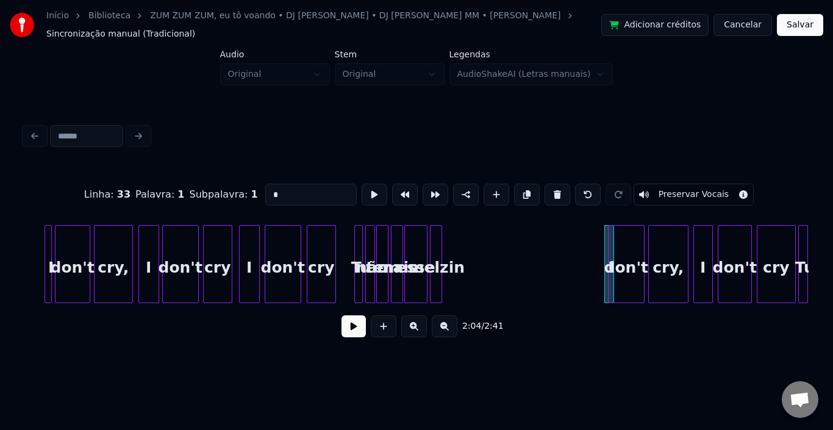
click at [561, 241] on div "don't" at bounding box center [570, 267] width 35 height 83
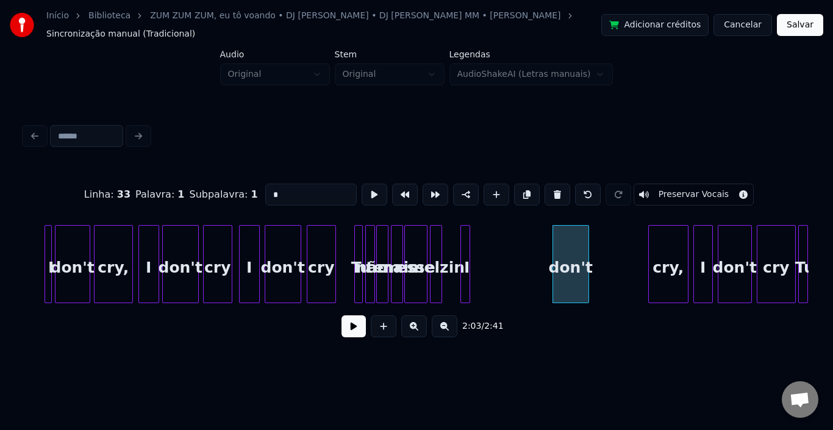
click at [471, 247] on div "I" at bounding box center [467, 267] width 12 height 83
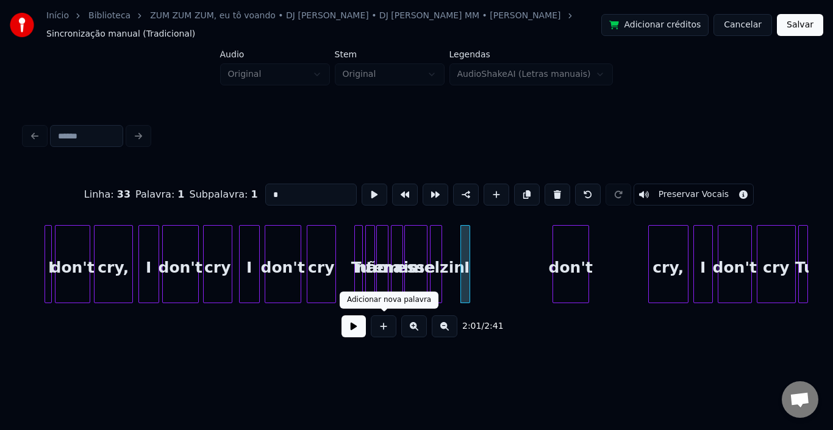
click at [349, 327] on button at bounding box center [354, 326] width 24 height 22
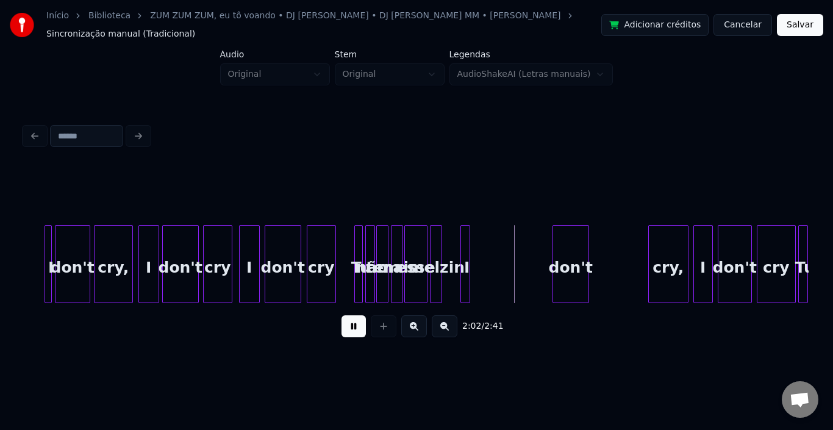
click at [349, 327] on button at bounding box center [354, 326] width 24 height 22
click at [483, 239] on div "I" at bounding box center [480, 267] width 12 height 83
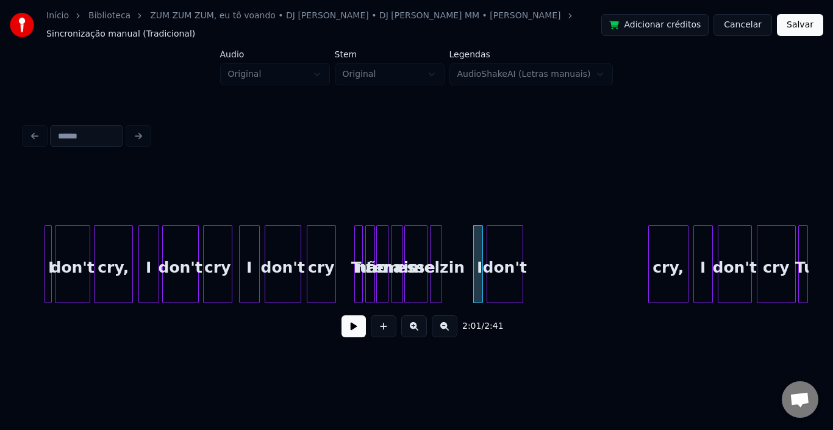
click at [498, 237] on div "don't" at bounding box center [504, 267] width 35 height 83
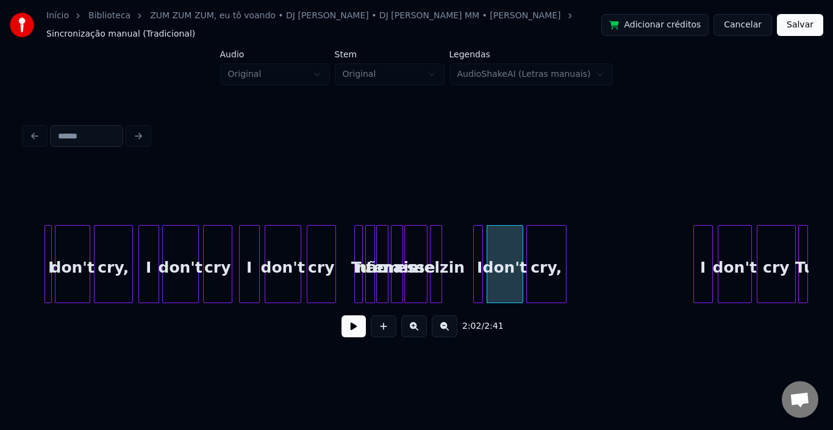
click at [542, 237] on div "cry," at bounding box center [546, 267] width 39 height 83
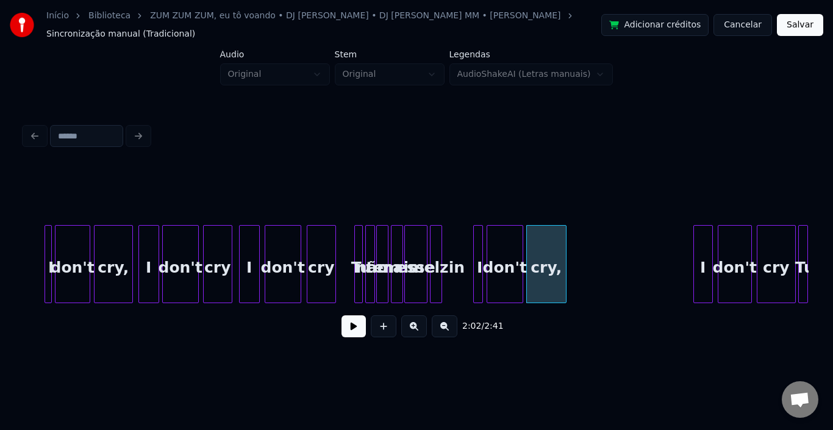
click at [360, 324] on button at bounding box center [354, 326] width 24 height 22
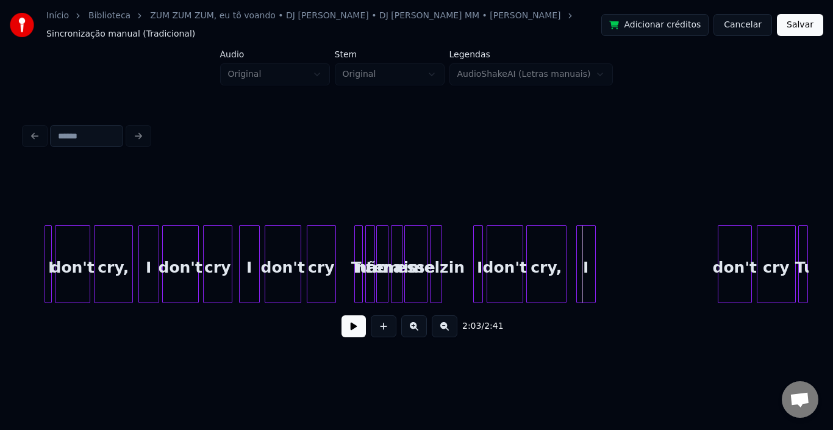
click at [589, 248] on div "I" at bounding box center [586, 267] width 18 height 83
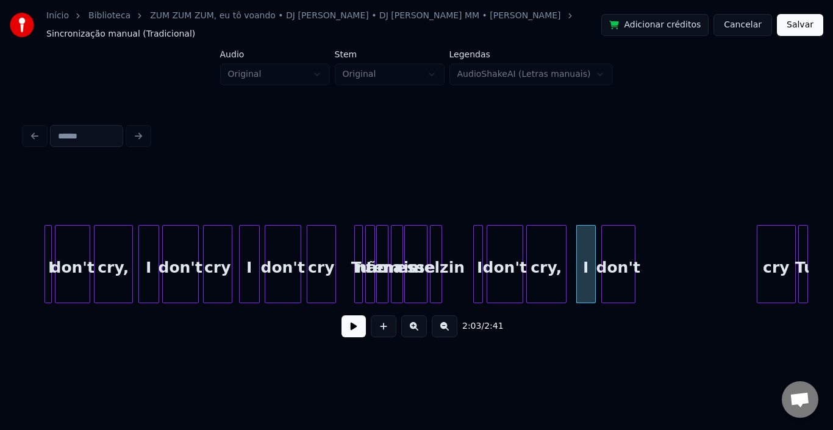
click at [624, 246] on div "don't" at bounding box center [618, 267] width 33 height 83
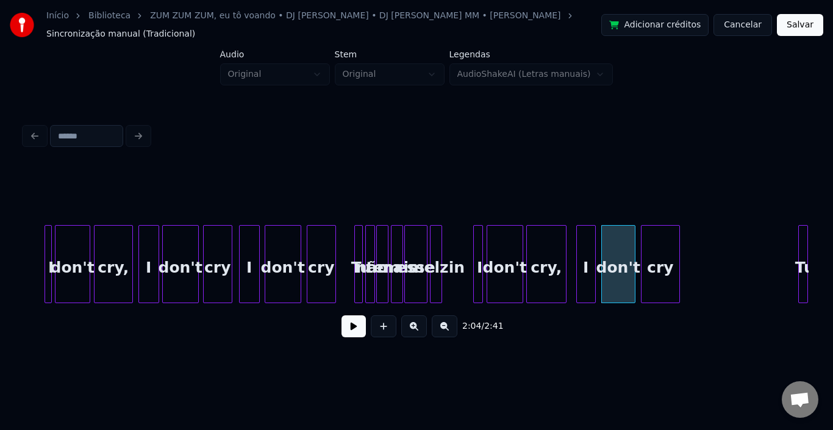
click at [652, 242] on div "cry" at bounding box center [661, 267] width 38 height 83
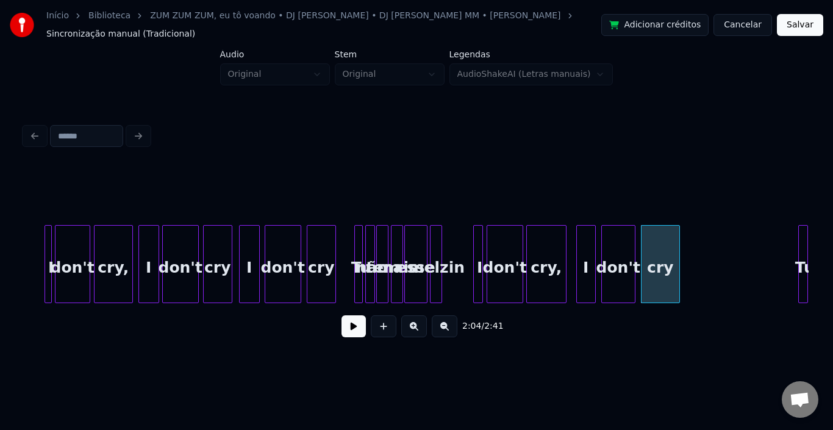
click at [360, 327] on button at bounding box center [354, 326] width 24 height 22
click at [590, 250] on div "I" at bounding box center [586, 267] width 18 height 83
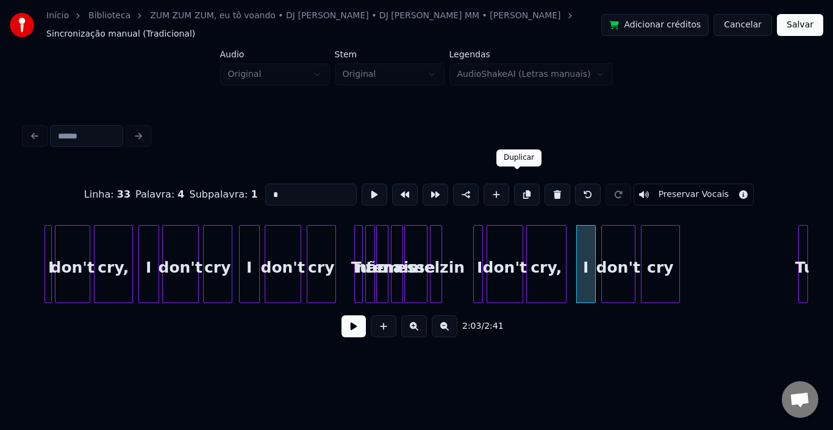
click at [522, 184] on button at bounding box center [527, 195] width 26 height 22
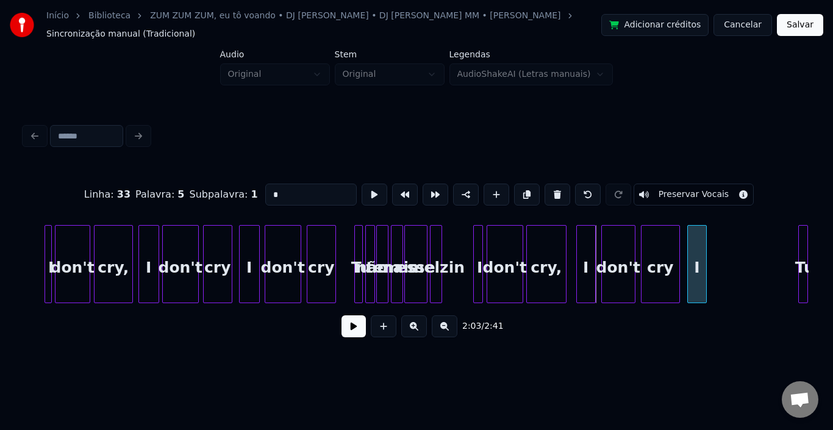
click at [699, 240] on div "I" at bounding box center [697, 267] width 18 height 83
click at [613, 243] on div "don't" at bounding box center [618, 267] width 33 height 83
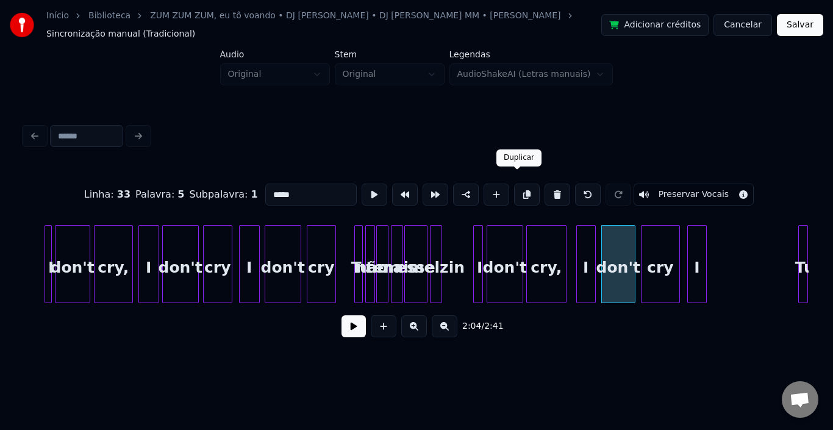
click at [517, 184] on button at bounding box center [527, 195] width 26 height 22
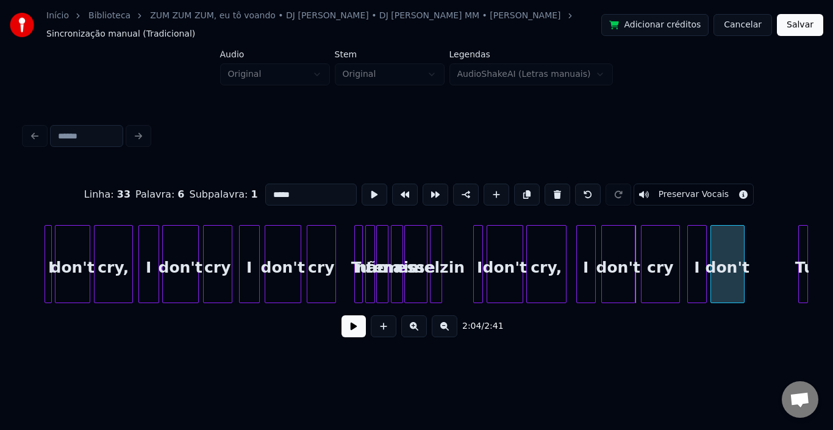
click at [730, 243] on div "don't" at bounding box center [727, 267] width 33 height 83
click at [613, 243] on div "don't" at bounding box center [618, 267] width 33 height 83
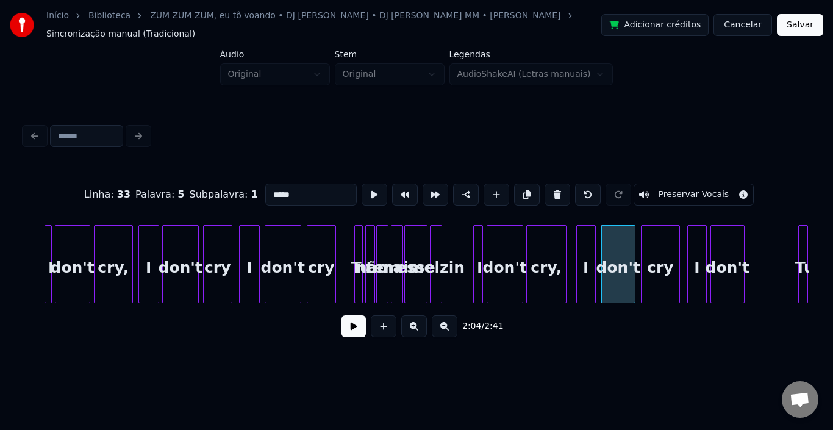
click at [655, 237] on div "cry" at bounding box center [661, 267] width 38 height 83
type input "***"
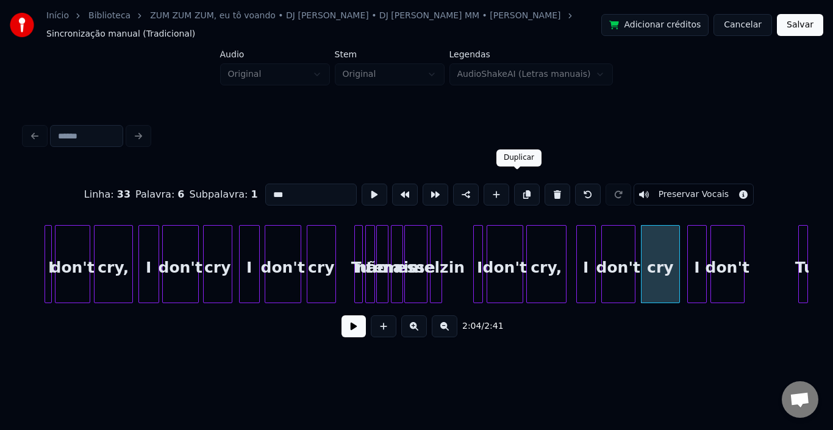
click at [523, 185] on button at bounding box center [527, 195] width 26 height 22
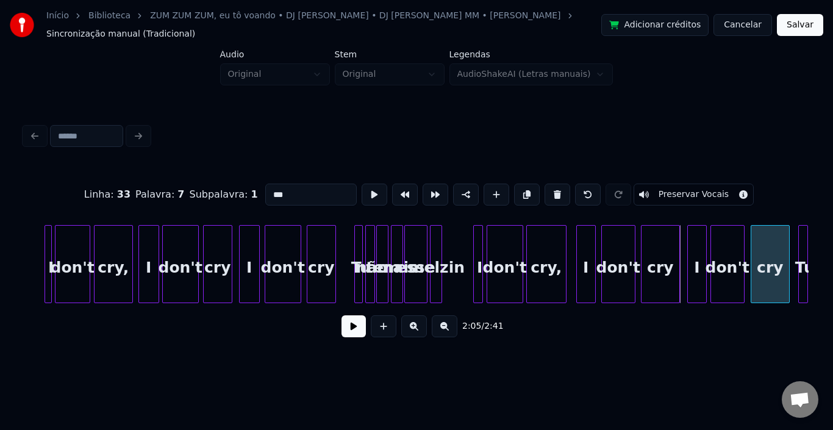
click at [769, 250] on div "cry" at bounding box center [771, 267] width 38 height 83
click at [356, 326] on button at bounding box center [354, 326] width 24 height 22
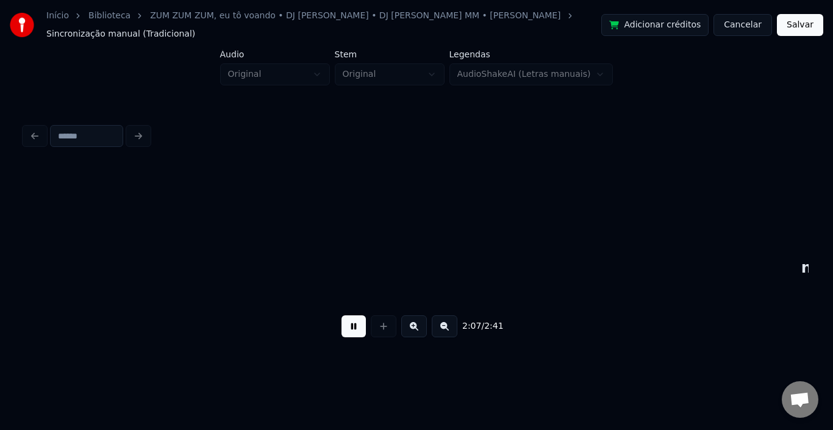
scroll to position [0, 7778]
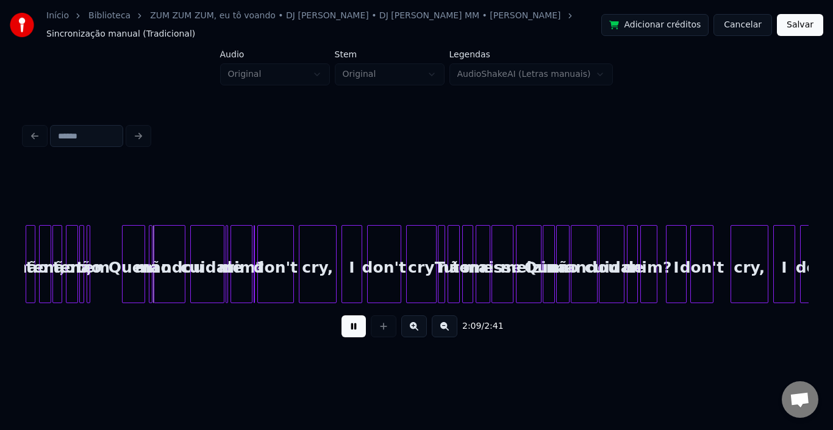
click at [368, 329] on div "2:09 / 2:41" at bounding box center [416, 326] width 765 height 27
click at [348, 327] on button at bounding box center [354, 326] width 24 height 22
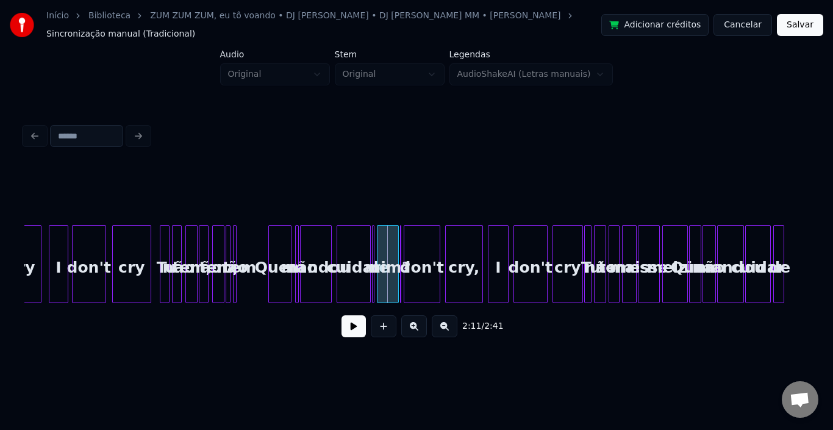
scroll to position [0, 7534]
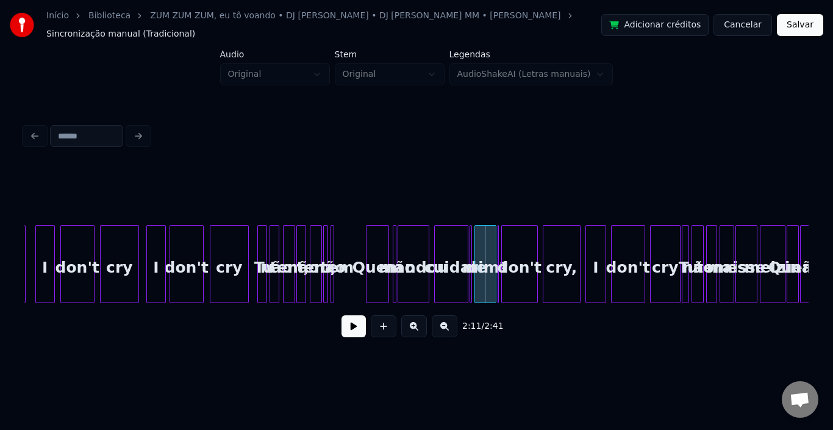
click at [262, 253] on div "Tu" at bounding box center [264, 267] width 12 height 83
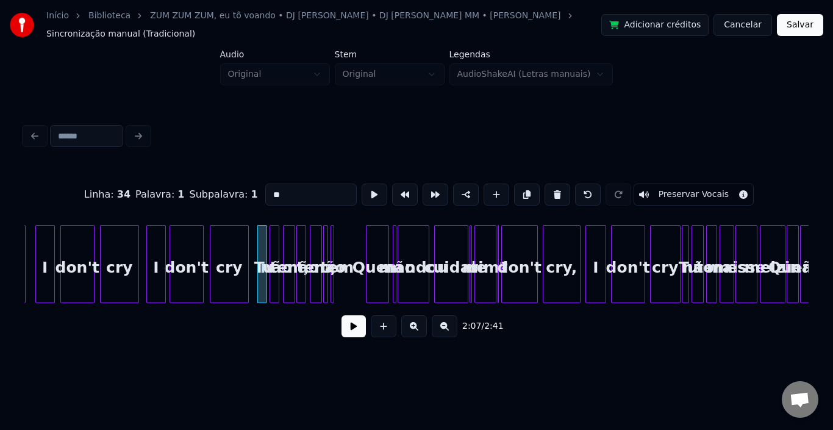
click at [275, 246] on div at bounding box center [277, 264] width 4 height 77
click at [286, 243] on div at bounding box center [286, 264] width 4 height 77
click at [302, 242] on div at bounding box center [304, 264] width 4 height 77
click at [313, 242] on div at bounding box center [313, 264] width 4 height 77
click at [326, 236] on div at bounding box center [326, 264] width 4 height 77
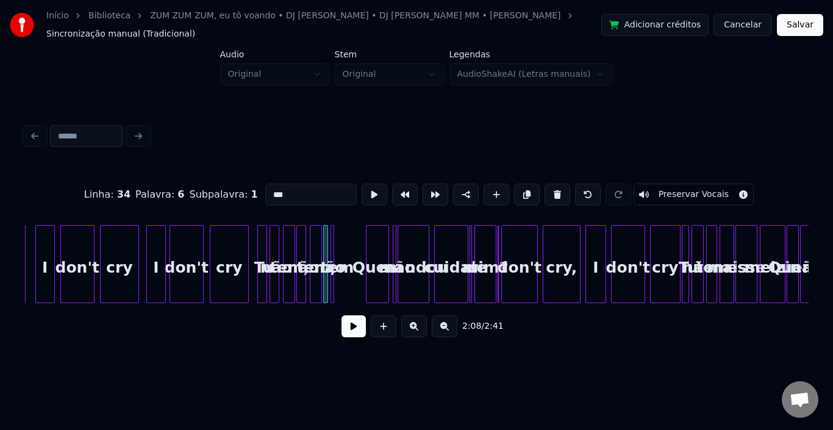
click at [330, 236] on div at bounding box center [332, 264] width 4 height 77
click at [372, 249] on div "Quem" at bounding box center [378, 267] width 22 height 83
click at [547, 190] on button at bounding box center [558, 195] width 26 height 22
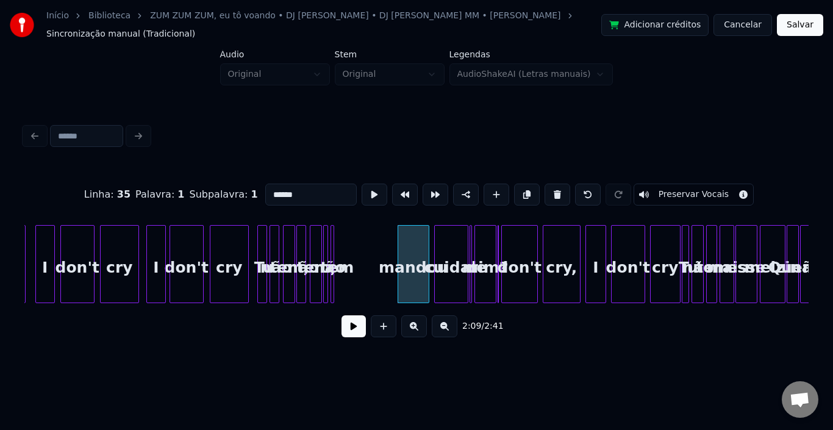
click at [547, 190] on button at bounding box center [558, 195] width 26 height 22
type input "******"
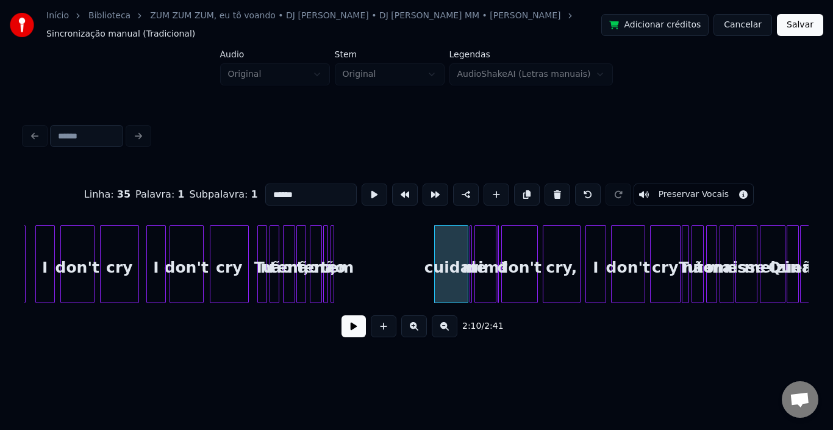
click at [350, 323] on button at bounding box center [354, 326] width 24 height 22
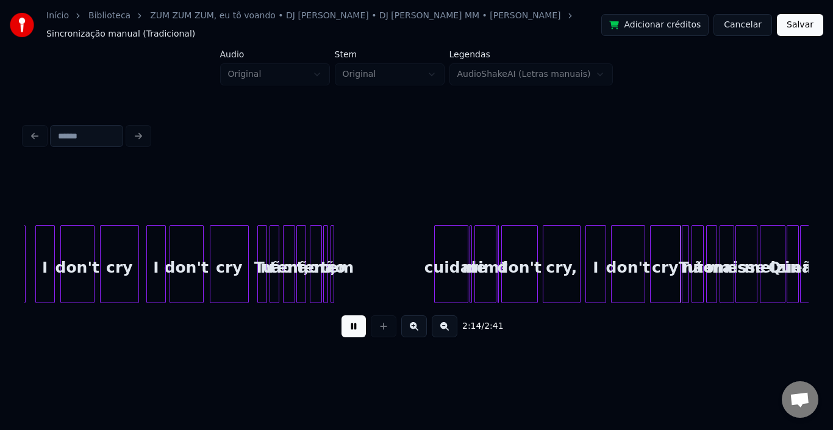
click at [350, 323] on button at bounding box center [354, 326] width 24 height 22
click at [438, 241] on div at bounding box center [437, 264] width 4 height 77
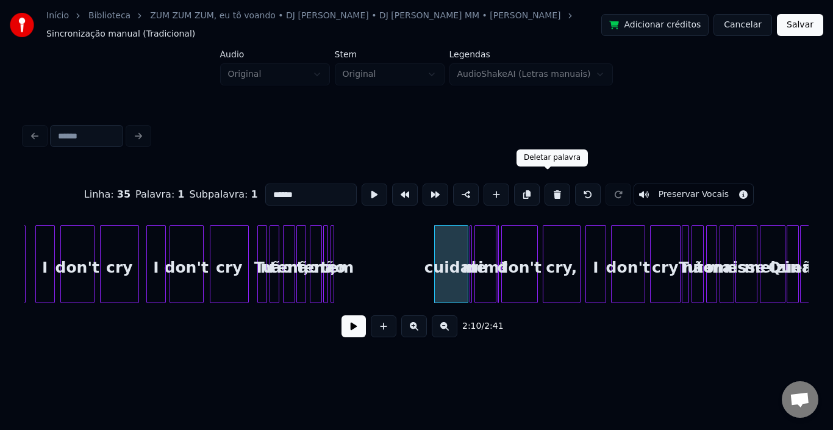
click at [548, 187] on button at bounding box center [558, 195] width 26 height 22
type input "**"
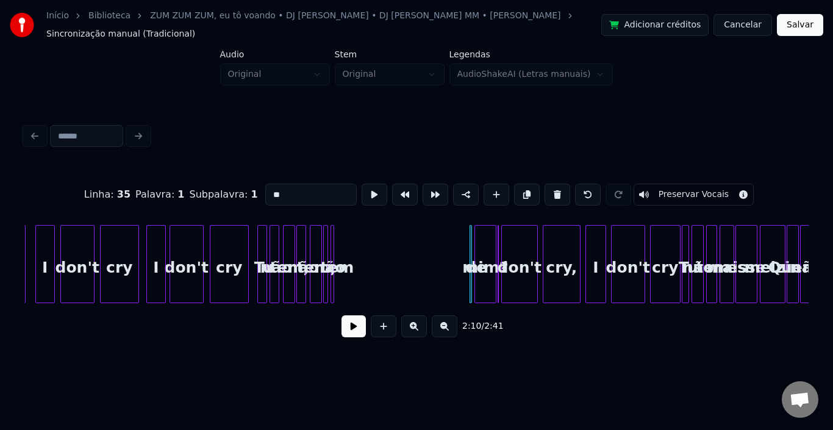
click at [354, 327] on button at bounding box center [354, 326] width 24 height 22
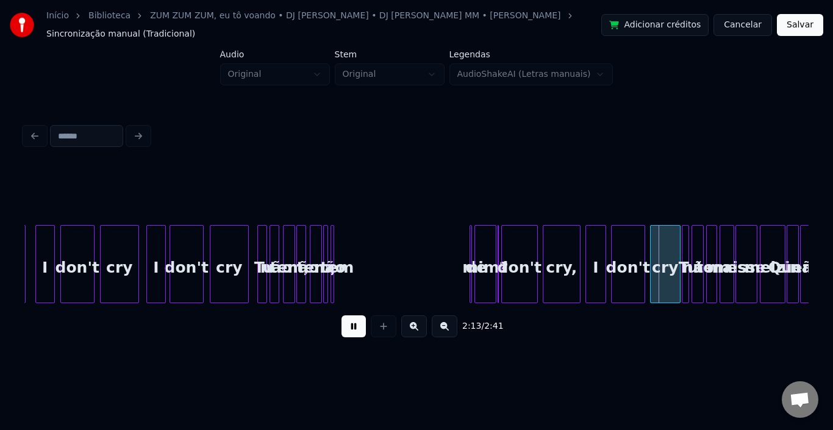
click at [354, 327] on button at bounding box center [354, 326] width 24 height 22
click at [479, 237] on div at bounding box center [478, 264] width 4 height 77
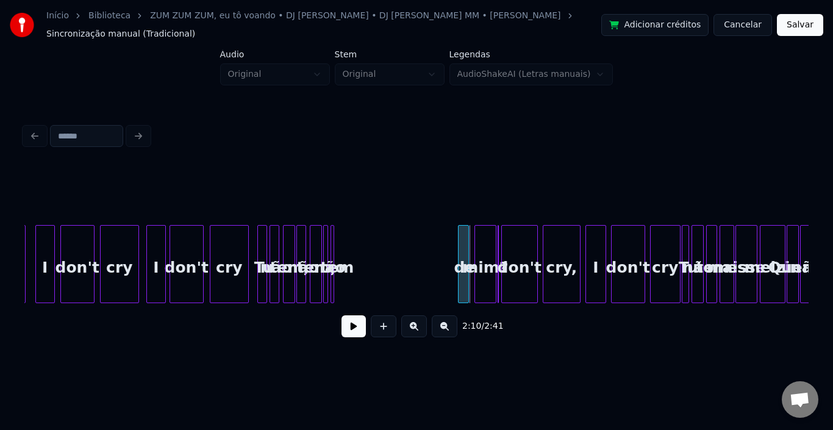
click at [458, 242] on div "de" at bounding box center [463, 264] width 11 height 78
click at [461, 247] on div at bounding box center [461, 264] width 4 height 77
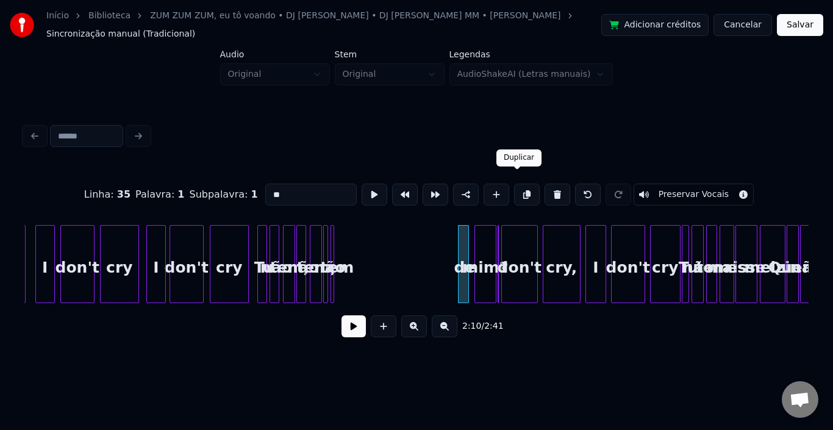
click at [516, 184] on button at bounding box center [527, 195] width 26 height 22
click at [356, 245] on div "de" at bounding box center [357, 267] width 12 height 83
click at [484, 242] on div "mim?" at bounding box center [485, 267] width 21 height 83
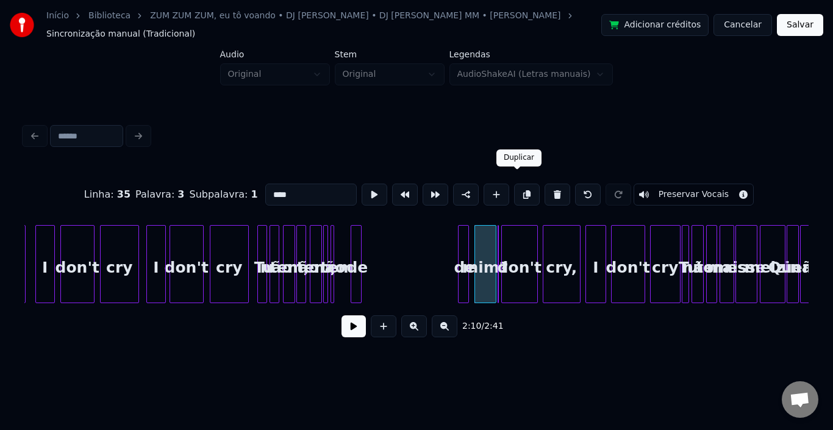
click at [514, 184] on button at bounding box center [527, 195] width 26 height 22
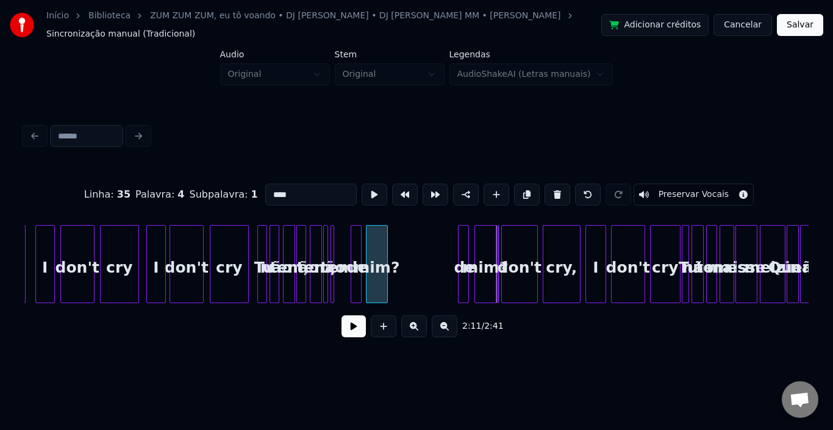
click at [380, 232] on div "mim?" at bounding box center [377, 267] width 21 height 83
click at [523, 238] on div "don't" at bounding box center [519, 267] width 35 height 83
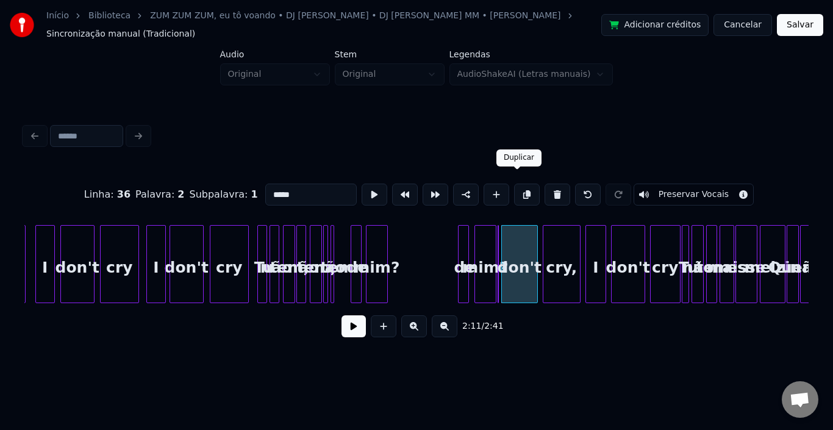
click at [518, 184] on button at bounding box center [527, 195] width 26 height 22
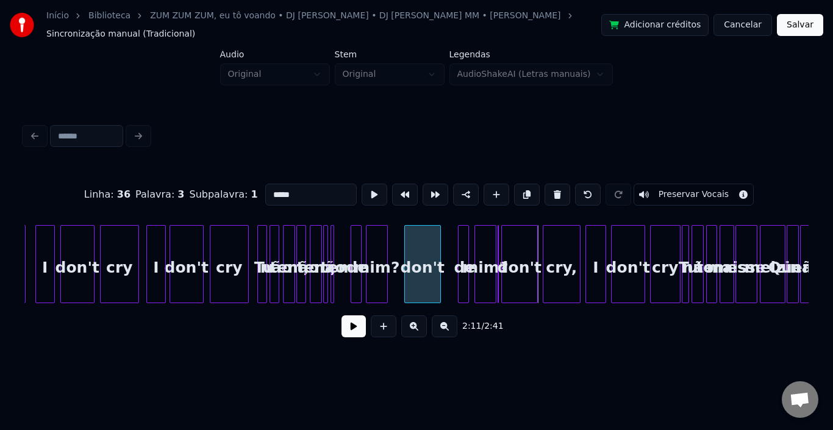
click at [422, 265] on div "don't" at bounding box center [422, 267] width 35 height 83
click at [378, 248] on div "mim?" at bounding box center [377, 267] width 21 height 83
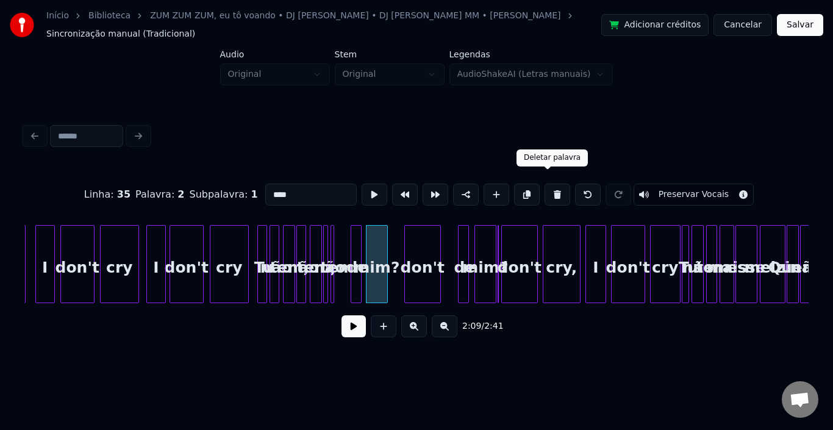
click at [545, 184] on button at bounding box center [558, 195] width 26 height 22
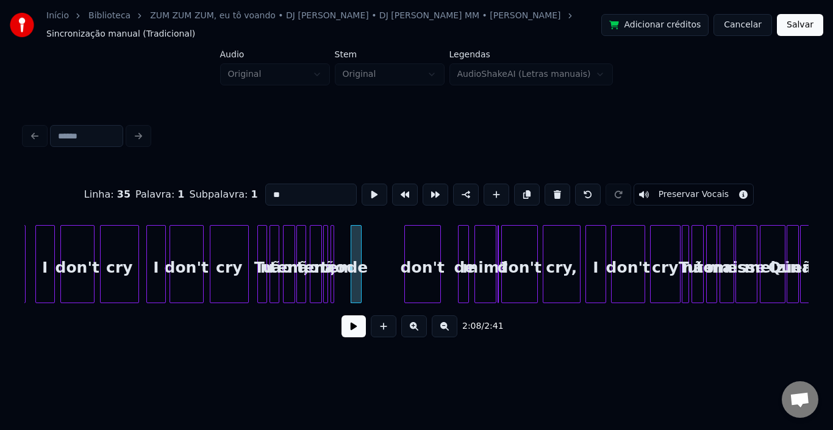
click at [483, 255] on div "mim?" at bounding box center [485, 267] width 21 height 83
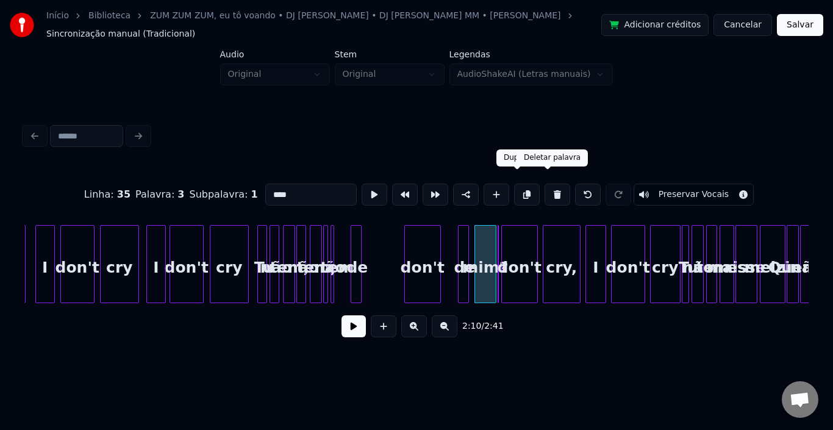
click at [545, 184] on button at bounding box center [558, 195] width 26 height 22
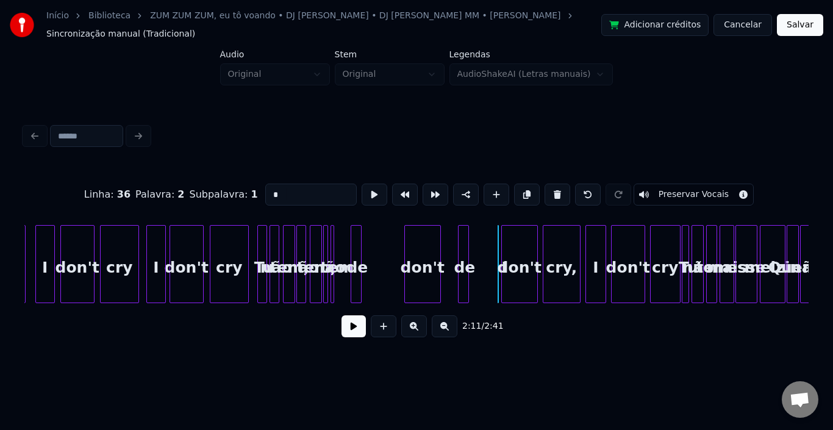
click at [464, 244] on div "de" at bounding box center [465, 267] width 12 height 83
click at [549, 184] on button at bounding box center [558, 195] width 26 height 22
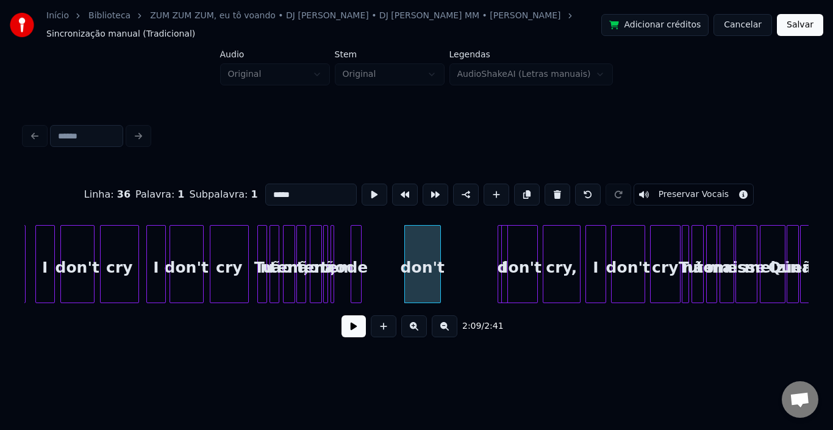
click at [498, 250] on div "I" at bounding box center [503, 264] width 10 height 78
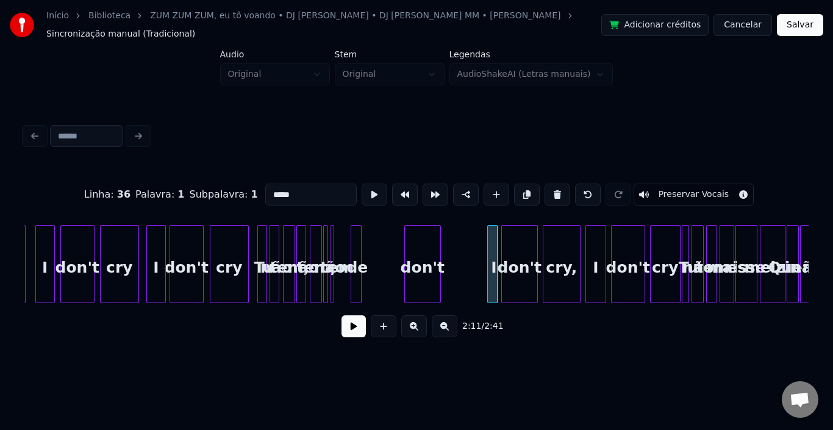
click at [487, 246] on div "I" at bounding box center [492, 264] width 10 height 78
click at [359, 248] on div at bounding box center [360, 264] width 4 height 77
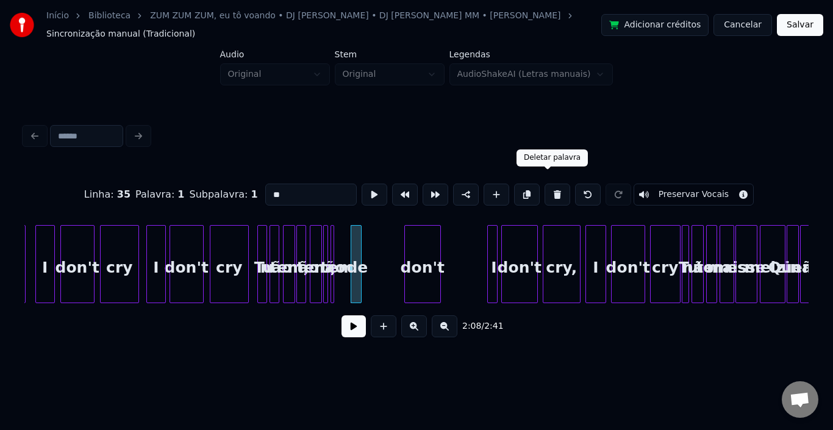
click at [548, 190] on button at bounding box center [558, 195] width 26 height 22
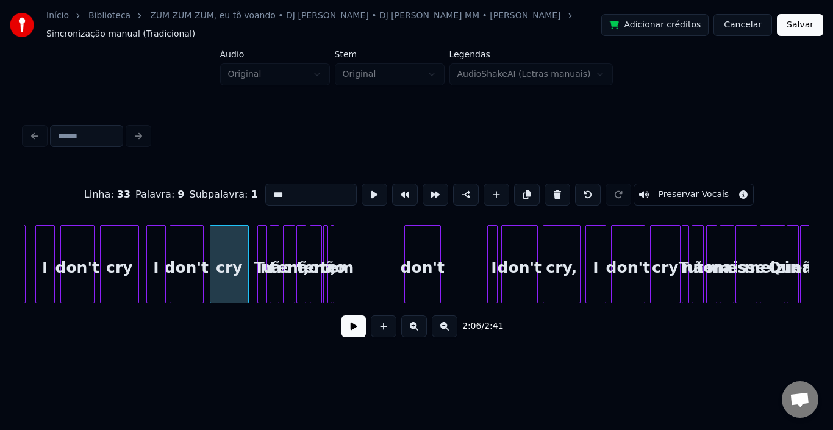
click at [489, 236] on div at bounding box center [490, 264] width 4 height 77
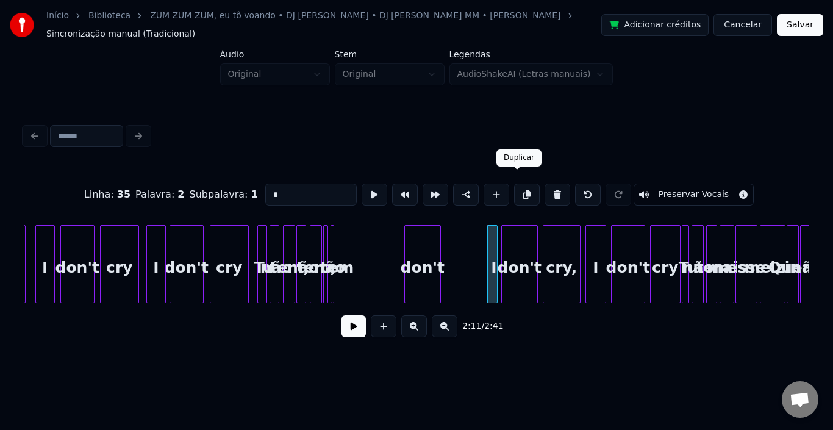
click at [522, 184] on button at bounding box center [527, 195] width 26 height 22
click at [398, 251] on div "I" at bounding box center [395, 267] width 12 height 83
click at [564, 241] on div "cry," at bounding box center [562, 267] width 37 height 83
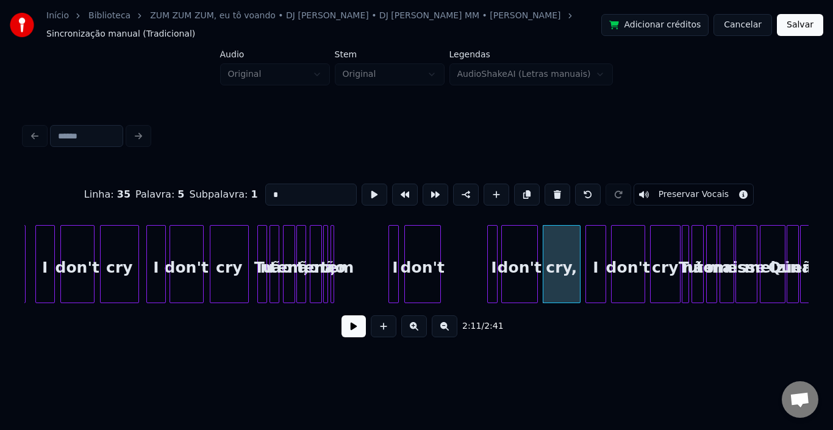
type input "****"
click at [521, 184] on button at bounding box center [527, 195] width 26 height 22
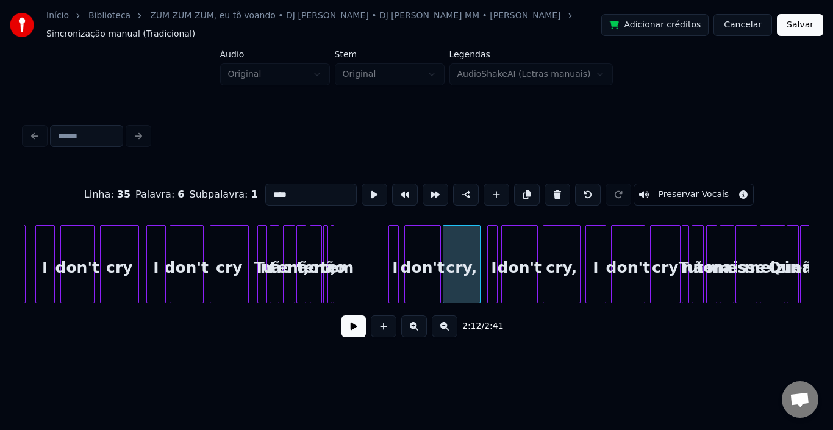
click at [458, 234] on div "cry," at bounding box center [462, 267] width 37 height 83
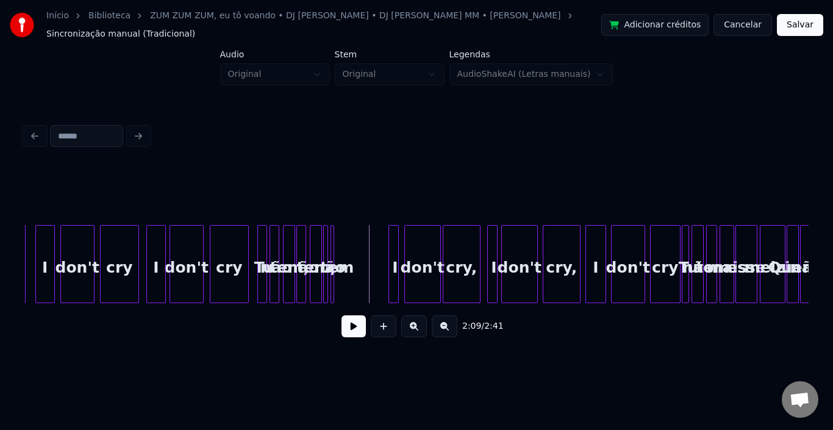
click at [353, 333] on button at bounding box center [354, 326] width 24 height 22
click at [378, 250] on div "I" at bounding box center [373, 267] width 12 height 83
click at [395, 246] on div "don't" at bounding box center [399, 267] width 35 height 83
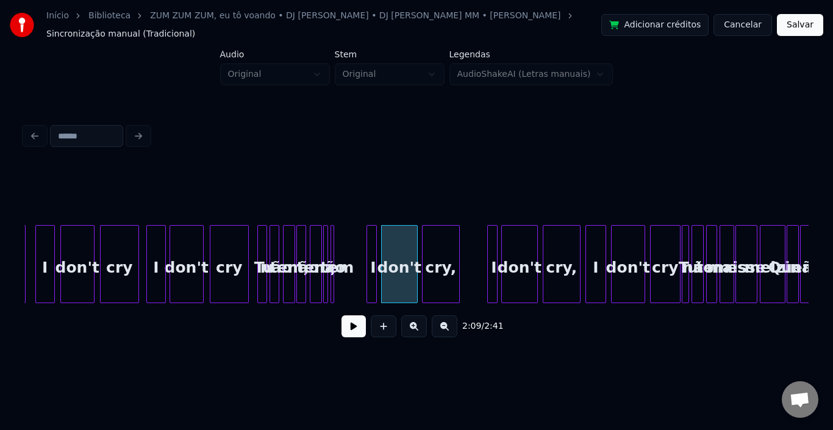
click at [433, 241] on div "cry," at bounding box center [441, 267] width 37 height 83
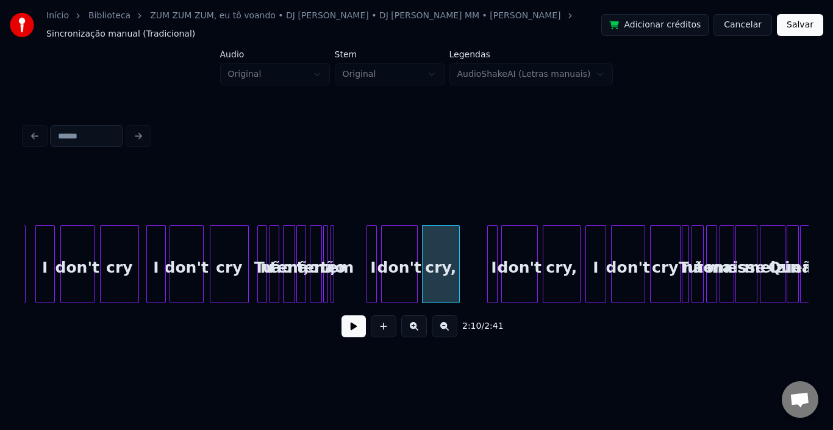
click at [343, 329] on button at bounding box center [354, 326] width 24 height 22
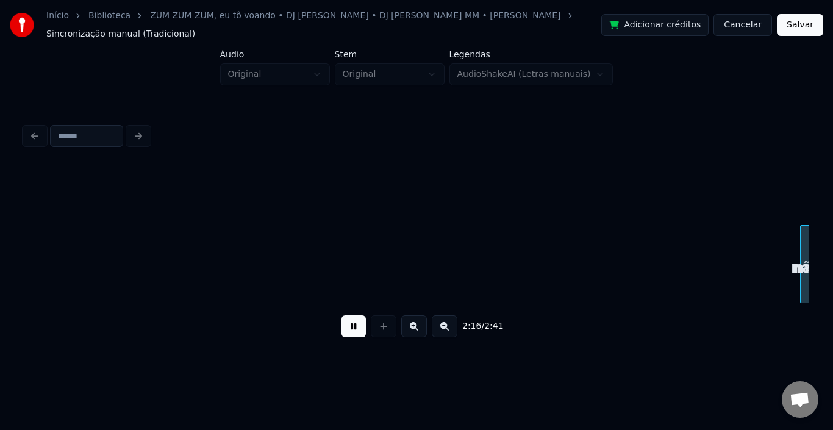
scroll to position [0, 8319]
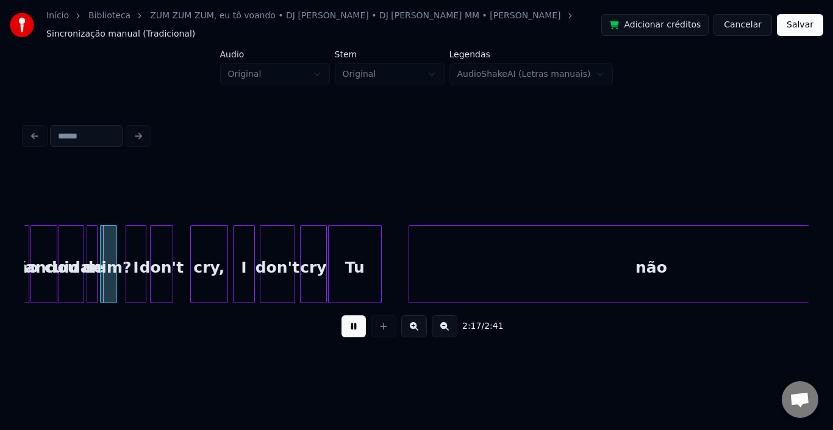
click at [349, 318] on button at bounding box center [354, 326] width 24 height 22
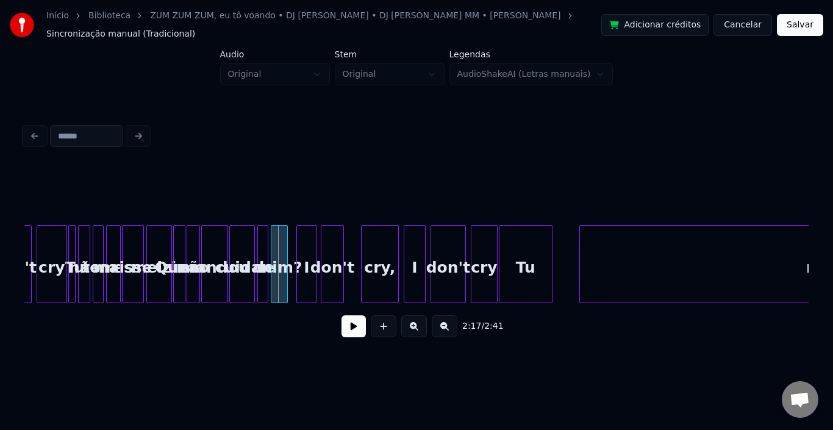
scroll to position [0, 8124]
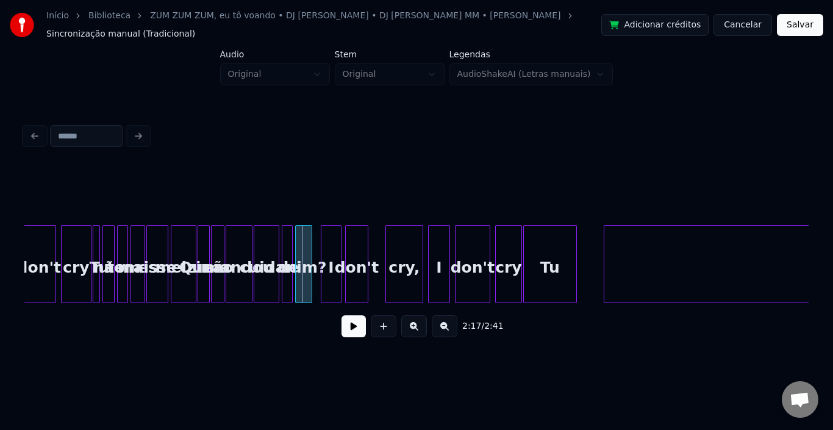
click at [136, 248] on div "mais" at bounding box center [137, 267] width 13 height 83
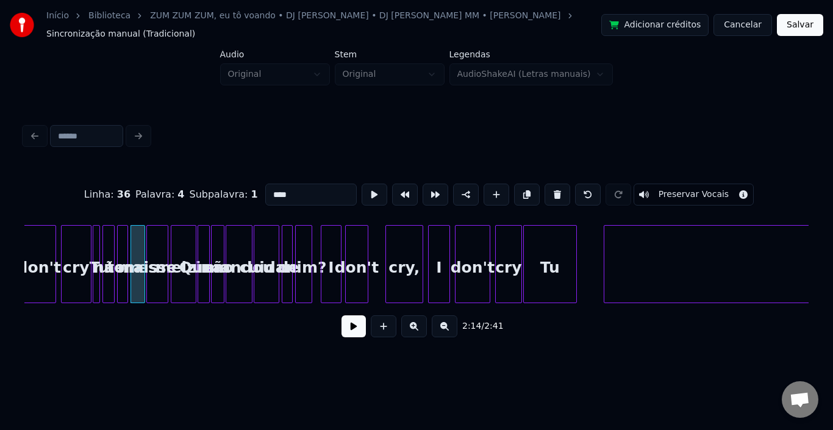
click at [162, 248] on div "esse" at bounding box center [157, 267] width 21 height 83
click at [176, 247] on div "melzin" at bounding box center [183, 267] width 24 height 83
click at [203, 246] on div "Quem" at bounding box center [204, 267] width 12 height 83
type input "****"
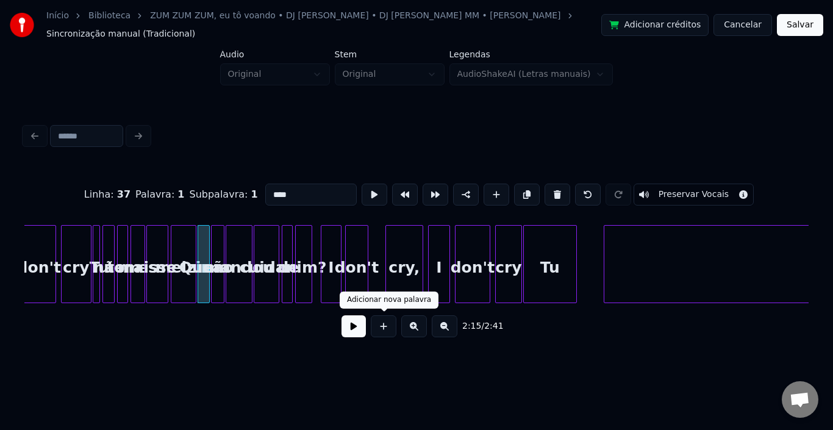
click at [364, 326] on button at bounding box center [354, 326] width 24 height 22
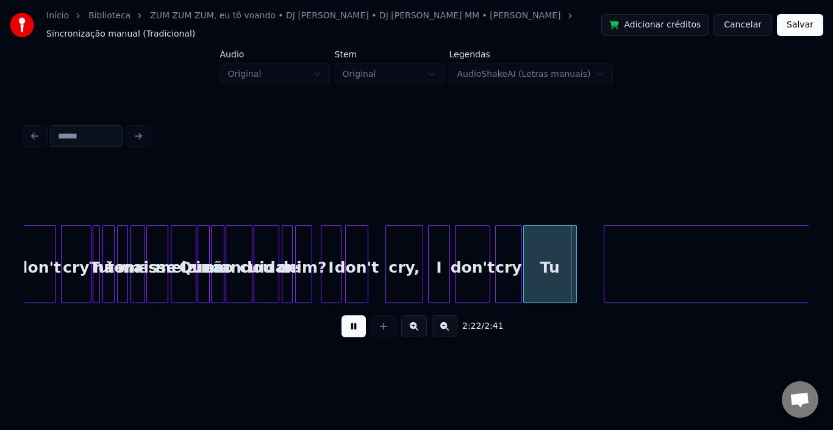
click at [353, 326] on button at bounding box center [354, 326] width 24 height 22
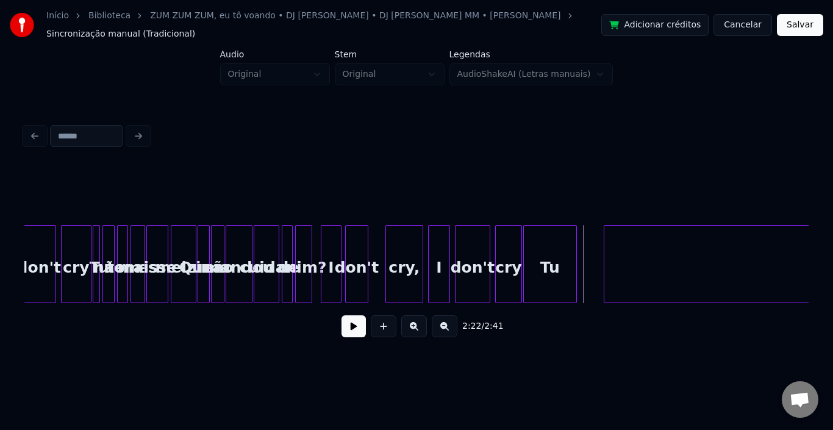
click at [622, 250] on div "não" at bounding box center [847, 267] width 484 height 83
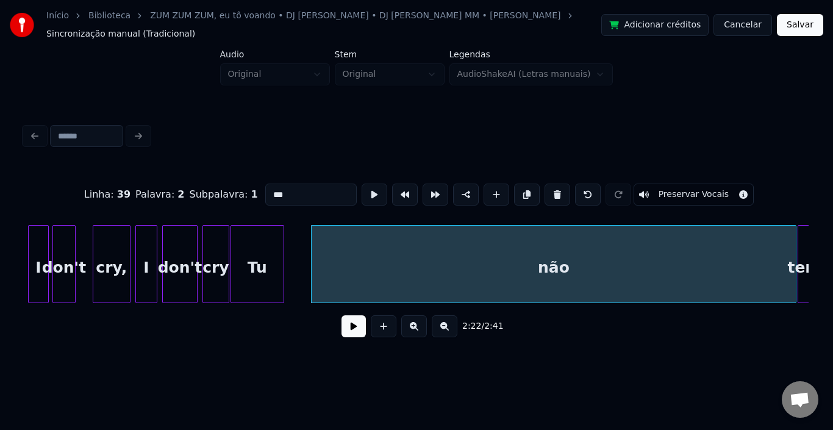
scroll to position [0, 8490]
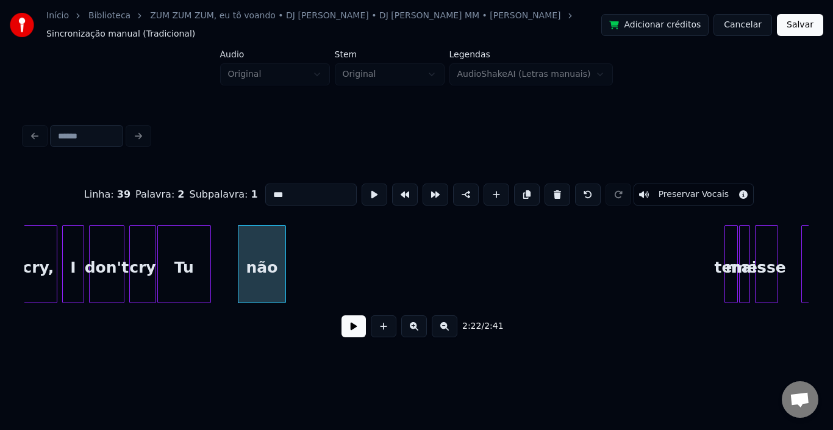
click at [284, 262] on div at bounding box center [284, 264] width 4 height 77
click at [260, 260] on div at bounding box center [262, 264] width 4 height 77
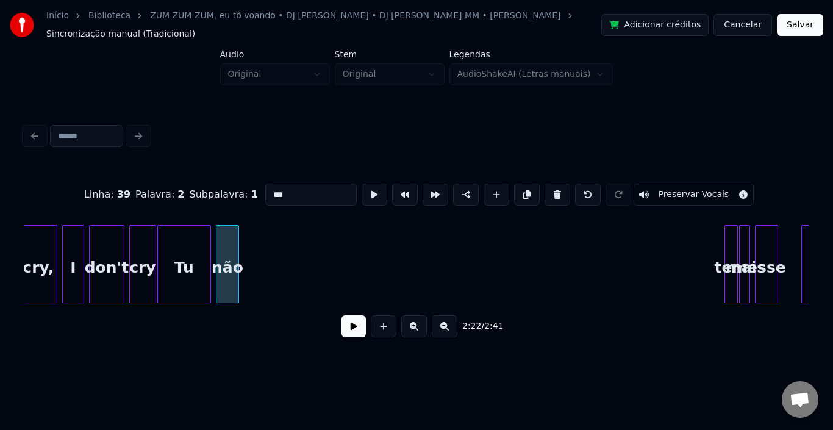
click at [225, 242] on div "não" at bounding box center [228, 267] width 22 height 83
click at [171, 244] on div "Tu" at bounding box center [184, 267] width 52 height 83
type input "**"
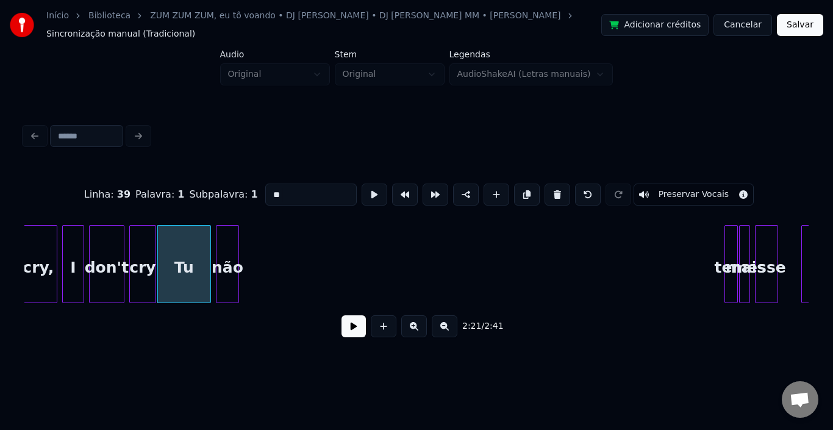
click at [356, 322] on button at bounding box center [354, 326] width 24 height 22
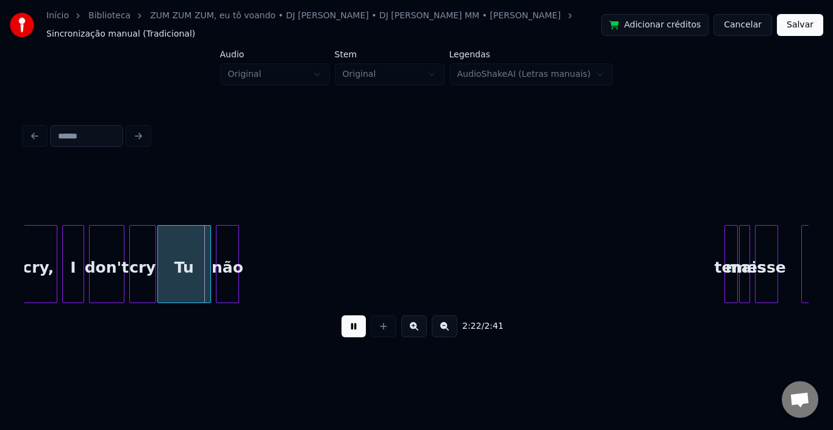
click at [356, 322] on button at bounding box center [354, 326] width 24 height 22
click at [176, 253] on div at bounding box center [176, 264] width 4 height 77
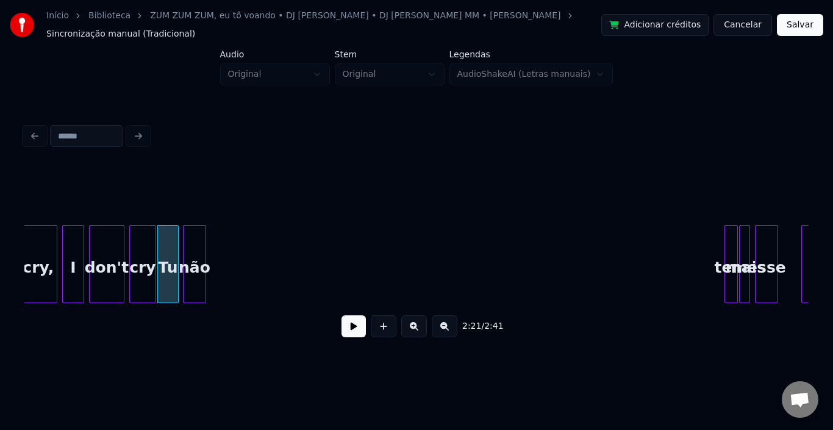
click at [192, 246] on div "não" at bounding box center [195, 267] width 22 height 83
click at [171, 253] on div at bounding box center [173, 264] width 4 height 77
click at [189, 249] on div "não" at bounding box center [190, 267] width 22 height 83
click at [191, 248] on div at bounding box center [193, 264] width 4 height 77
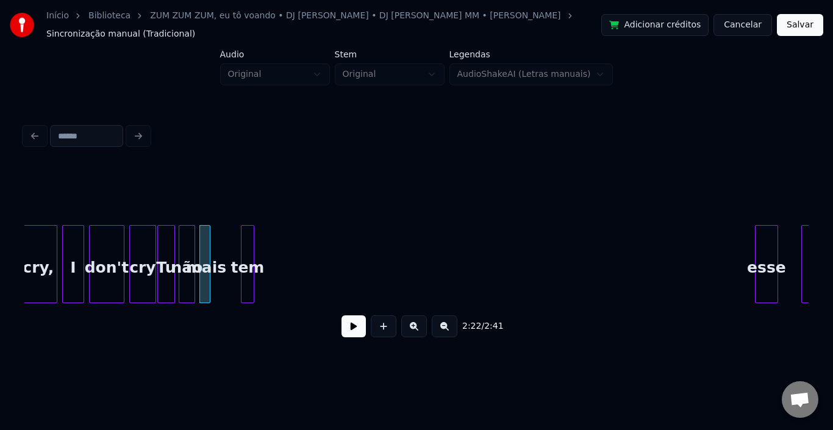
click at [245, 268] on div "tem" at bounding box center [248, 267] width 12 height 83
click at [171, 249] on div at bounding box center [173, 264] width 4 height 77
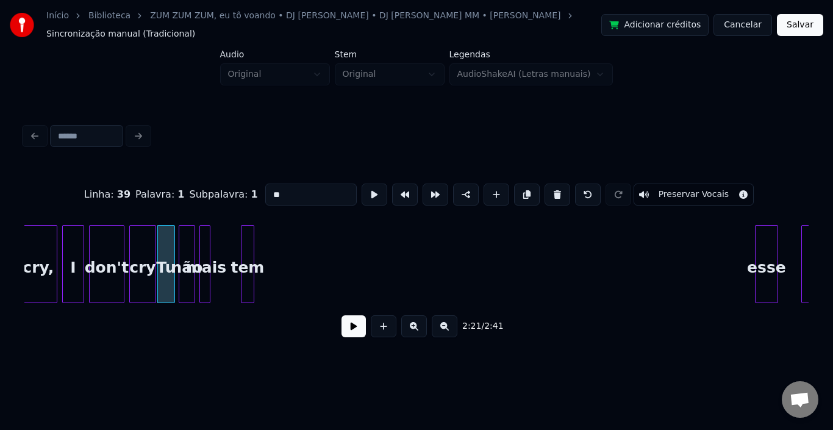
click at [189, 245] on div "não" at bounding box center [186, 267] width 15 height 83
click at [205, 242] on div "mais" at bounding box center [206, 267] width 12 height 83
click at [170, 251] on div "Tu" at bounding box center [166, 267] width 16 height 83
click at [192, 250] on div at bounding box center [193, 264] width 4 height 77
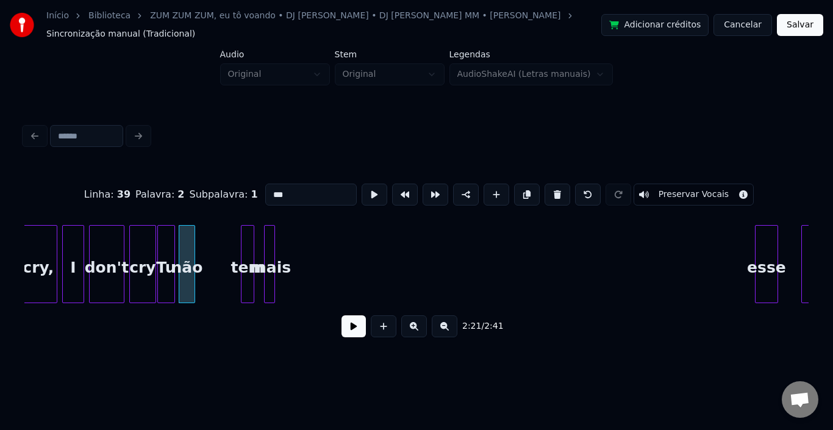
click at [268, 253] on div "mais" at bounding box center [271, 267] width 12 height 83
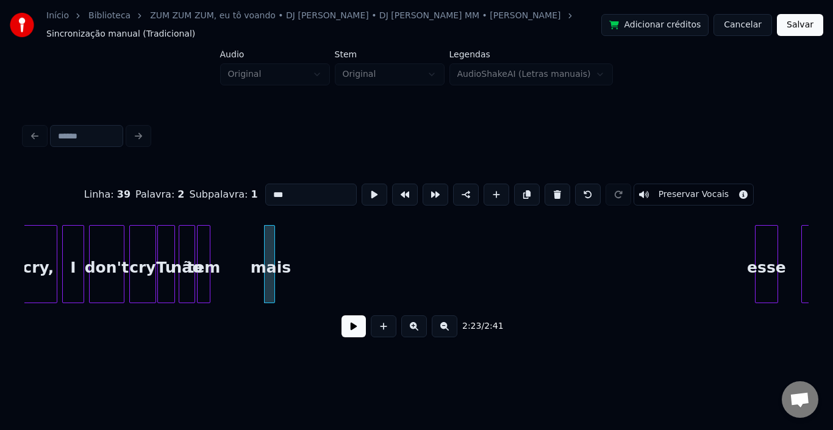
click at [201, 242] on div "tem" at bounding box center [204, 267] width 12 height 83
click at [220, 243] on div "mais" at bounding box center [221, 267] width 12 height 83
click at [166, 249] on div "Tu" at bounding box center [166, 267] width 16 height 83
type input "**"
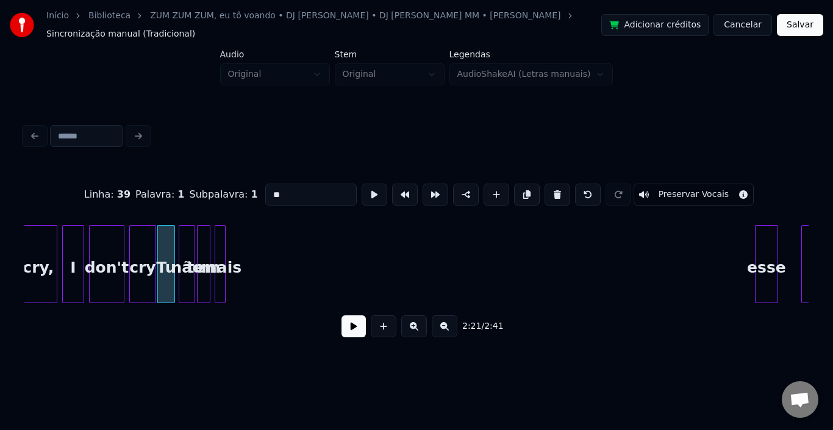
click at [353, 322] on button at bounding box center [354, 326] width 24 height 22
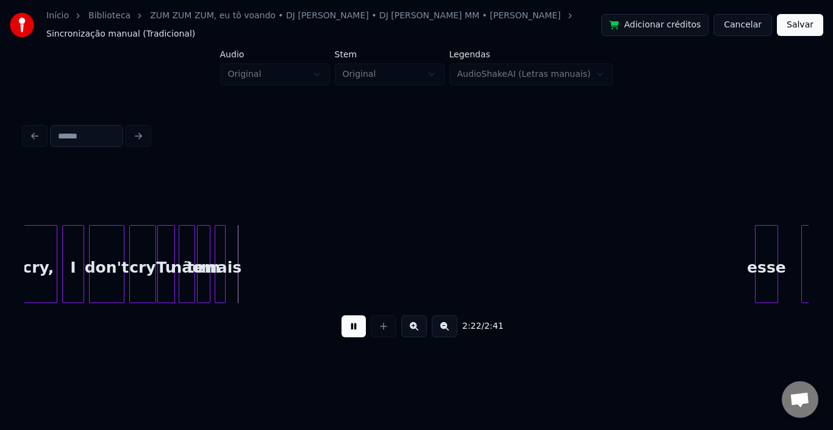
click at [353, 322] on button at bounding box center [354, 326] width 24 height 22
click at [167, 240] on div at bounding box center [167, 264] width 4 height 77
click at [178, 237] on div "não" at bounding box center [180, 267] width 15 height 83
click at [181, 240] on div at bounding box center [181, 264] width 4 height 77
click at [192, 232] on div "tem" at bounding box center [193, 267] width 12 height 83
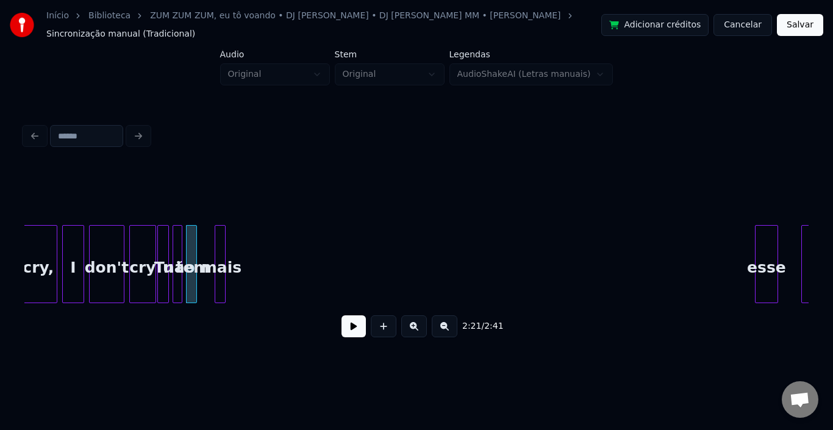
click at [195, 242] on div at bounding box center [195, 264] width 4 height 77
click at [217, 241] on div at bounding box center [217, 264] width 4 height 77
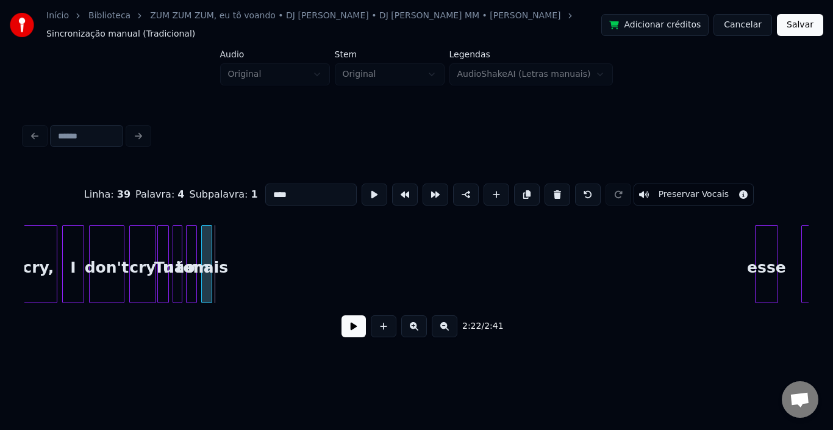
click at [206, 237] on div "mais" at bounding box center [208, 267] width 12 height 83
click at [230, 267] on div "esse" at bounding box center [229, 267] width 22 height 83
click at [226, 252] on div at bounding box center [225, 264] width 4 height 77
click at [353, 325] on button at bounding box center [354, 326] width 24 height 22
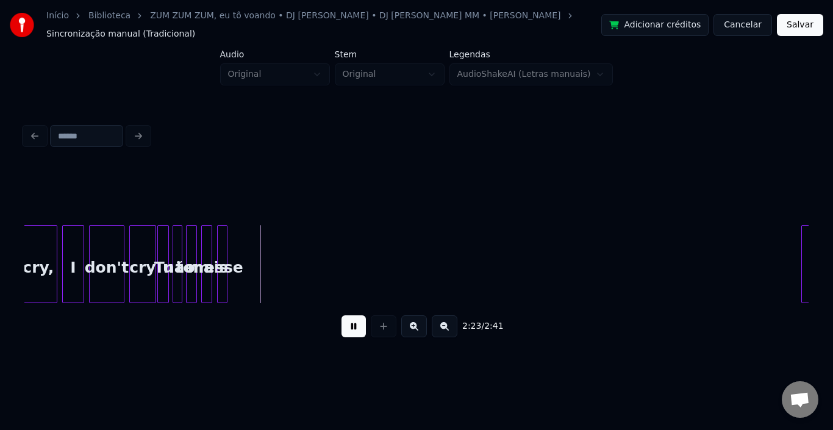
click at [353, 325] on button at bounding box center [354, 326] width 24 height 22
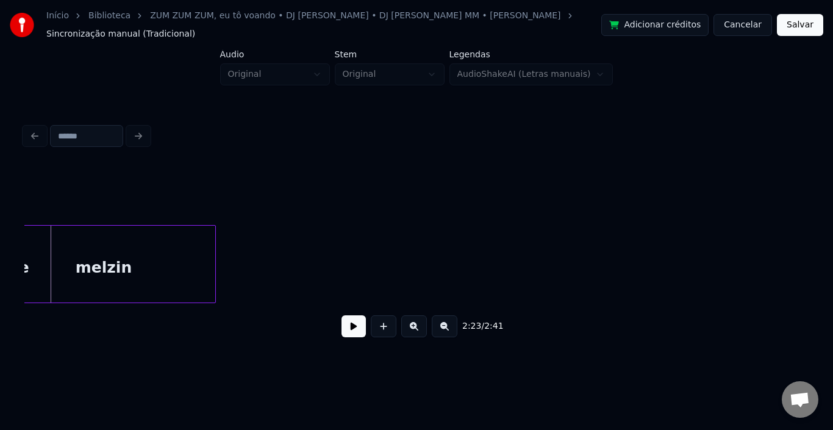
scroll to position [0, 8658]
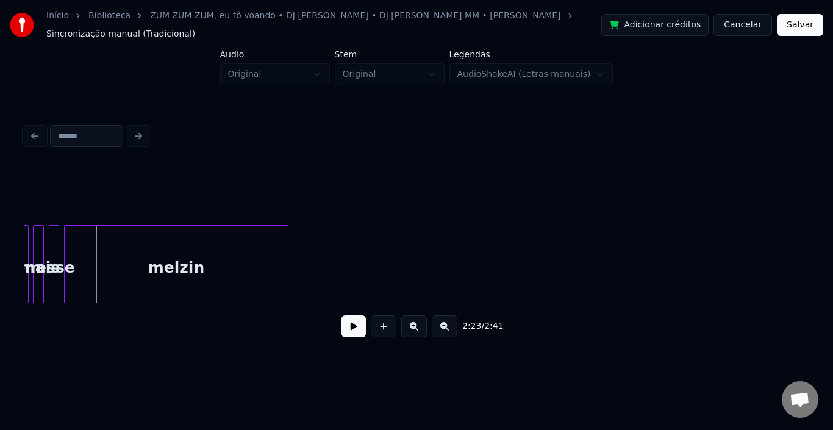
click at [237, 250] on div "melzin" at bounding box center [176, 267] width 223 height 83
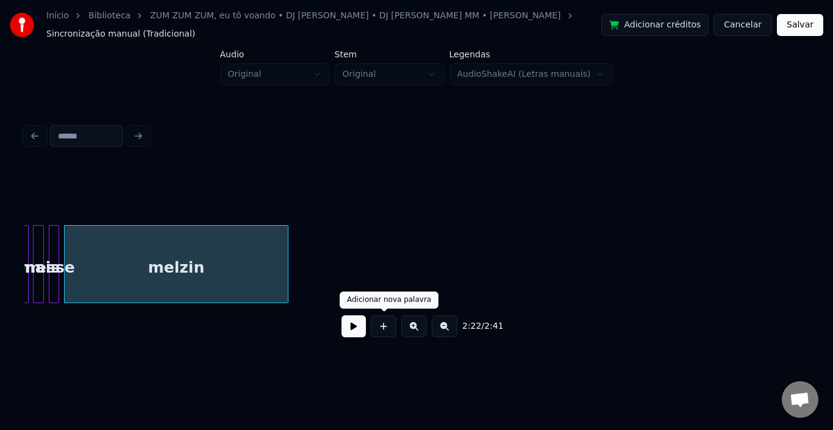
click at [365, 326] on button at bounding box center [354, 326] width 24 height 22
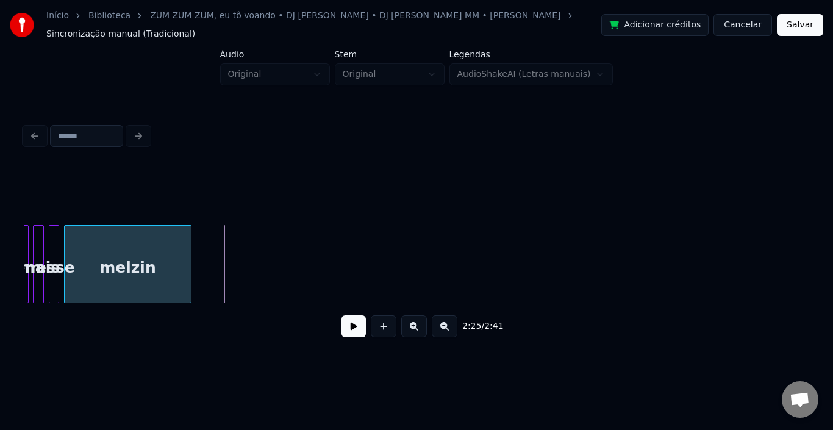
click at [189, 251] on div at bounding box center [189, 264] width 4 height 77
click at [371, 324] on button at bounding box center [384, 326] width 26 height 22
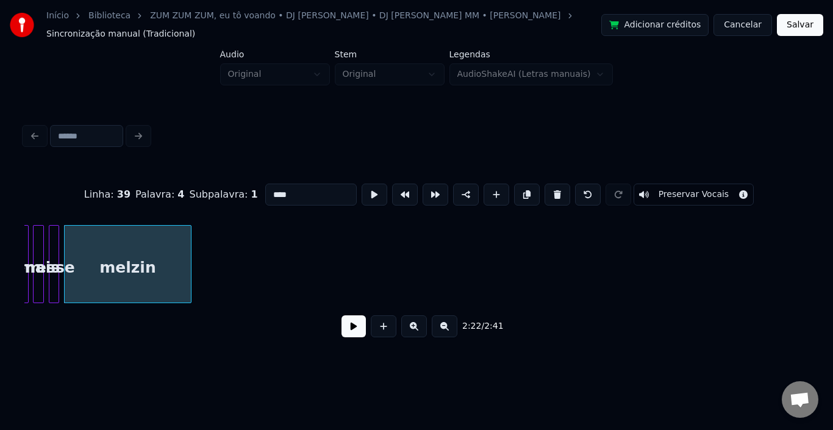
type input "**"
click at [356, 325] on button at bounding box center [354, 326] width 24 height 22
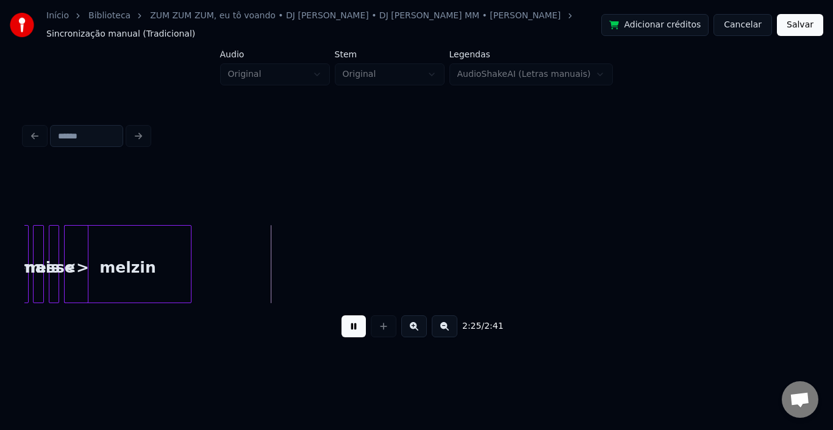
click at [264, 348] on div "2:25 / 2:41" at bounding box center [416, 326] width 785 height 46
click at [74, 262] on div "<>" at bounding box center [76, 267] width 23 height 83
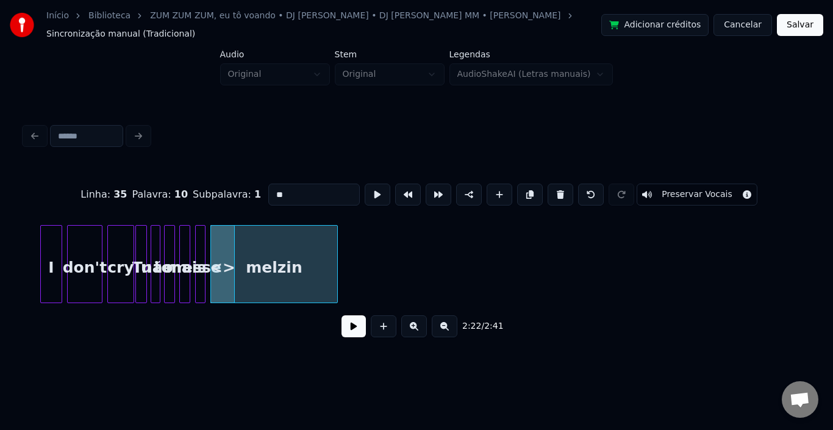
scroll to position [0, 8463]
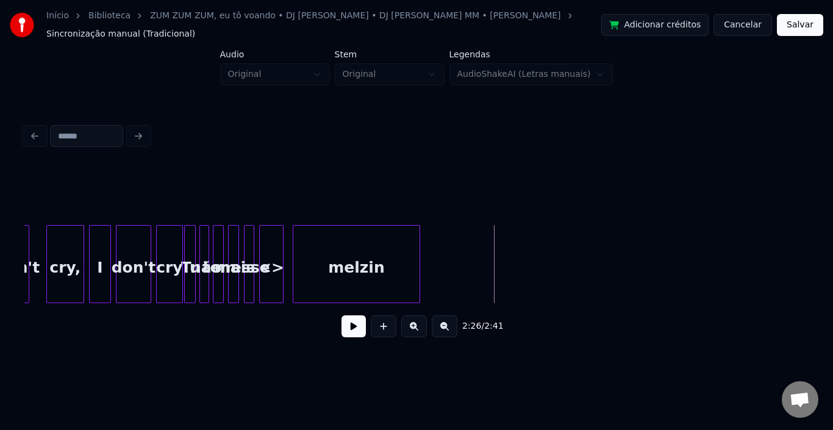
click at [361, 250] on div "melzin" at bounding box center [356, 267] width 126 height 83
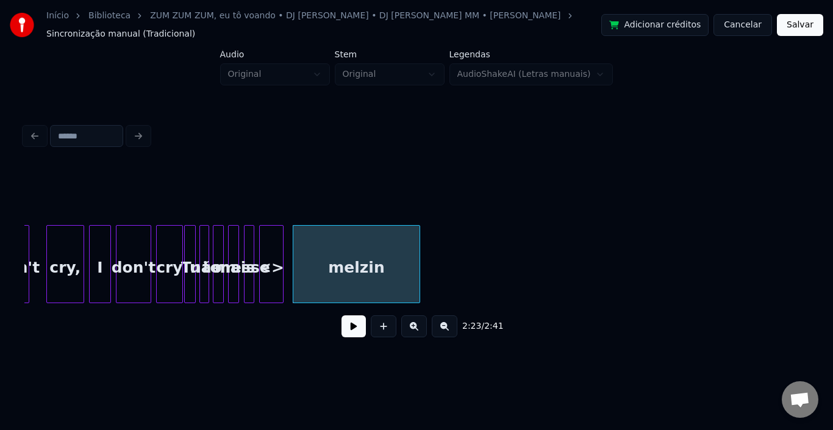
click at [273, 246] on div "<>" at bounding box center [271, 267] width 23 height 83
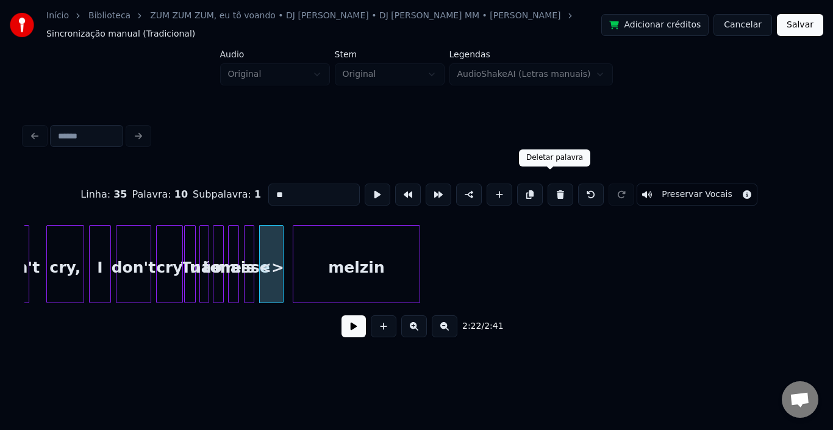
click at [553, 184] on button at bounding box center [561, 195] width 26 height 22
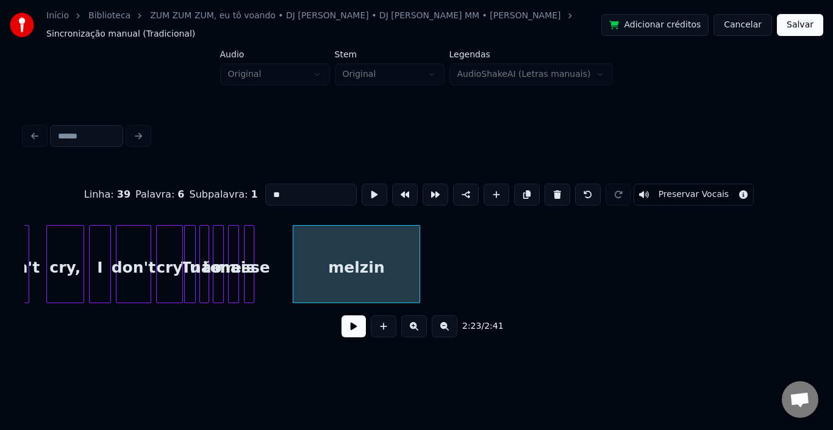
type input "******"
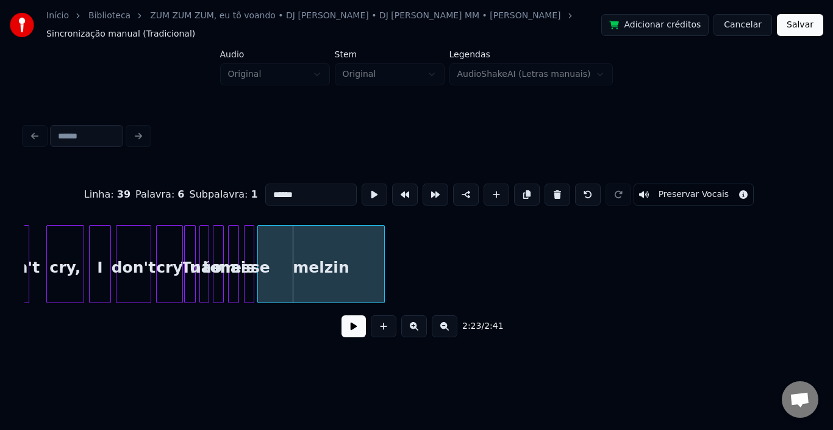
click at [282, 262] on div "melzin" at bounding box center [321, 267] width 126 height 83
click at [355, 326] on button at bounding box center [354, 326] width 24 height 22
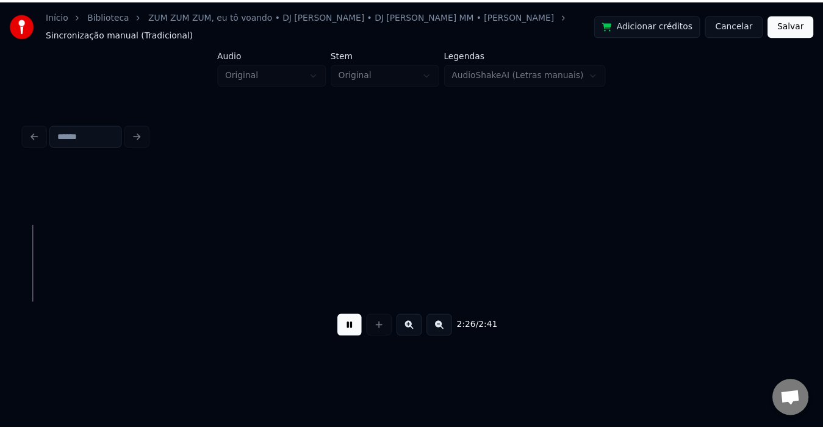
scroll to position [0, 8949]
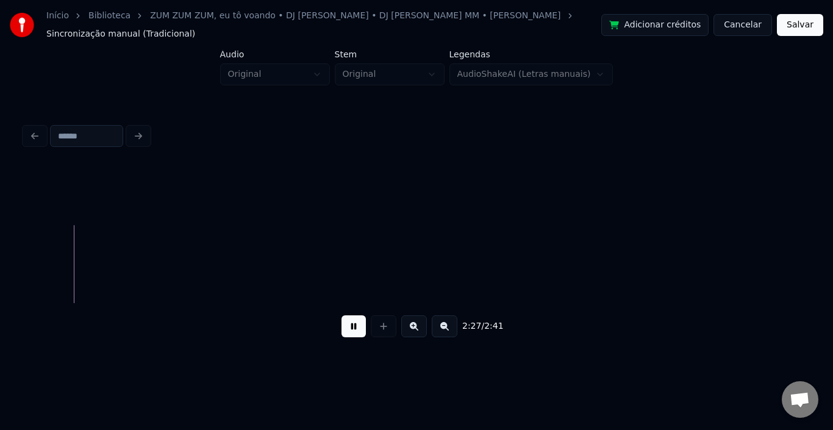
click at [803, 25] on button "Salvar" at bounding box center [800, 25] width 46 height 22
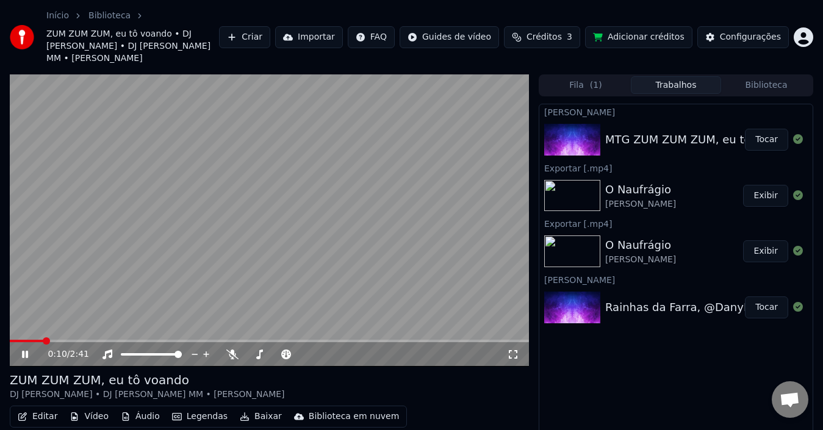
click at [28, 351] on icon at bounding box center [25, 354] width 6 height 7
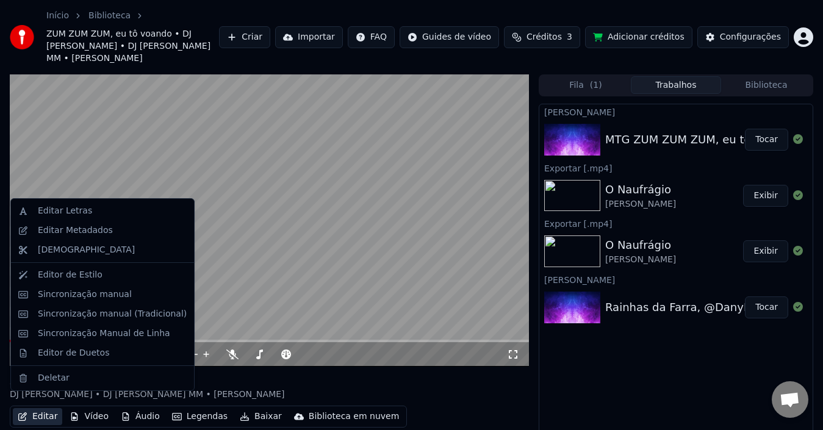
click at [40, 408] on button "Editar" at bounding box center [37, 416] width 49 height 17
click at [61, 231] on div "Editar Metadados" at bounding box center [75, 231] width 75 height 12
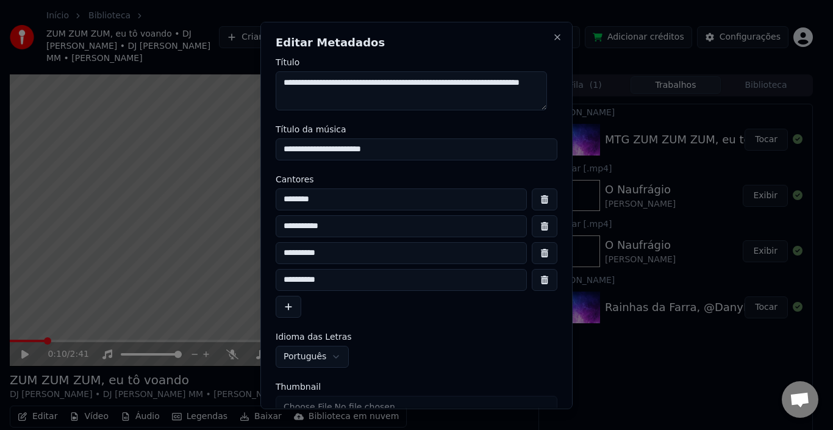
drag, startPoint x: 429, startPoint y: 84, endPoint x: 0, endPoint y: 84, distance: 428.9
click at [0, 84] on body "**********" at bounding box center [411, 215] width 823 height 430
type textarea "**********"
click at [539, 258] on button "button" at bounding box center [545, 253] width 26 height 22
type input "**********"
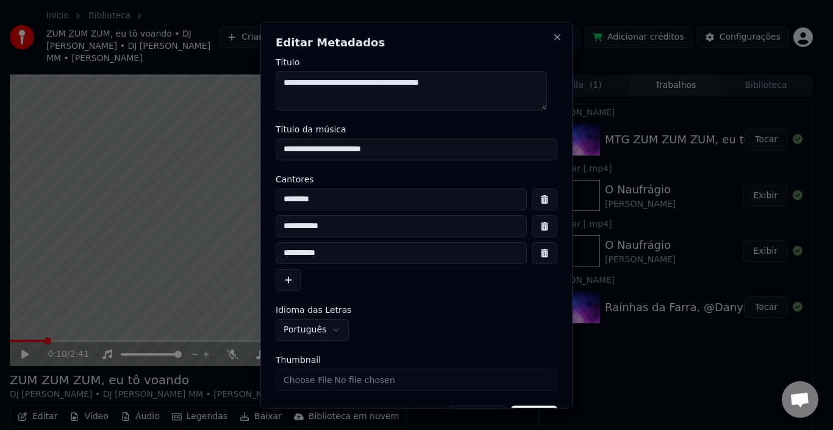
click at [532, 253] on button "button" at bounding box center [545, 253] width 26 height 22
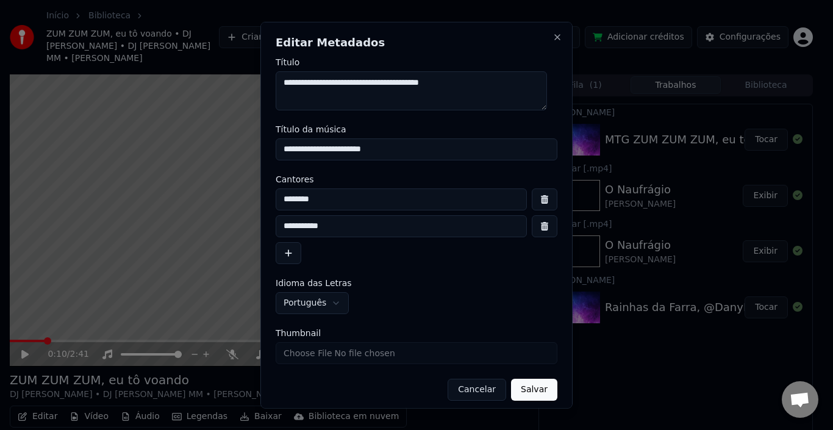
click at [539, 227] on button "button" at bounding box center [545, 226] width 26 height 22
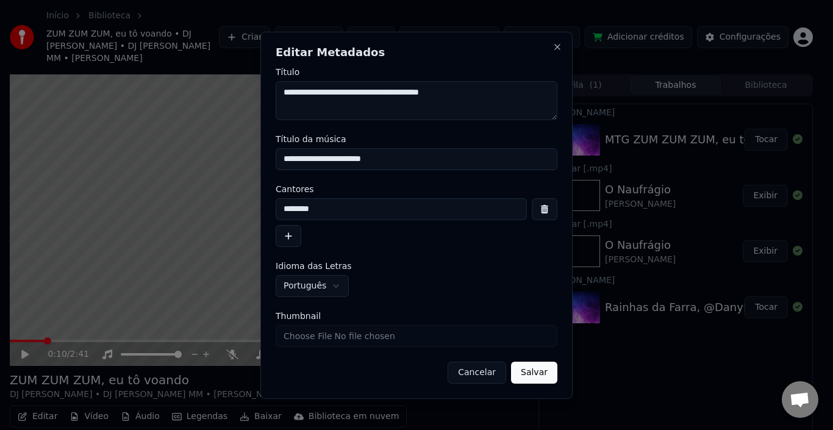
drag, startPoint x: 288, startPoint y: 94, endPoint x: 124, endPoint y: 145, distance: 171.8
click at [65, 101] on body "**********" at bounding box center [411, 215] width 823 height 430
click at [426, 115] on textarea "**********" at bounding box center [417, 100] width 282 height 39
click at [284, 94] on textarea "**********" at bounding box center [417, 100] width 282 height 39
type textarea "**********"
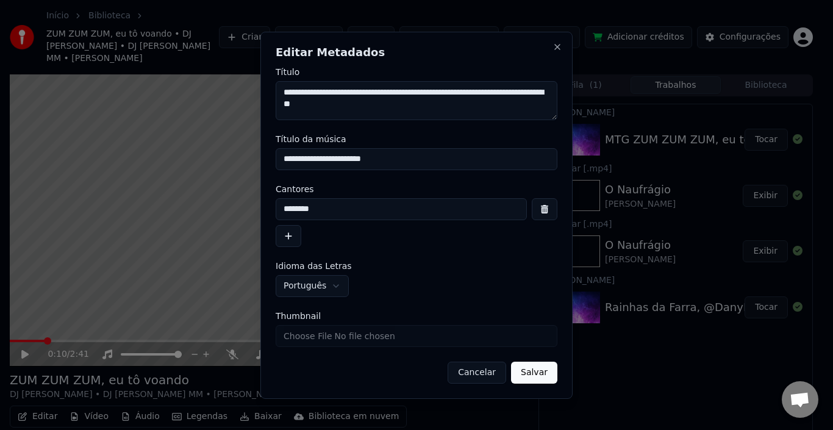
click at [538, 375] on button "Salvar" at bounding box center [534, 373] width 46 height 22
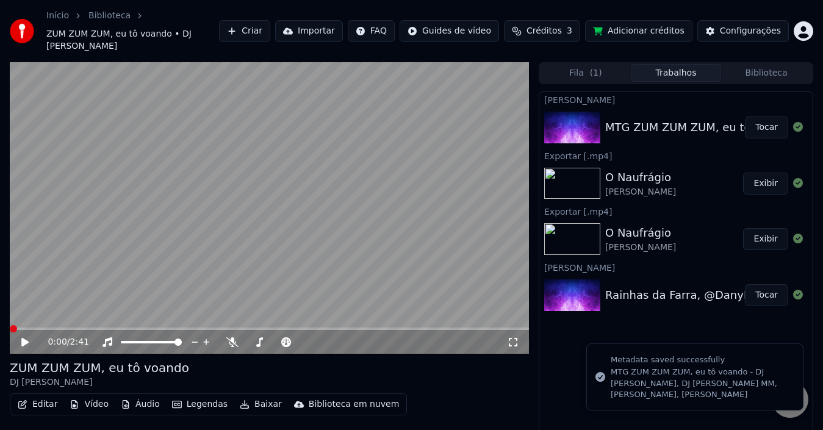
click at [27, 338] on icon at bounding box center [24, 342] width 7 height 9
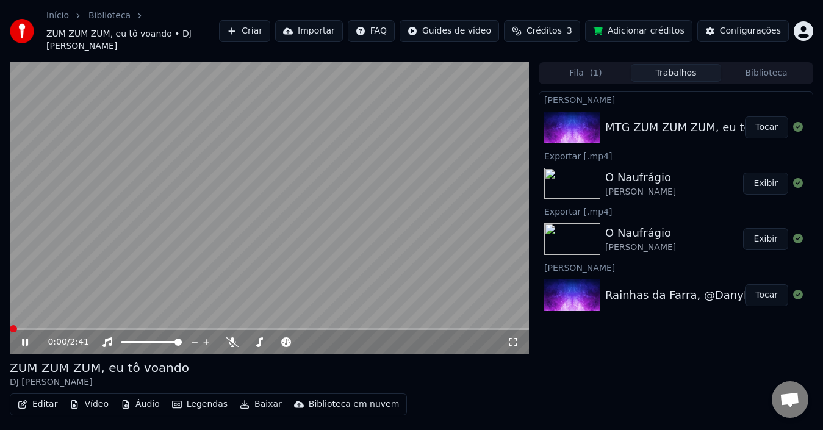
click at [10, 325] on span at bounding box center [13, 328] width 7 height 7
click at [24, 339] on icon at bounding box center [25, 342] width 6 height 7
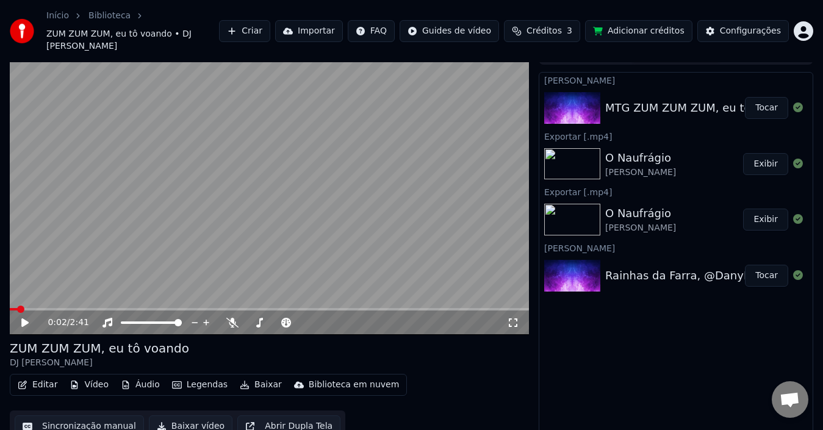
click at [168, 415] on button "Baixar vídeo" at bounding box center [191, 426] width 84 height 22
